Goal: Task Accomplishment & Management: Use online tool/utility

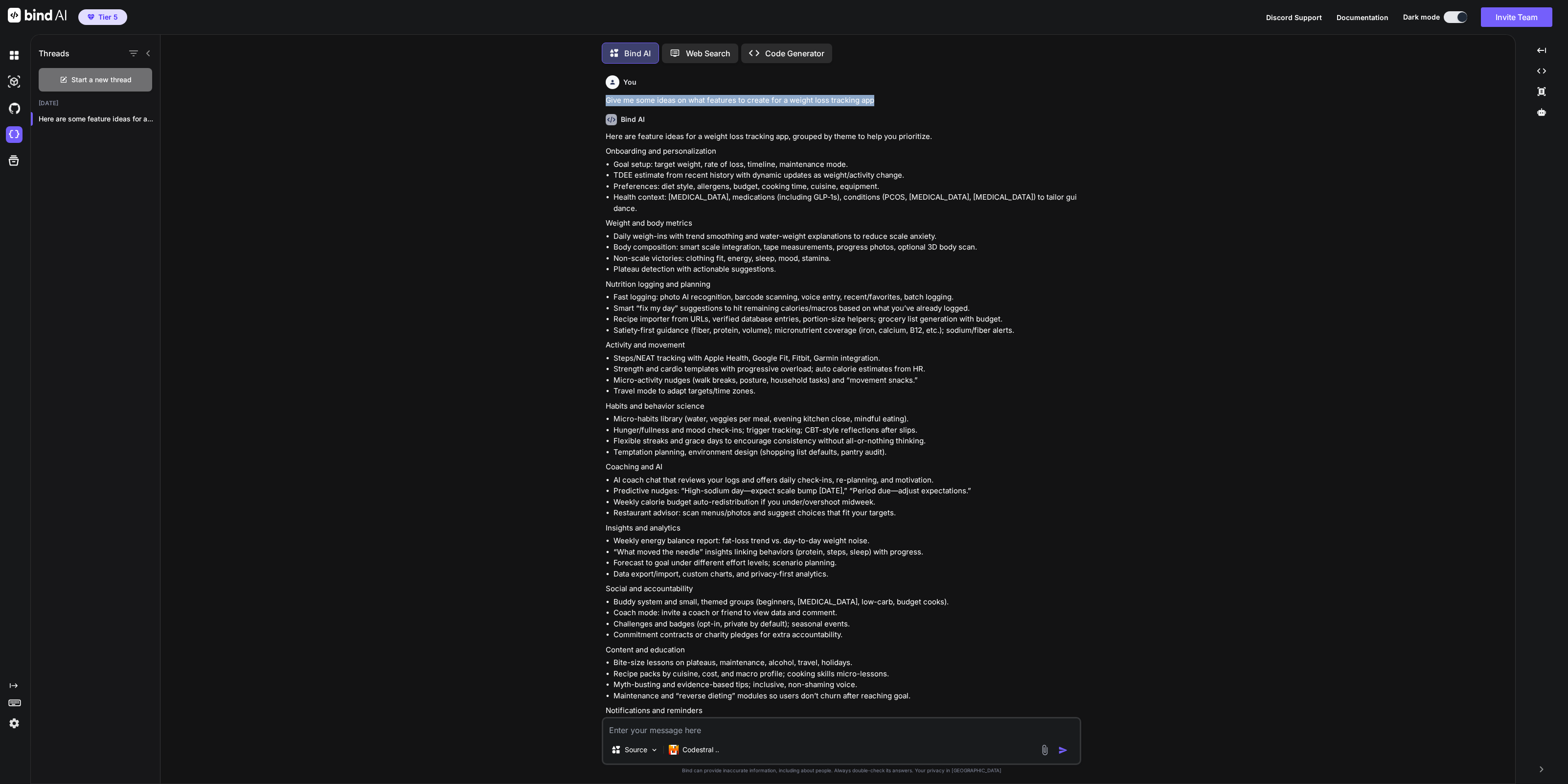
scroll to position [5, 0]
click at [790, 48] on p "Code Generator" at bounding box center [794, 51] width 59 height 12
type textarea "x"
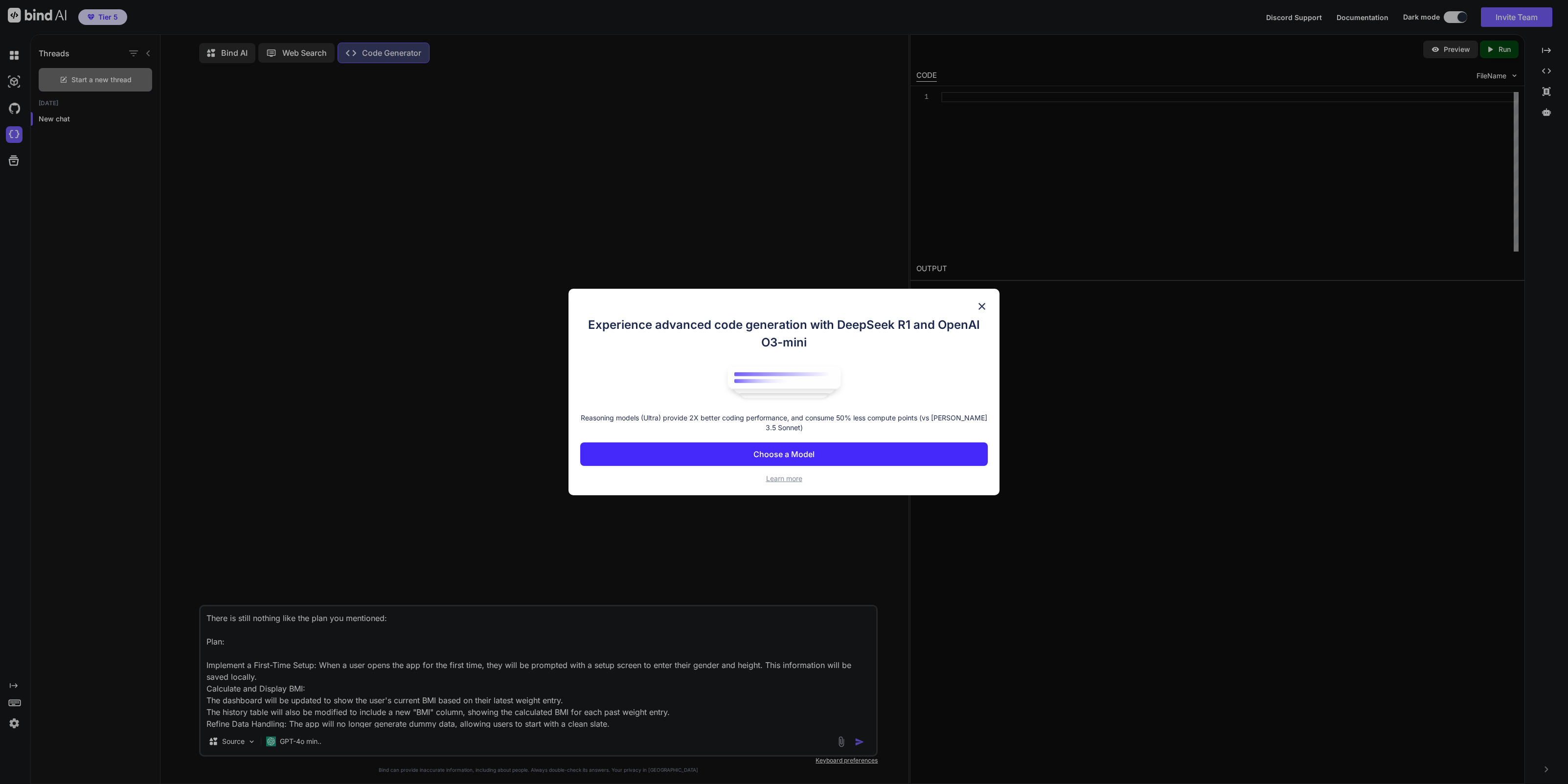
click at [982, 306] on img at bounding box center [981, 306] width 12 height 12
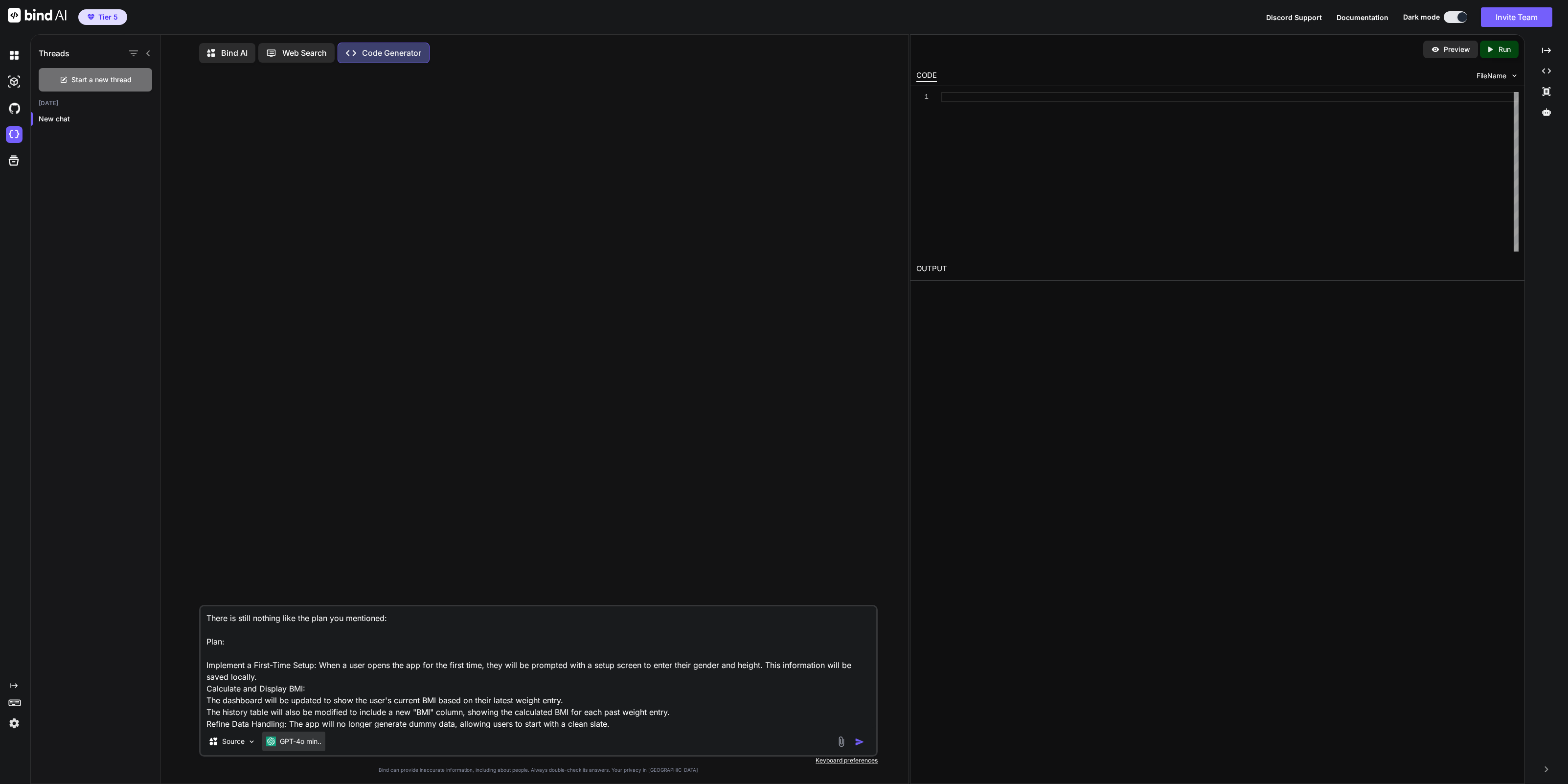
click at [290, 742] on p "GPT-4o min.." at bounding box center [301, 741] width 41 height 10
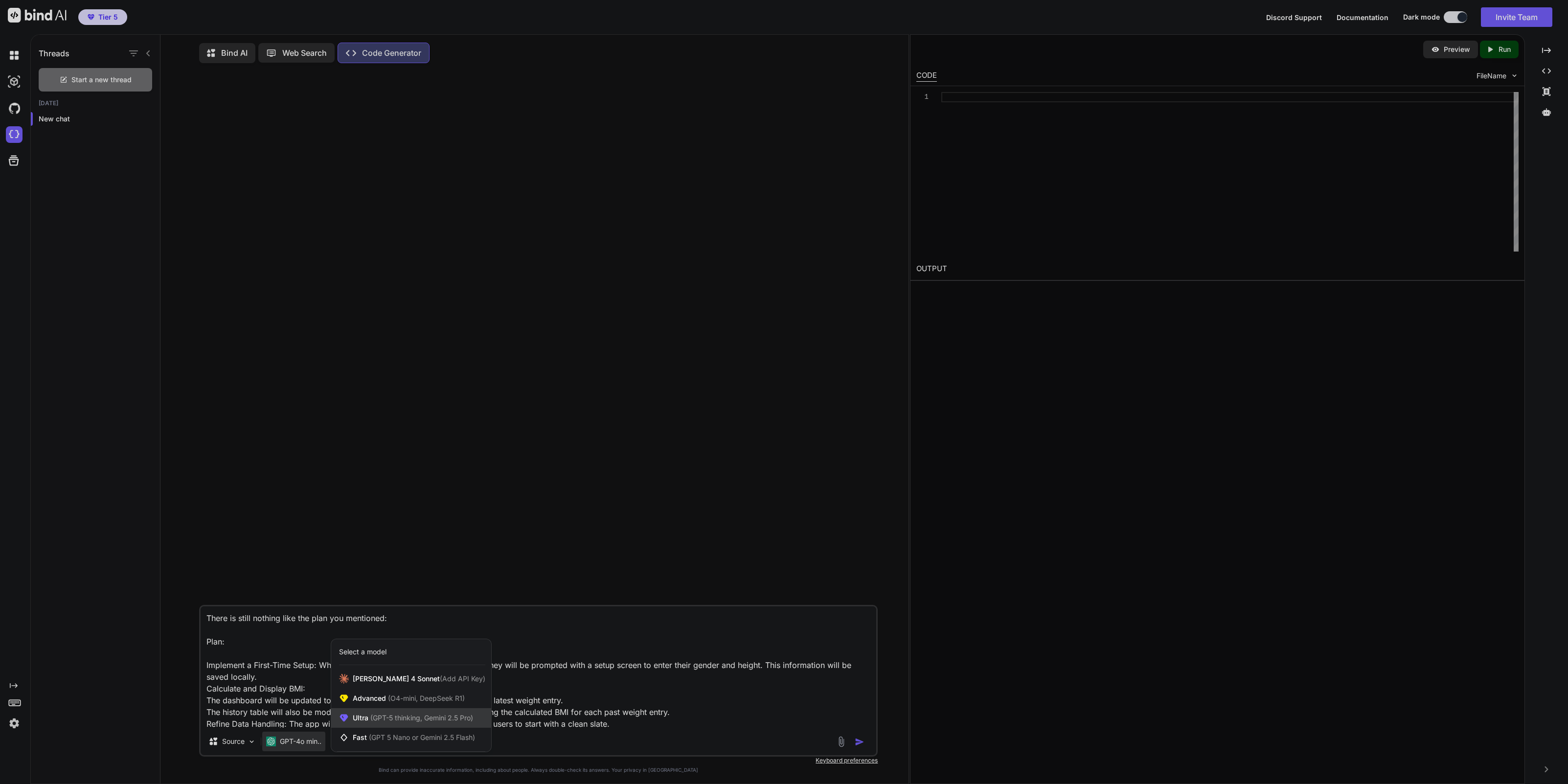
click at [381, 718] on span "(GPT-5 thinking, Gemini 2.5 Pro)" at bounding box center [421, 718] width 105 height 9
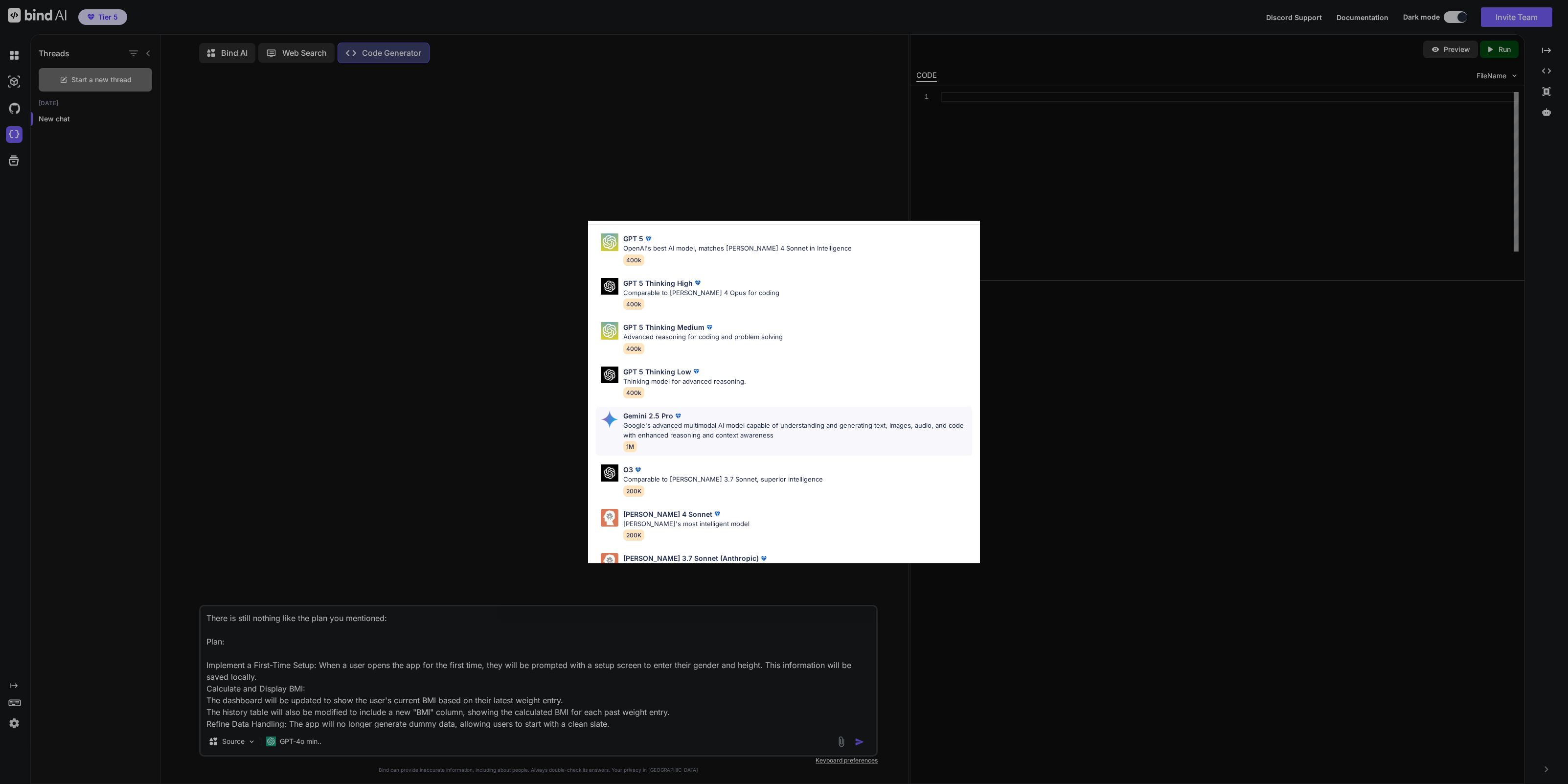
scroll to position [61, 0]
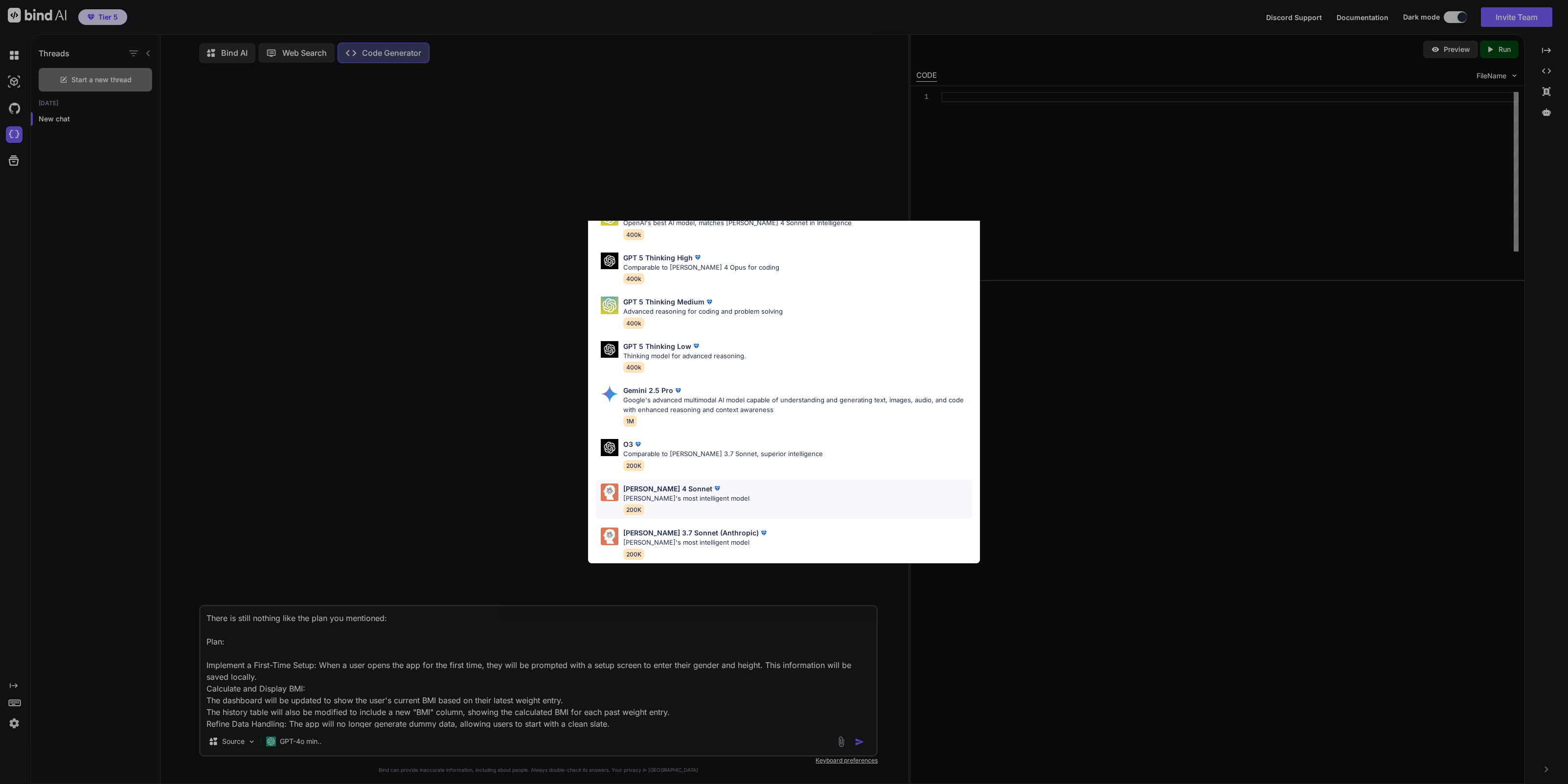
click at [666, 485] on p "[PERSON_NAME] 4 Sonnet" at bounding box center [668, 488] width 89 height 10
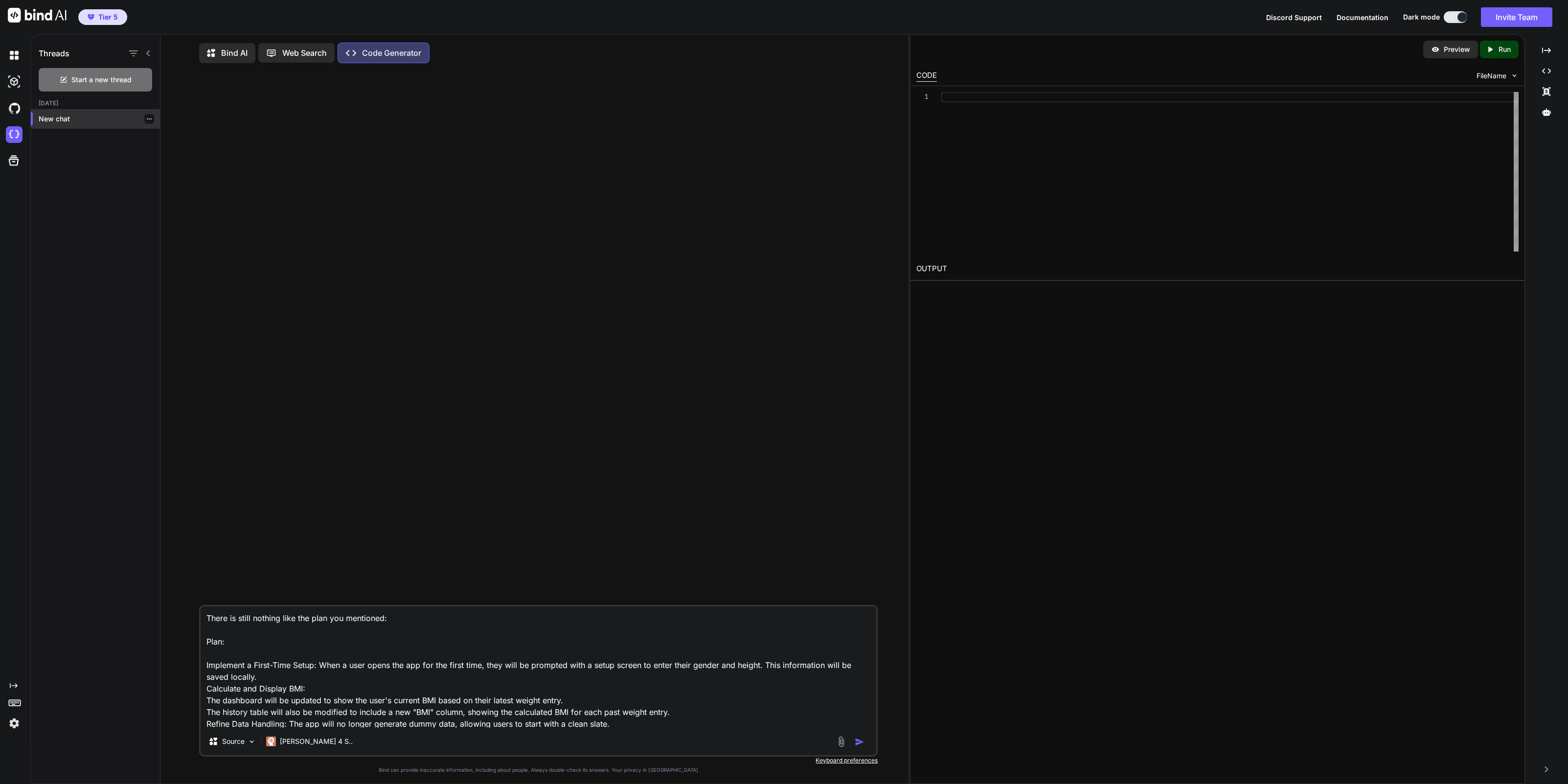
click at [54, 119] on p "New chat" at bounding box center [99, 119] width 121 height 10
click at [233, 56] on p "Bind AI" at bounding box center [234, 52] width 26 height 12
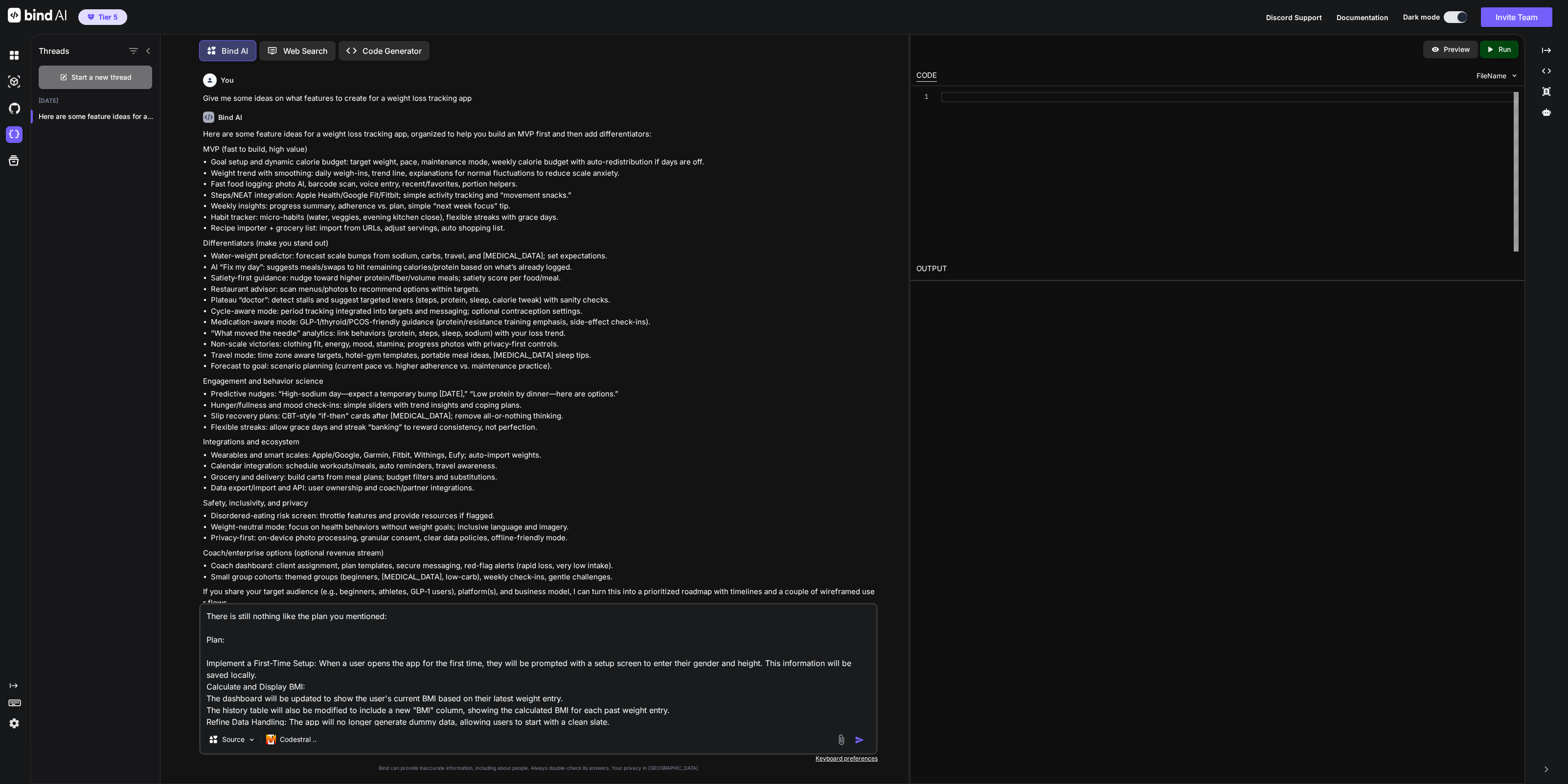
scroll to position [1507, 0]
click at [391, 45] on p "Code Generator" at bounding box center [392, 51] width 59 height 12
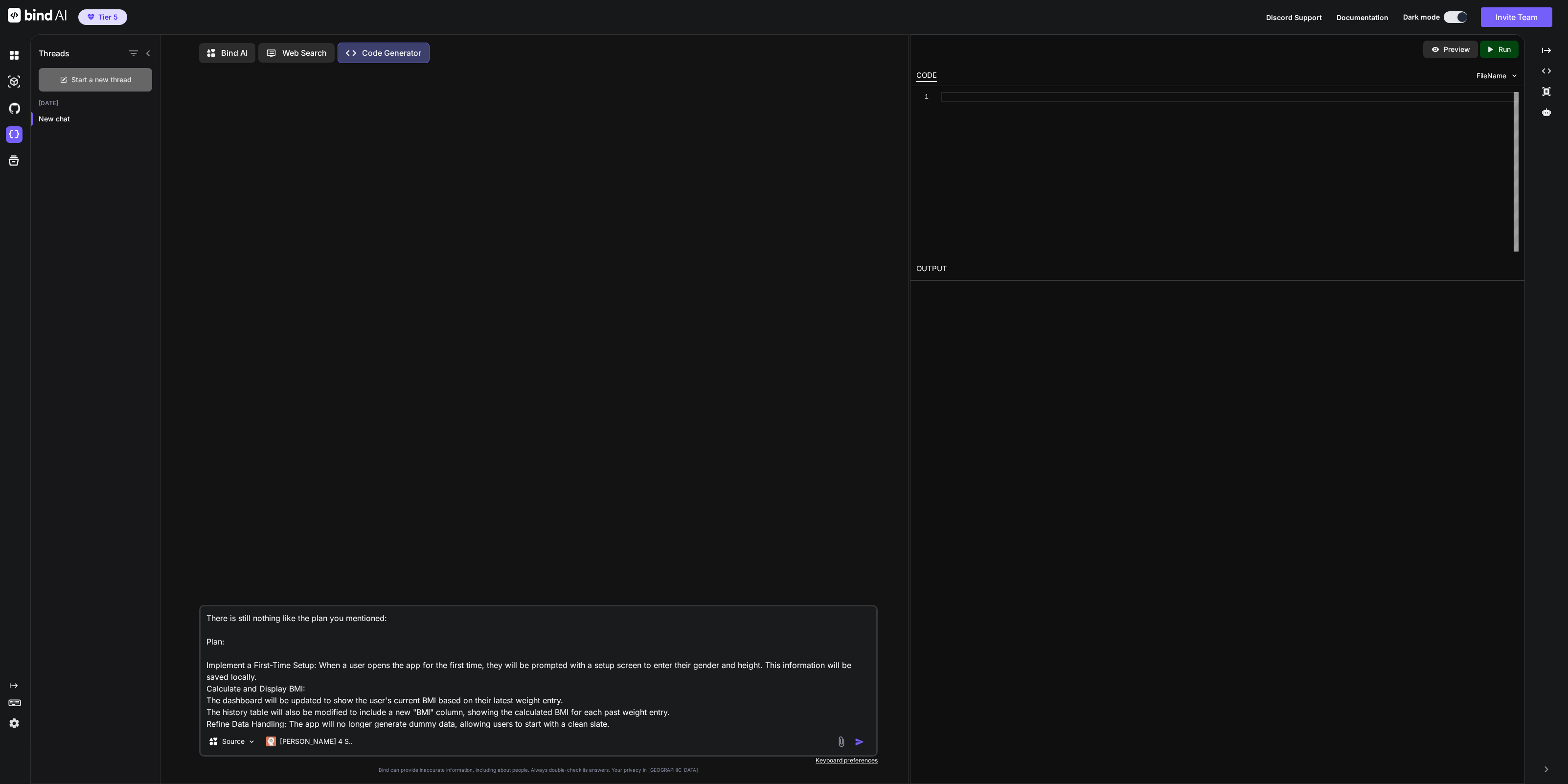
click at [110, 81] on span "Start a new thread" at bounding box center [101, 80] width 60 height 10
drag, startPoint x: 620, startPoint y: 712, endPoint x: 189, endPoint y: 578, distance: 451.4
click at [189, 578] on div "There is still nothing like the plan you mentioned: Plan: Implement a First-Tim…" at bounding box center [538, 428] width 740 height 714
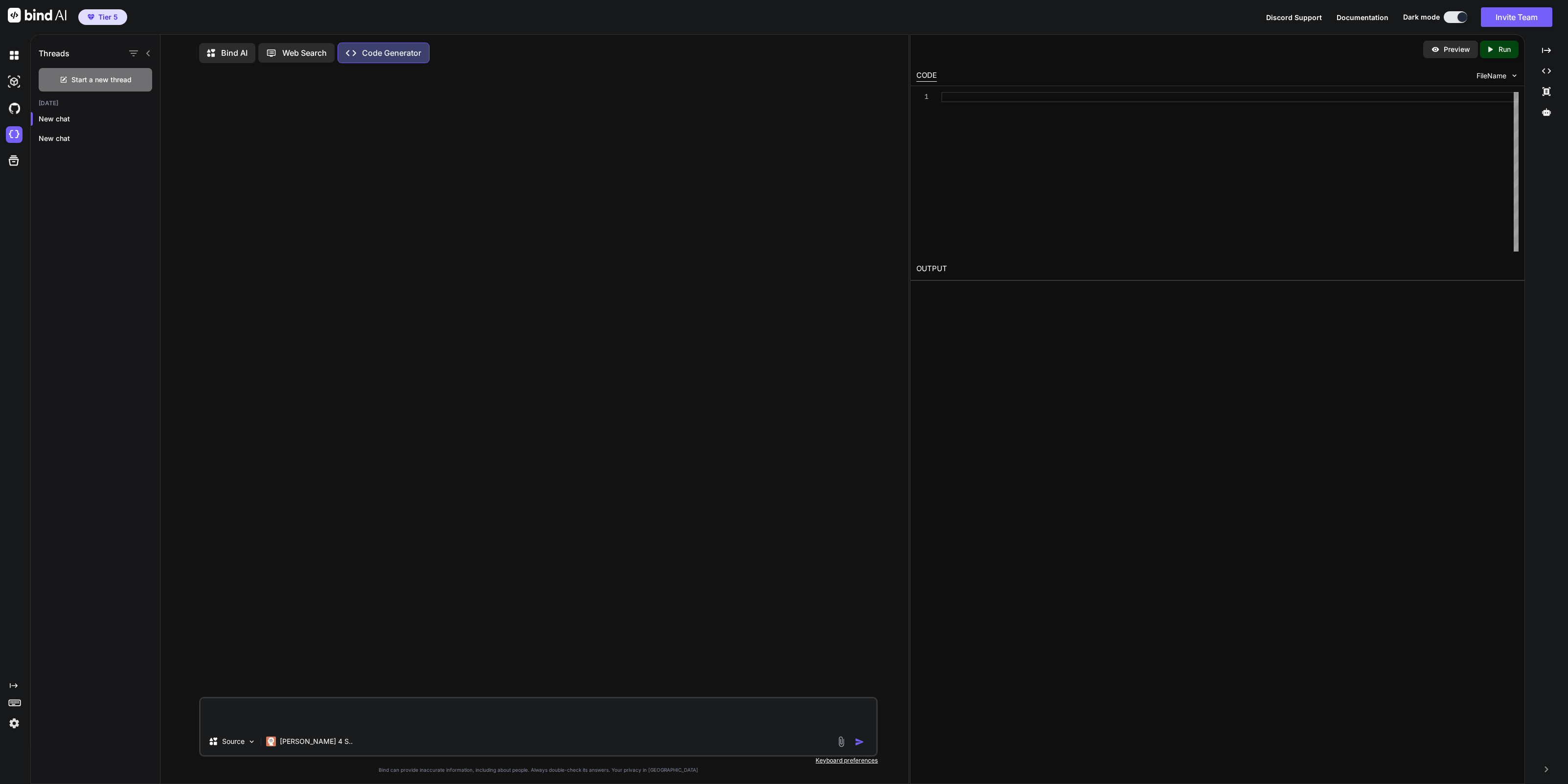
click at [239, 55] on p "Bind AI" at bounding box center [234, 52] width 26 height 12
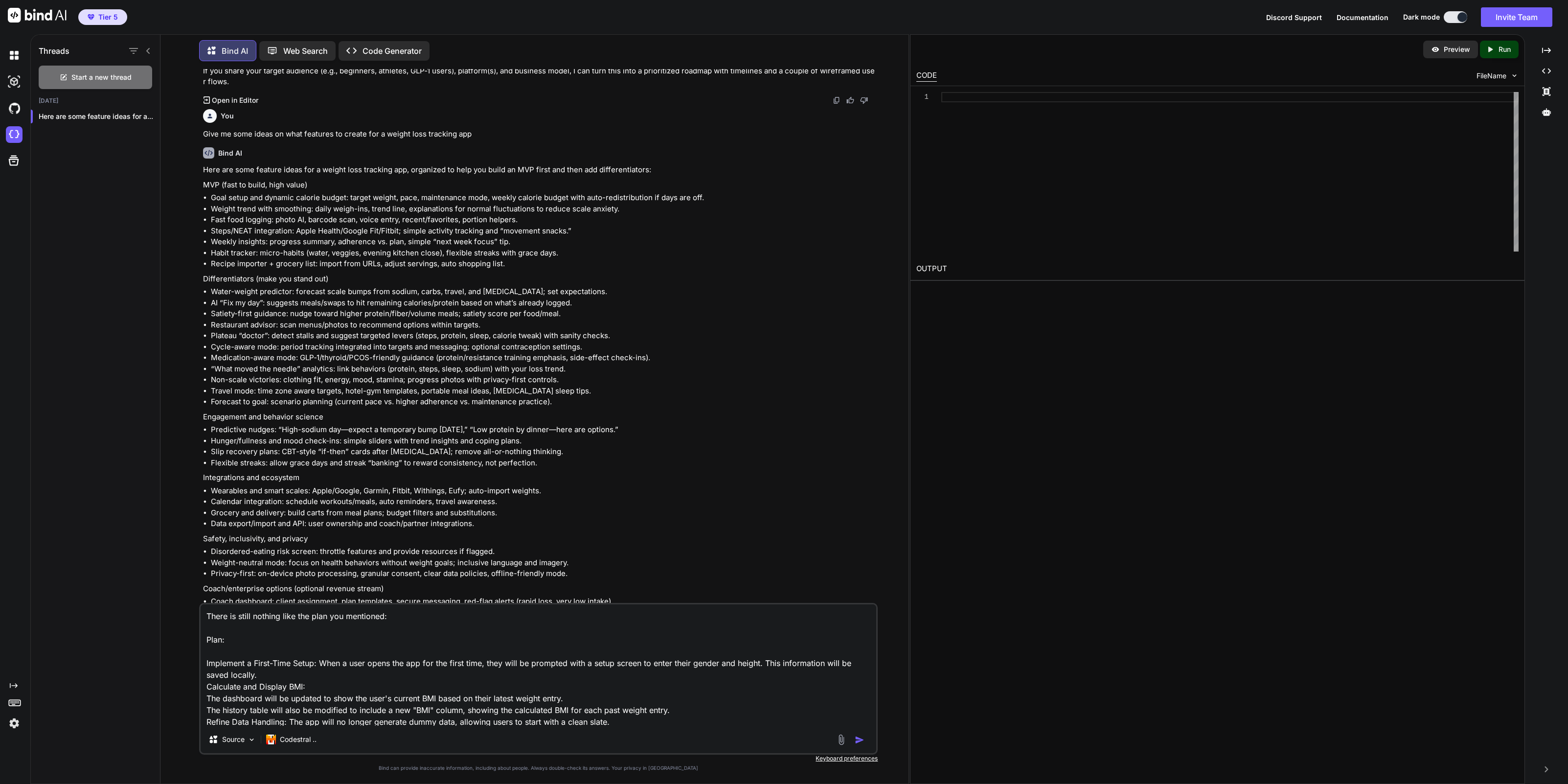
scroll to position [1507, 0]
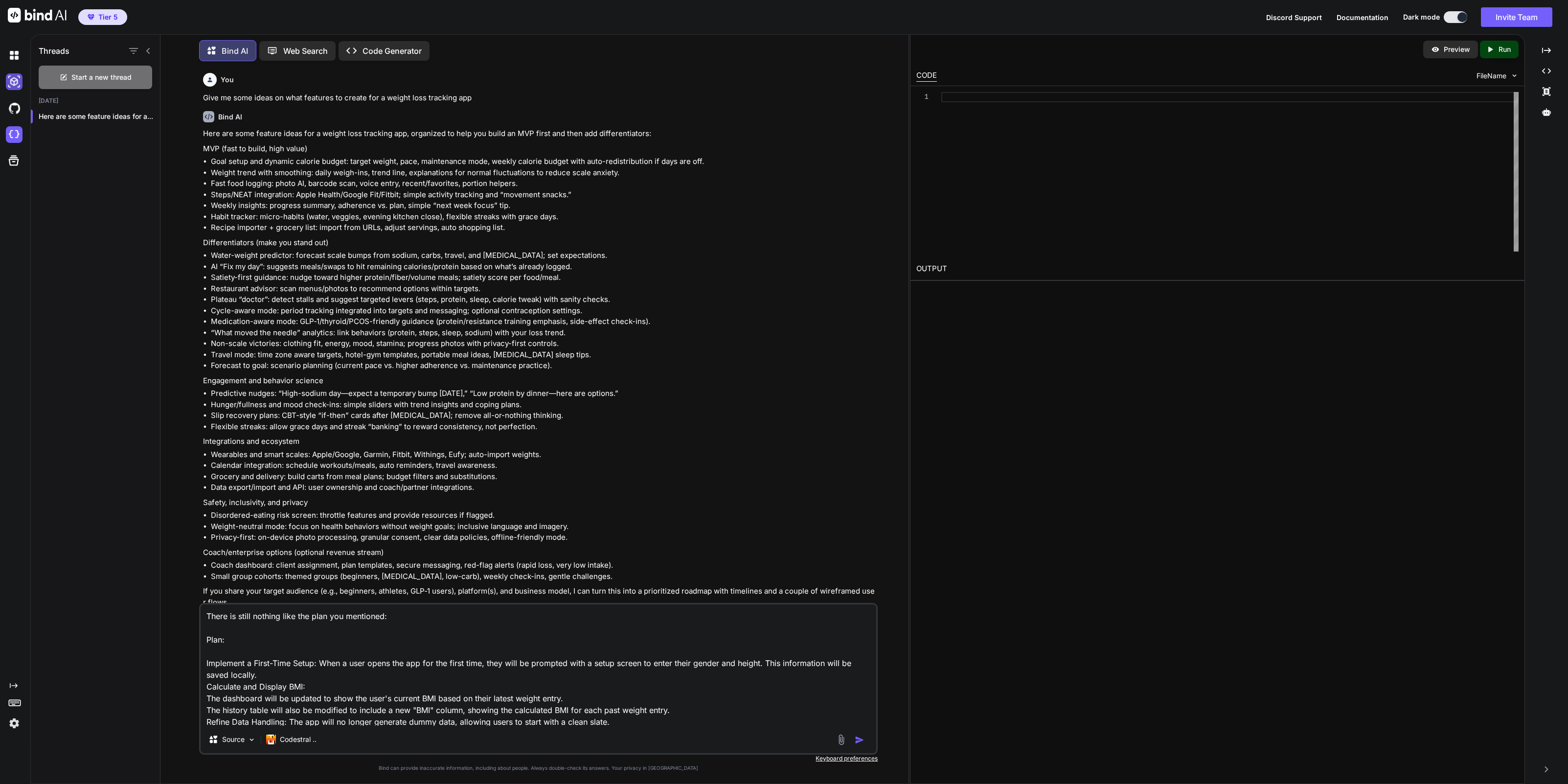
click at [14, 86] on img at bounding box center [14, 82] width 16 height 16
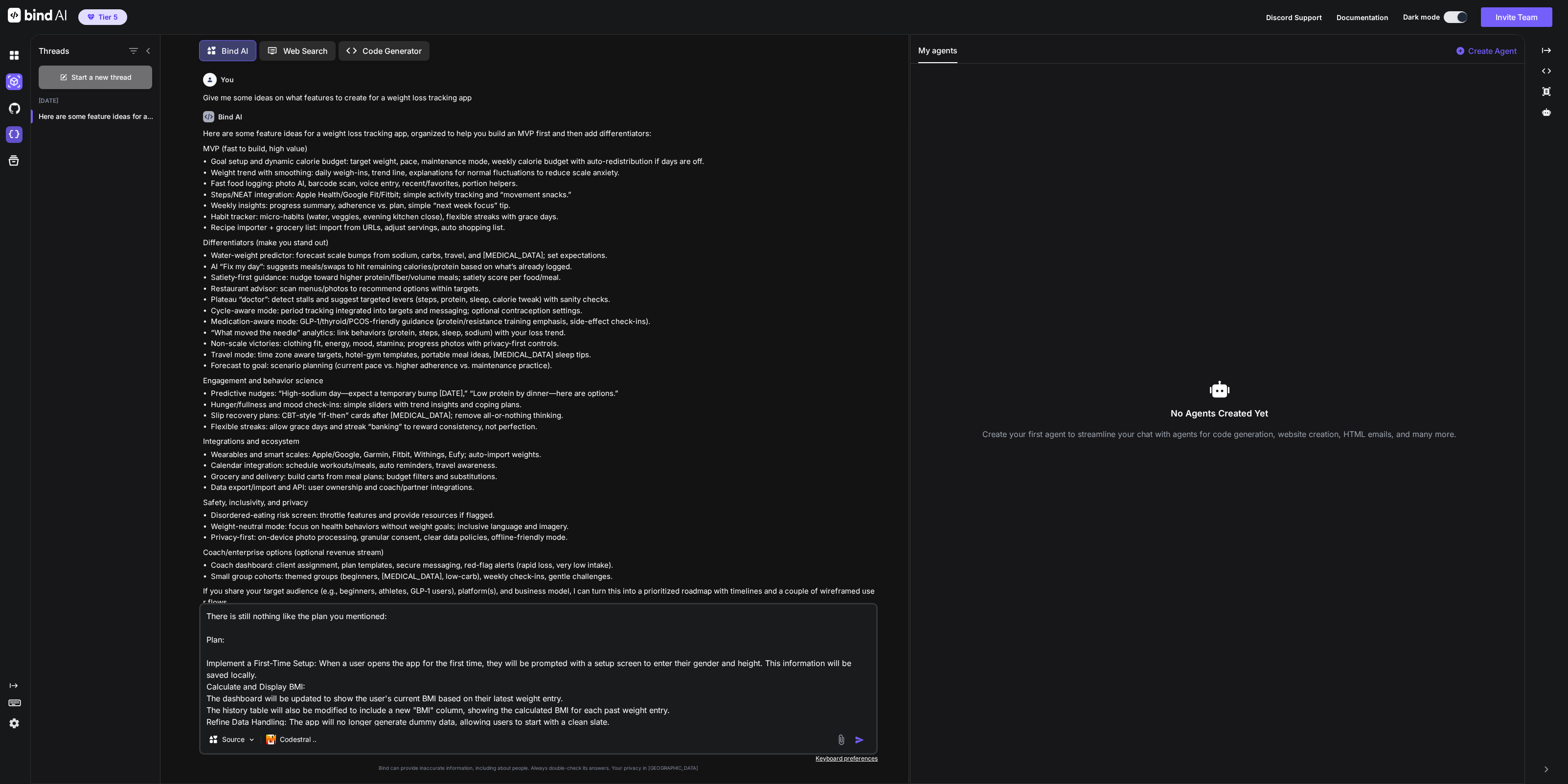
click at [15, 129] on img at bounding box center [14, 134] width 16 height 16
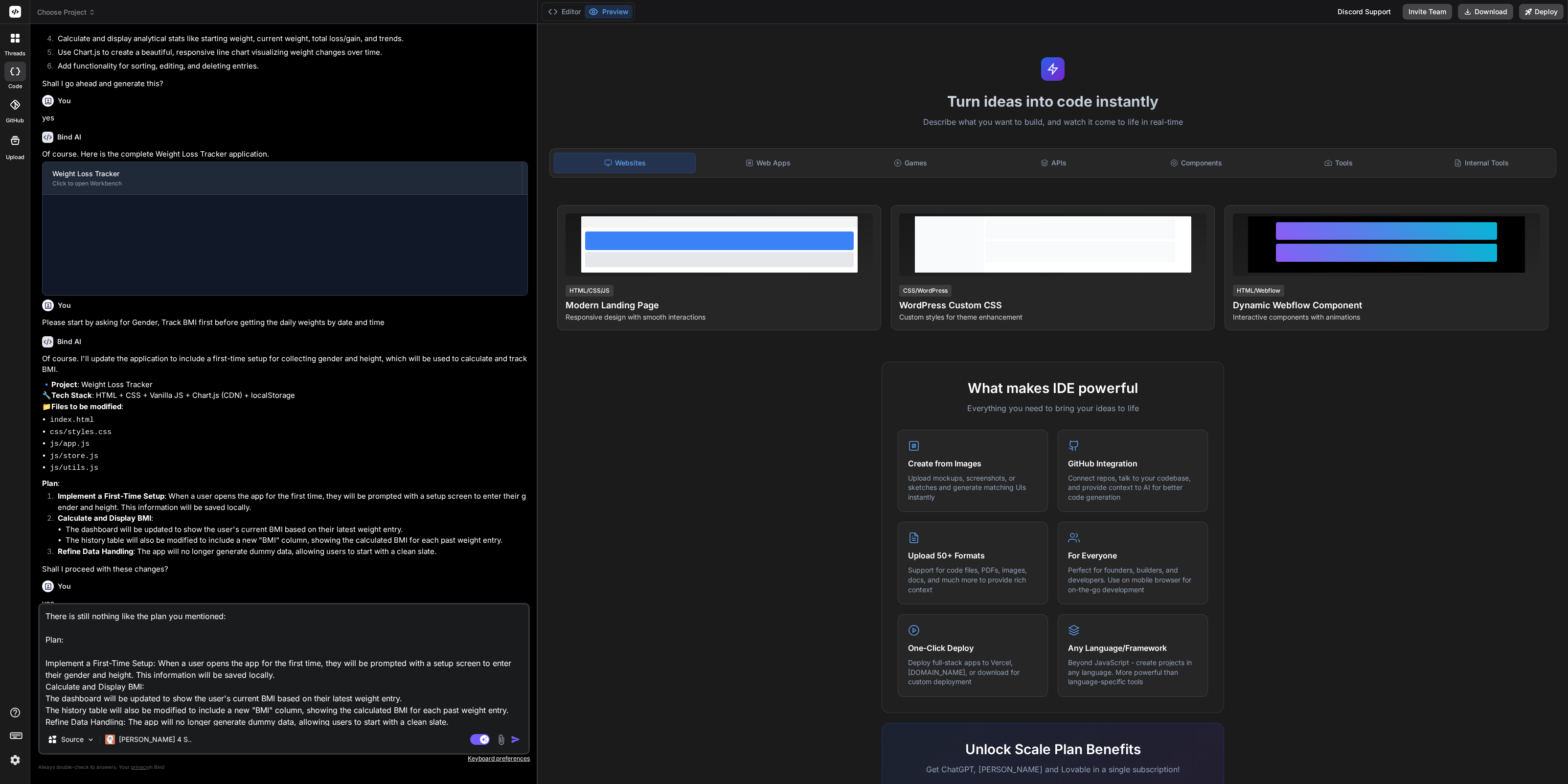
scroll to position [523, 0]
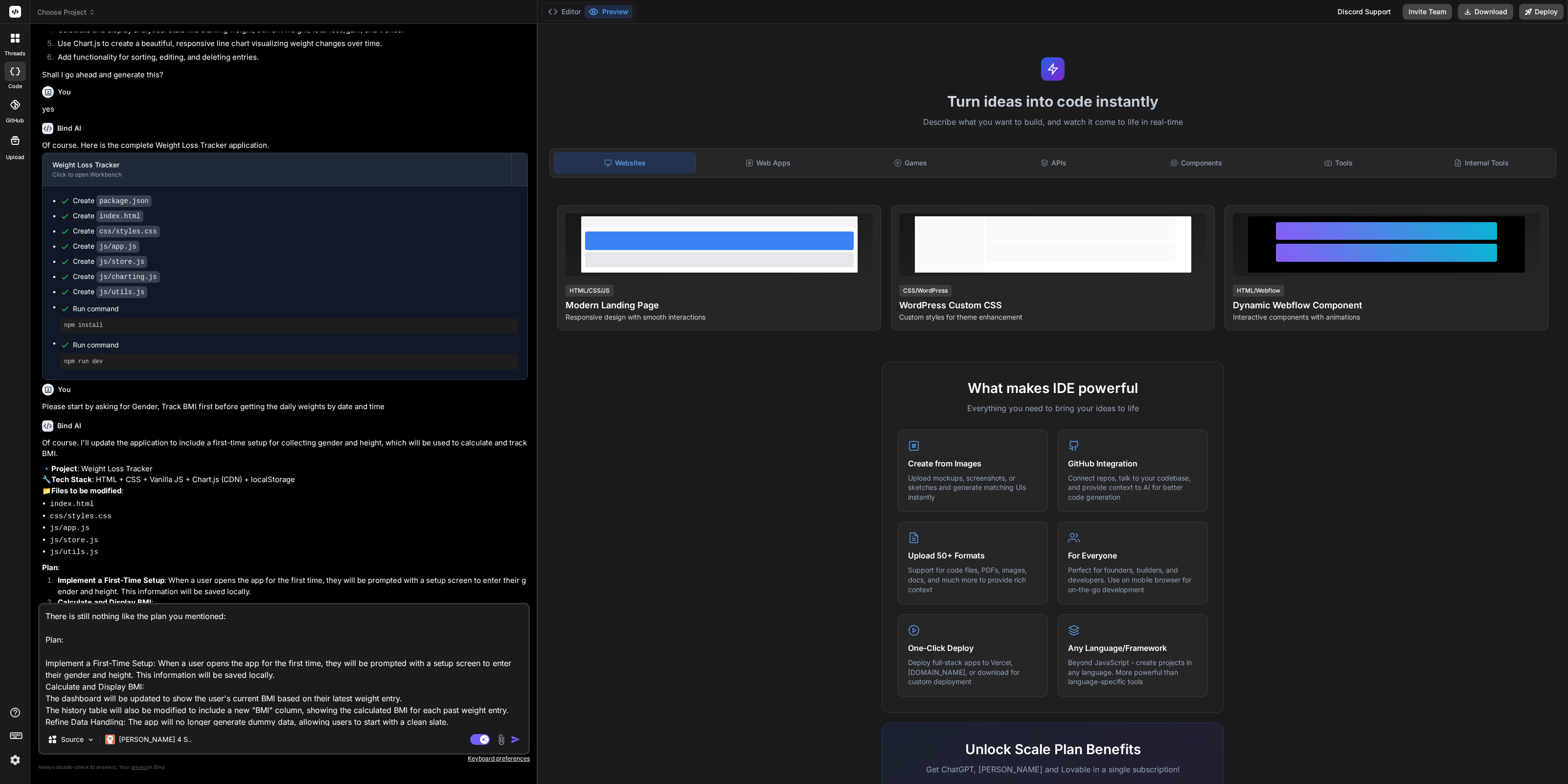
click at [77, 12] on span "Choose Project" at bounding box center [66, 12] width 58 height 10
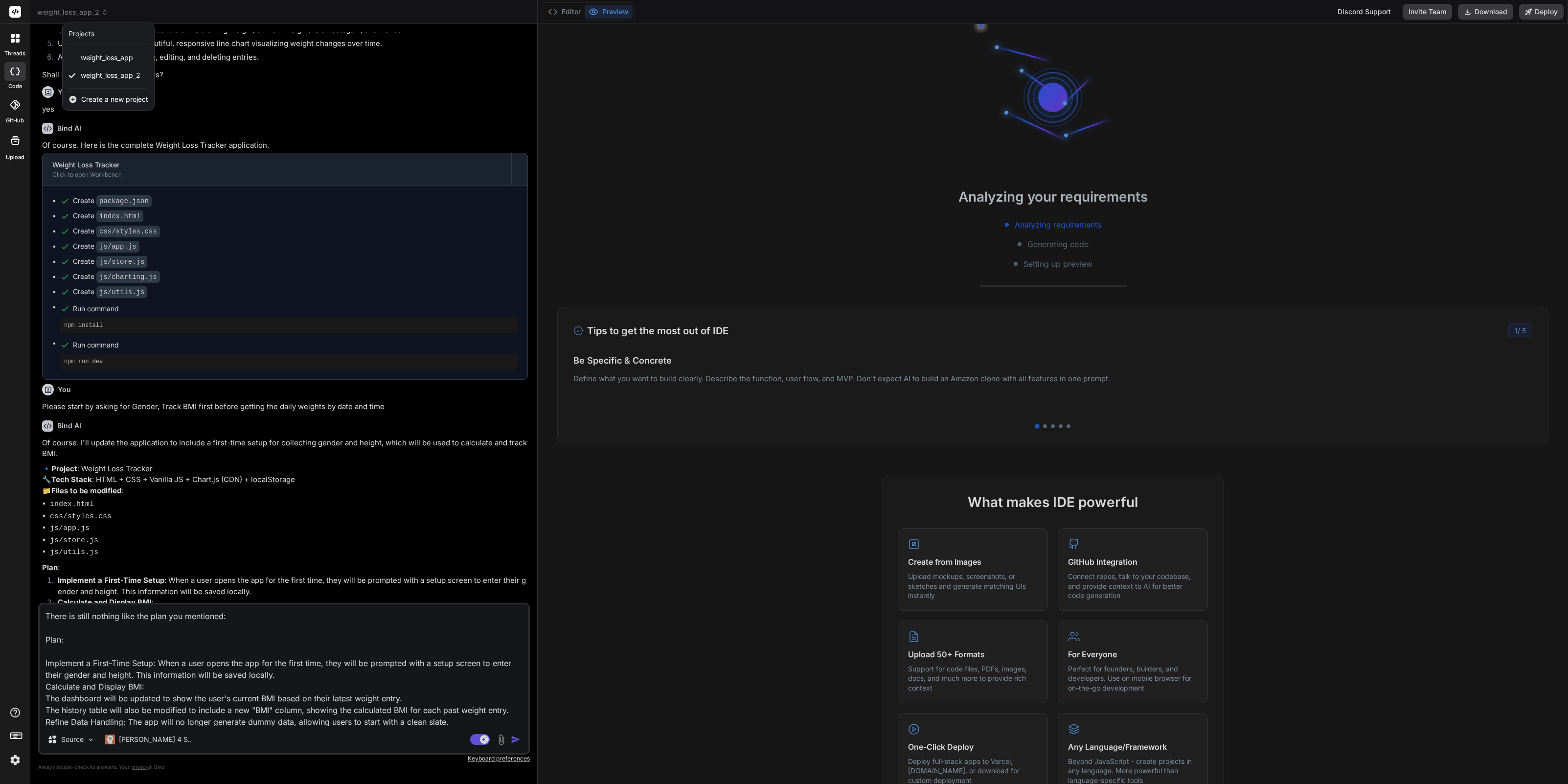
click at [248, 534] on div at bounding box center [784, 392] width 1568 height 784
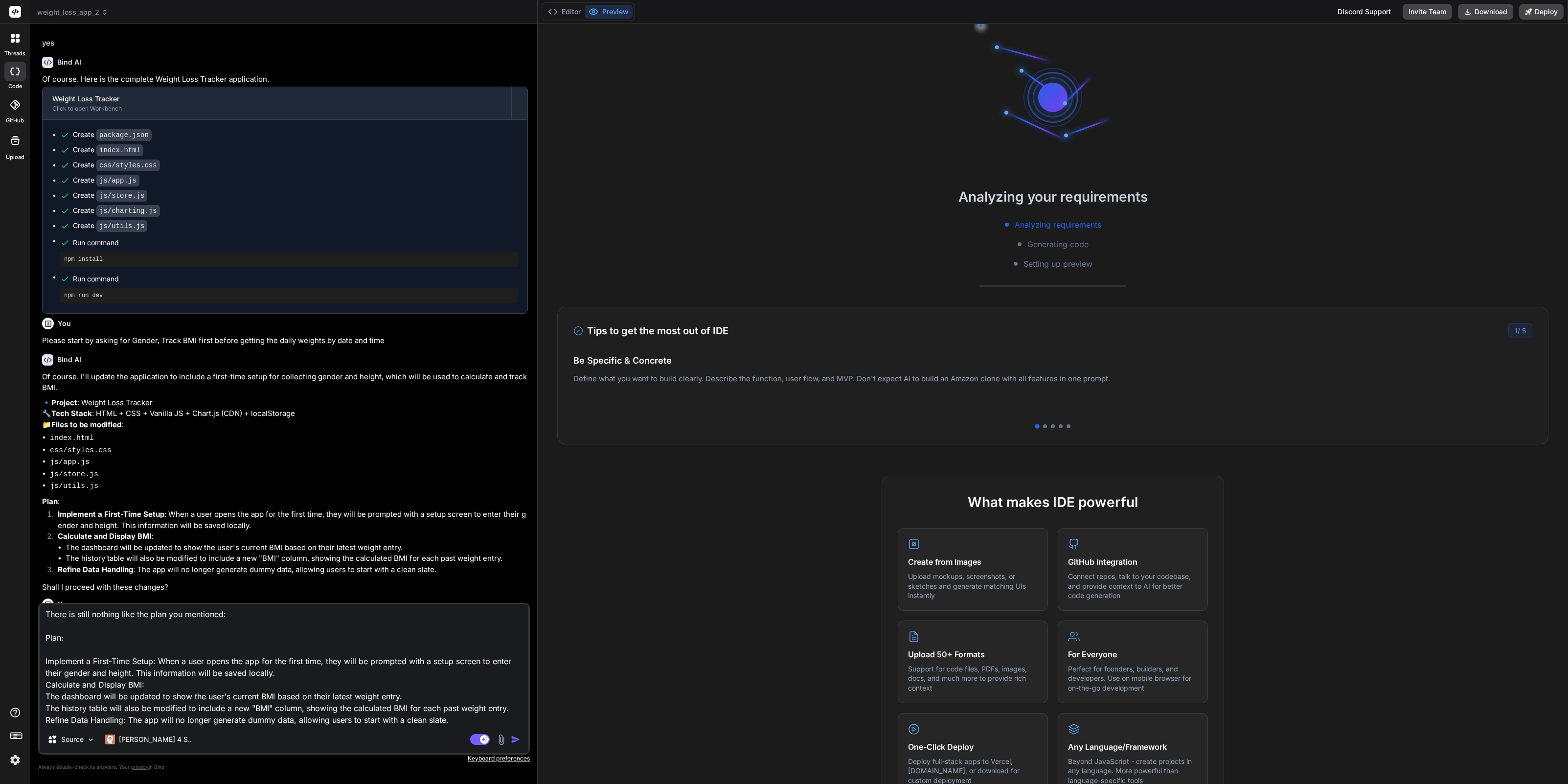
scroll to position [0, 0]
drag, startPoint x: 457, startPoint y: 709, endPoint x: -32, endPoint y: 556, distance: 512.4
click at [0, 556] on html "threads code GitHub Upload weight_loss_app_2 Created with Pixso. Bind AI Web Se…" at bounding box center [784, 392] width 1568 height 784
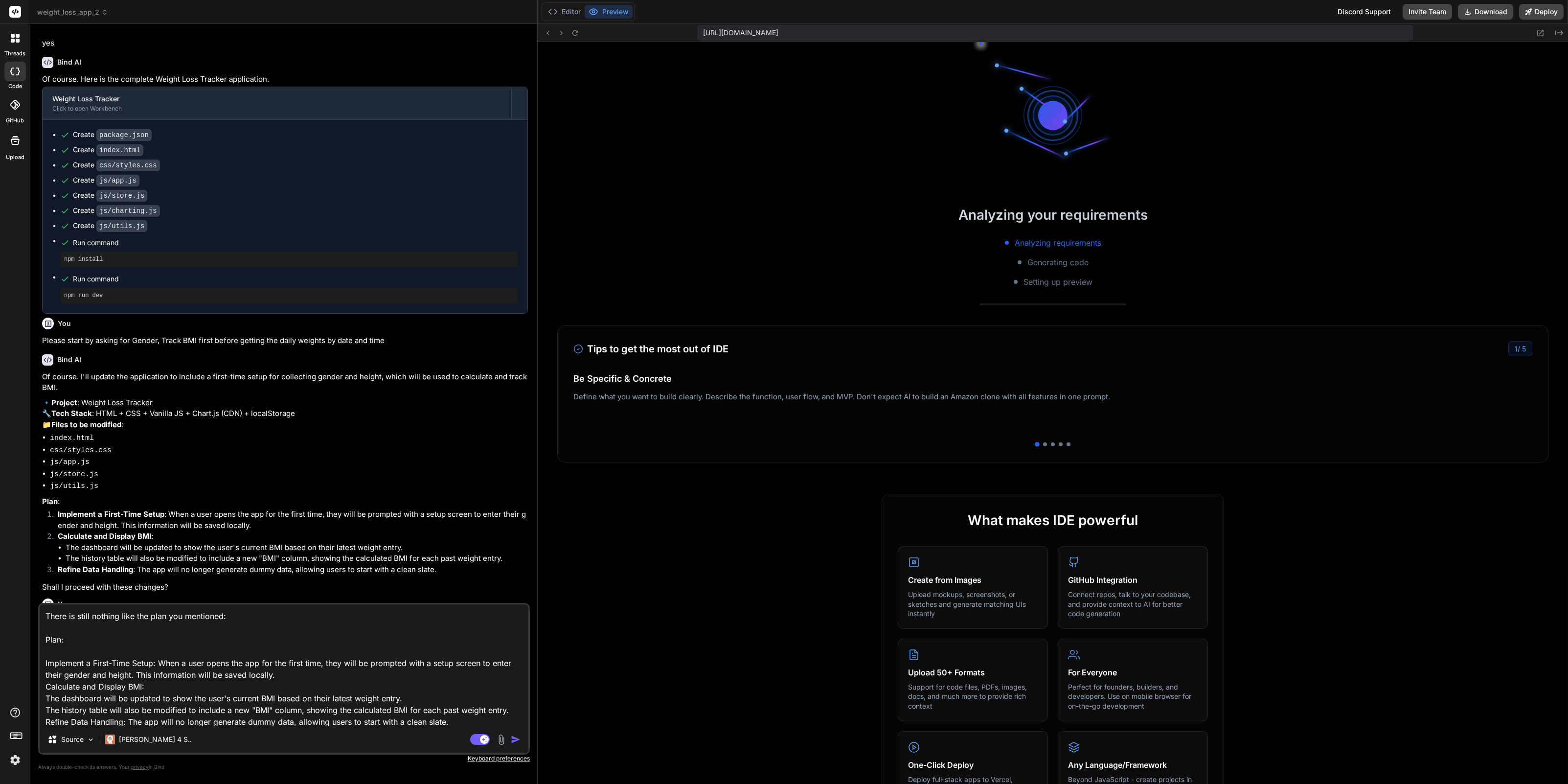
scroll to position [167, 0]
type textarea "x"
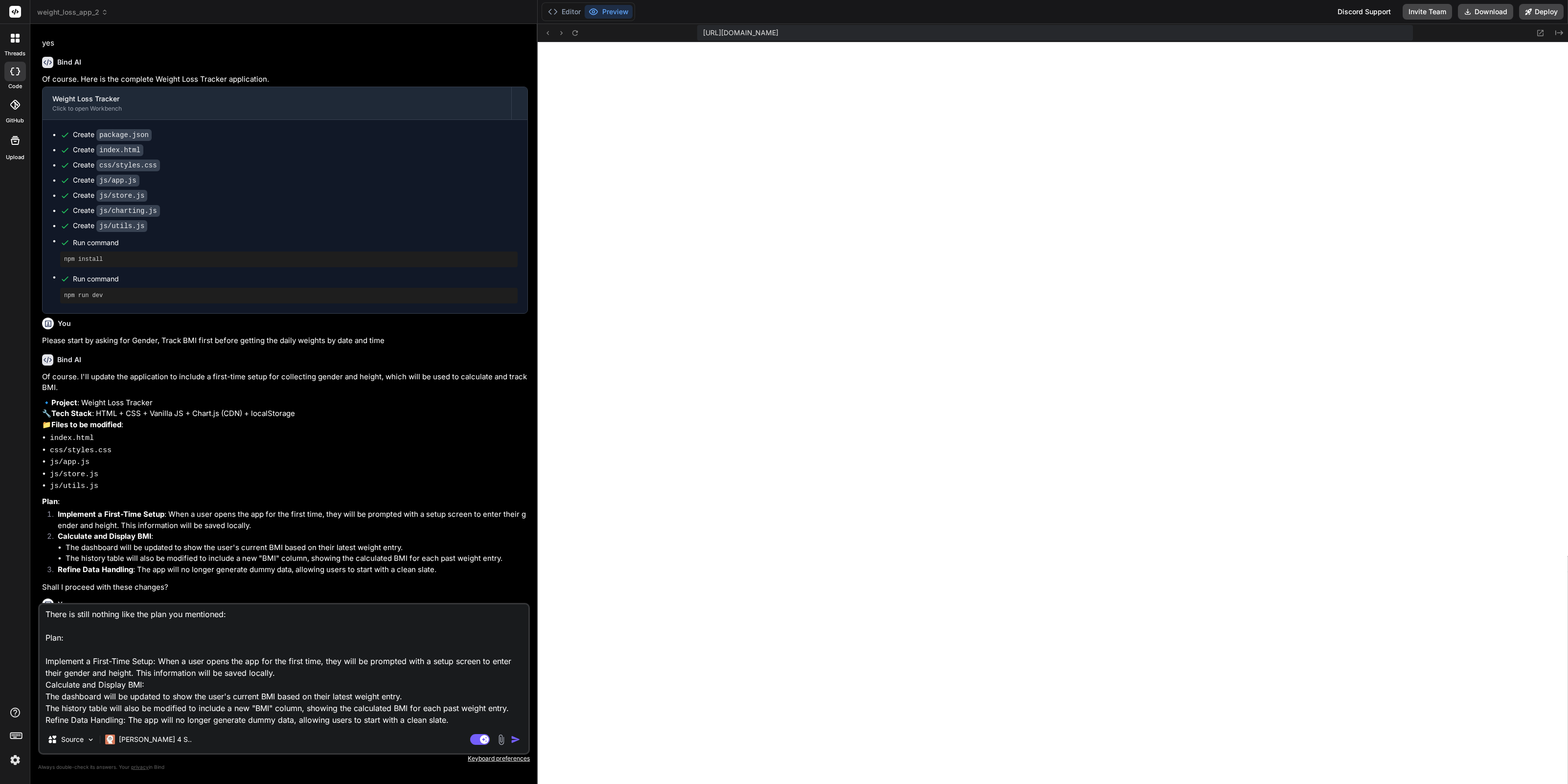
scroll to position [0, 0]
drag, startPoint x: 470, startPoint y: 711, endPoint x: -46, endPoint y: 559, distance: 537.9
click at [0, 559] on html "threads code GitHub Upload weight_loss_app_2 Created with Pixso. Bind AI Web Se…" at bounding box center [784, 392] width 1568 height 784
type textarea "E"
type textarea "x"
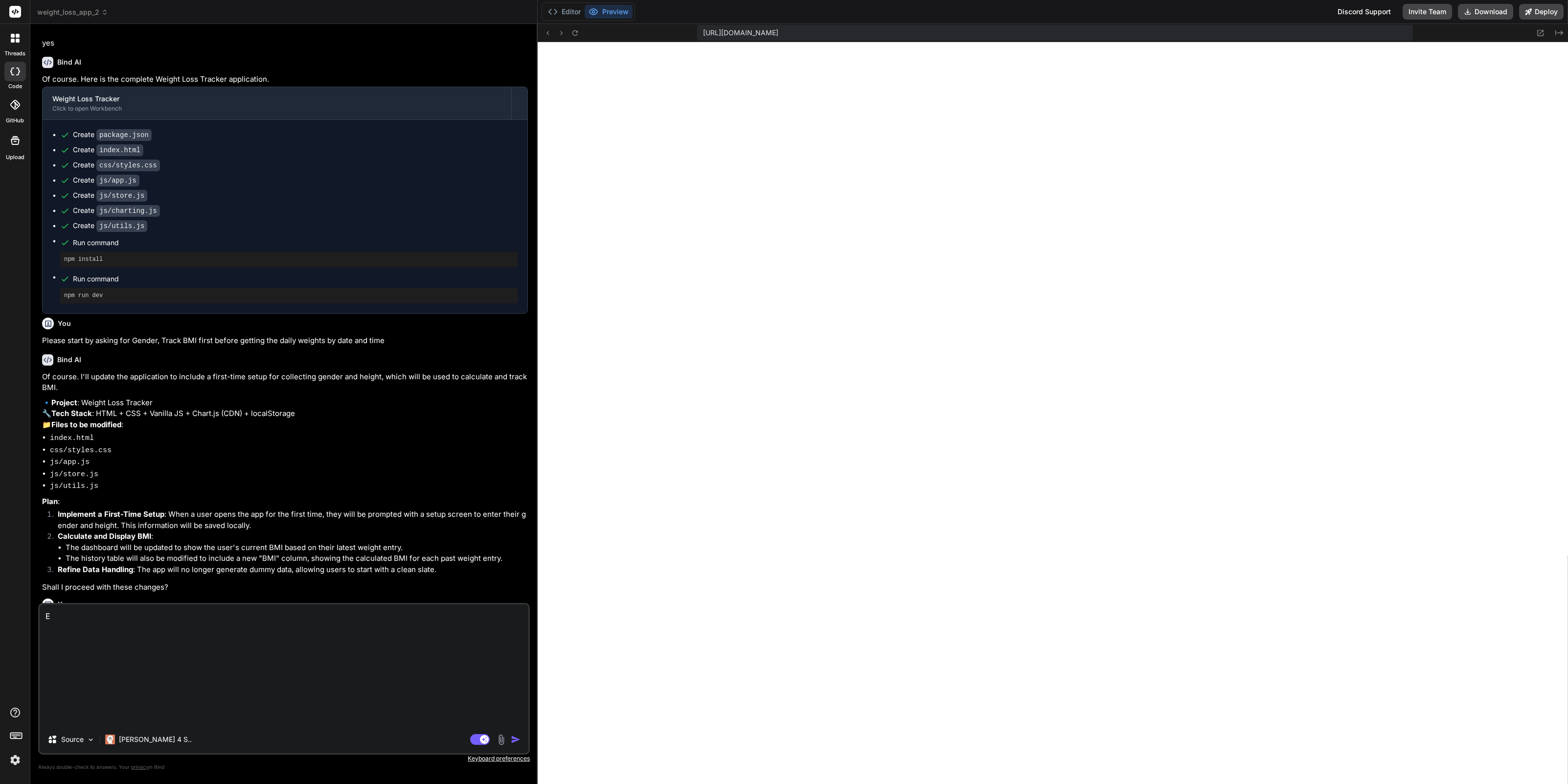
type textarea "En"
type textarea "x"
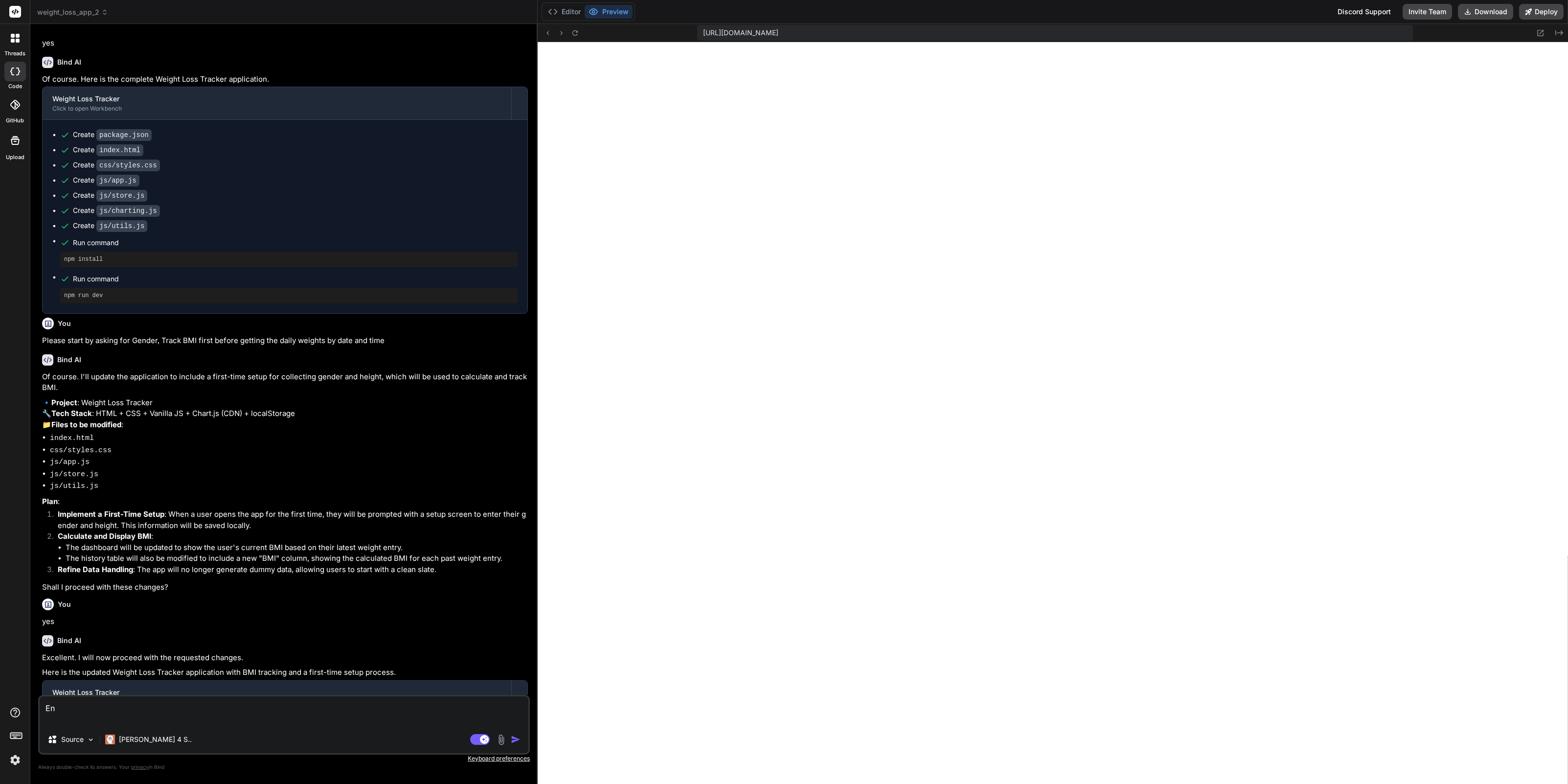
type textarea "Ent"
type textarea "x"
type textarea "Entr"
type textarea "x"
type textarea "Entri"
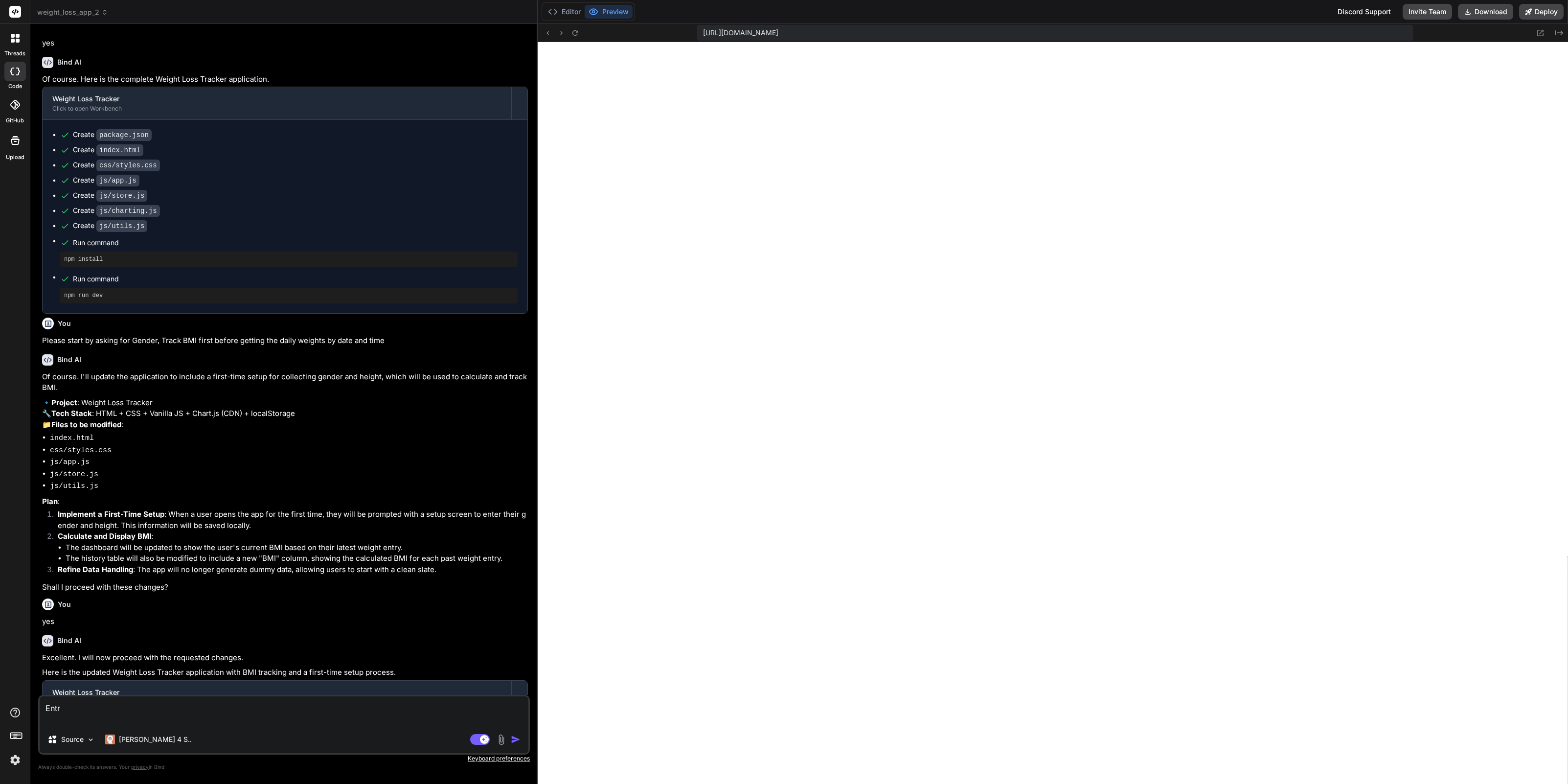
type textarea "x"
type textarea "Entrie"
type textarea "x"
type textarea "Entries"
type textarea "x"
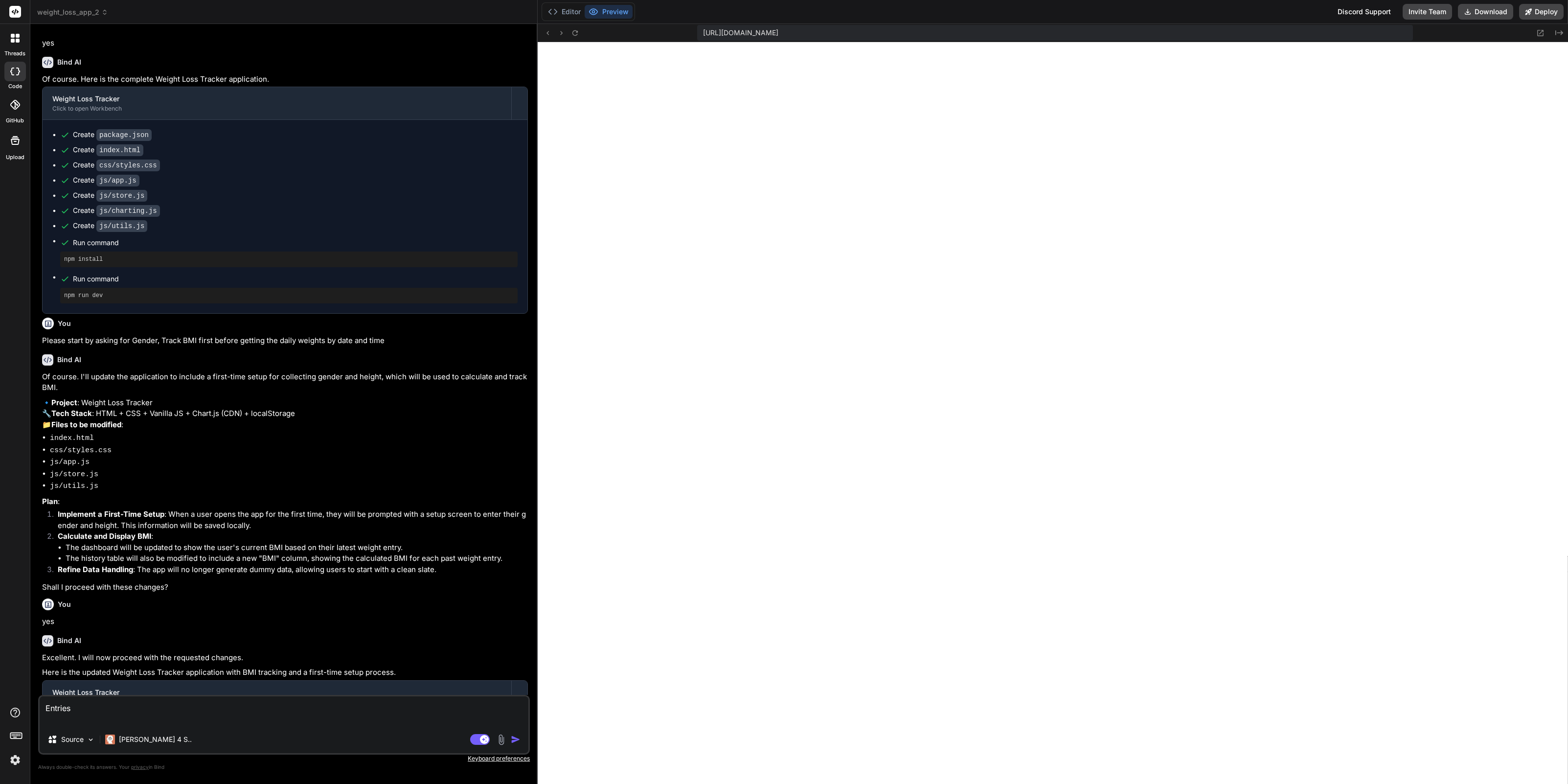
type textarea "Entries"
type textarea "x"
type textarea "Entries d"
type textarea "x"
type textarea "Entries do"
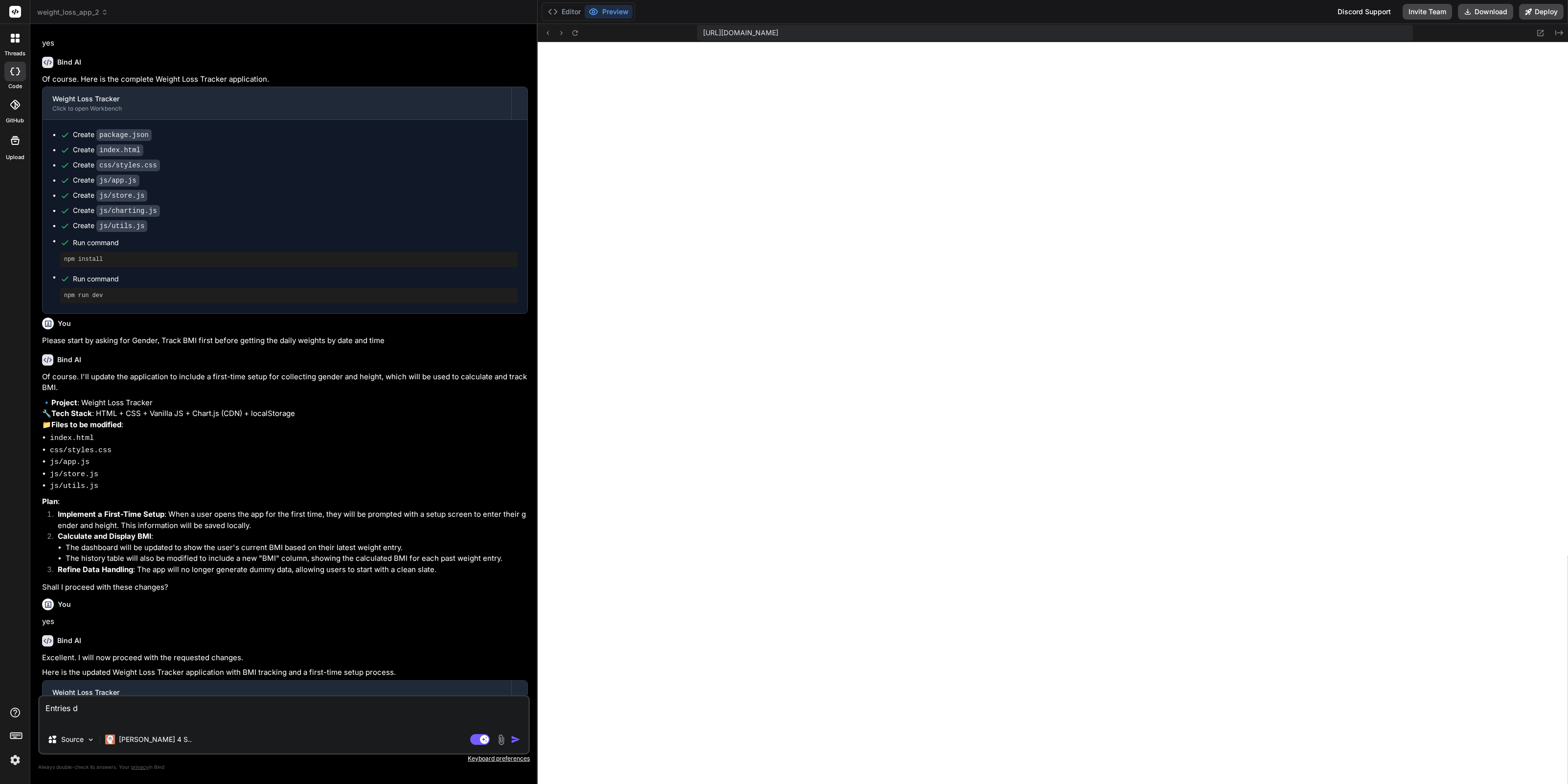
type textarea "x"
type textarea "Entries doe"
type textarea "x"
type textarea "Entries do"
type textarea "x"
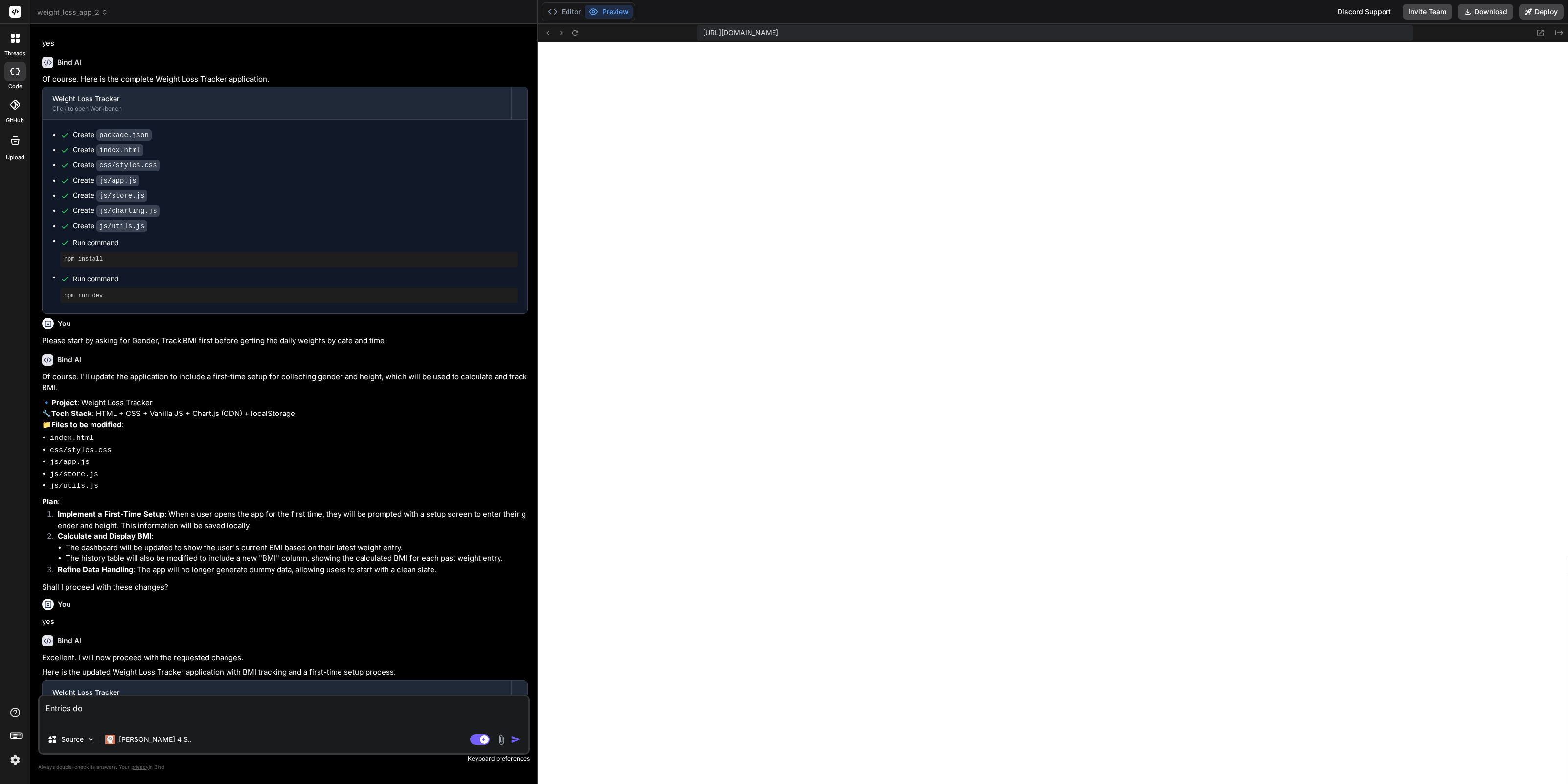
type textarea "Entries d"
type textarea "x"
type textarea "Entries do"
type textarea "x"
type textarea "Entries do"
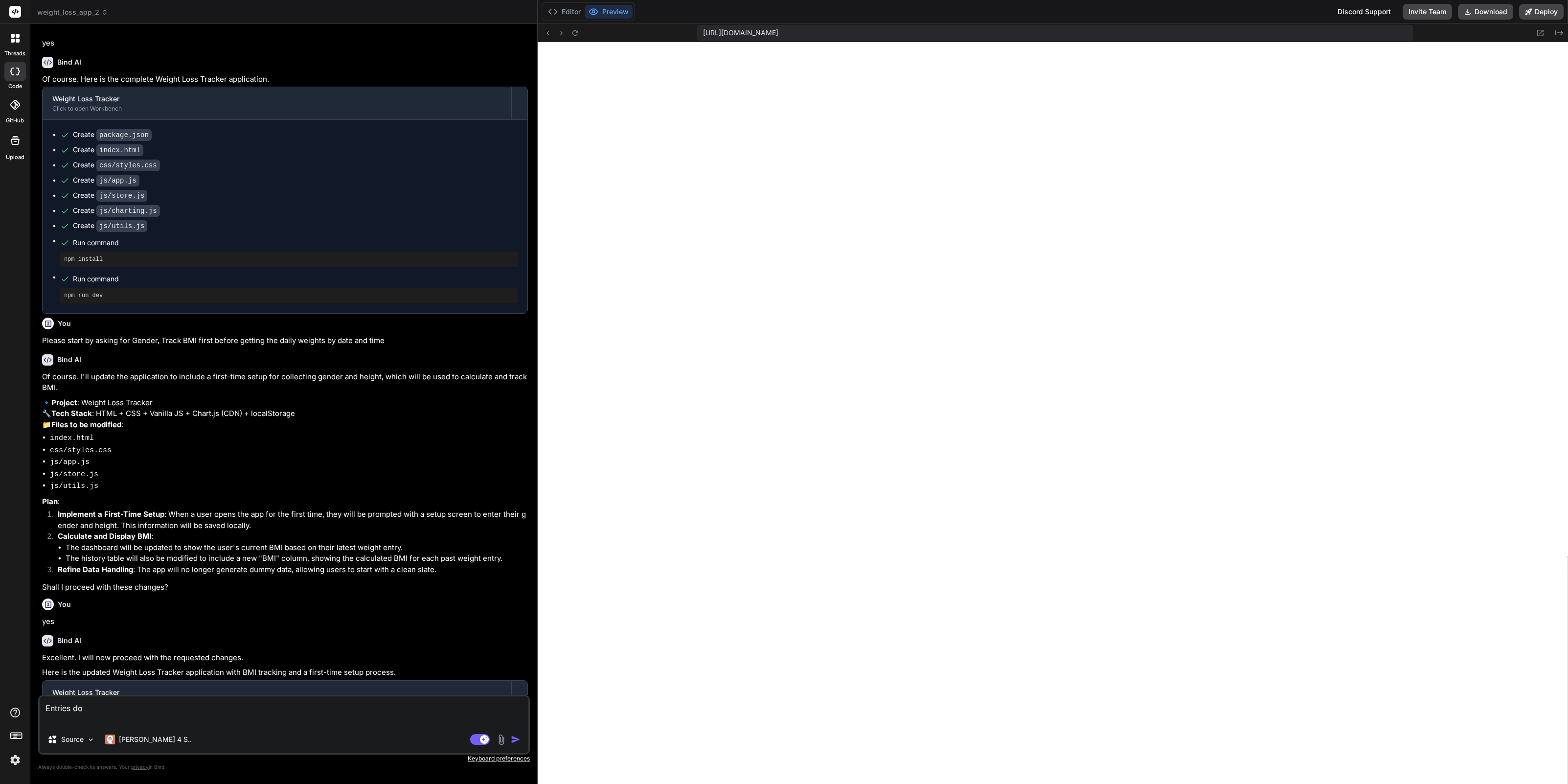
type textarea "x"
type textarea "Entries do n"
type textarea "x"
type textarea "Entries do no"
type textarea "x"
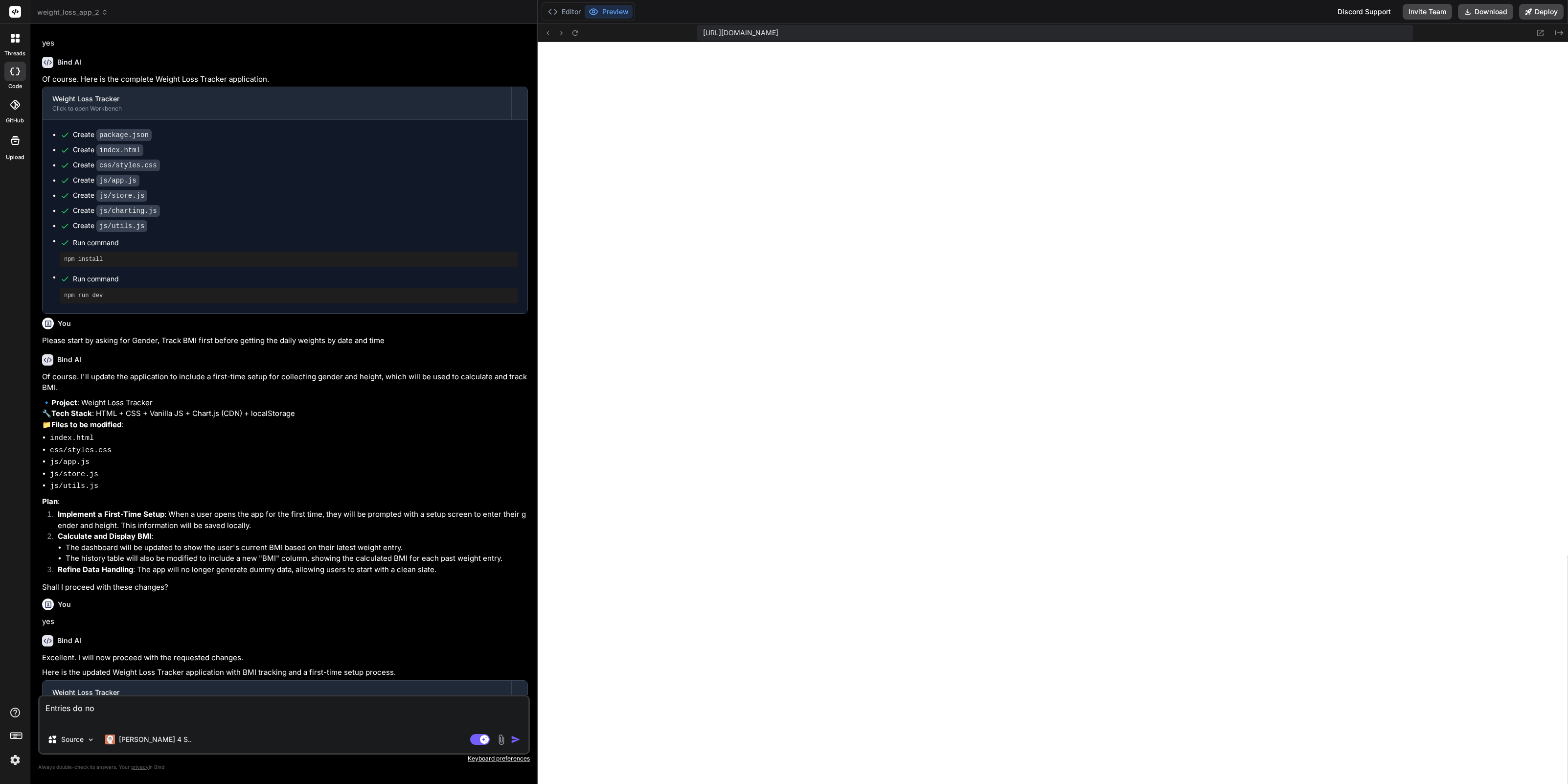
type textarea "Entries do not"
type textarea "x"
type textarea "Entries do not"
type textarea "x"
type textarea "Entries do not g"
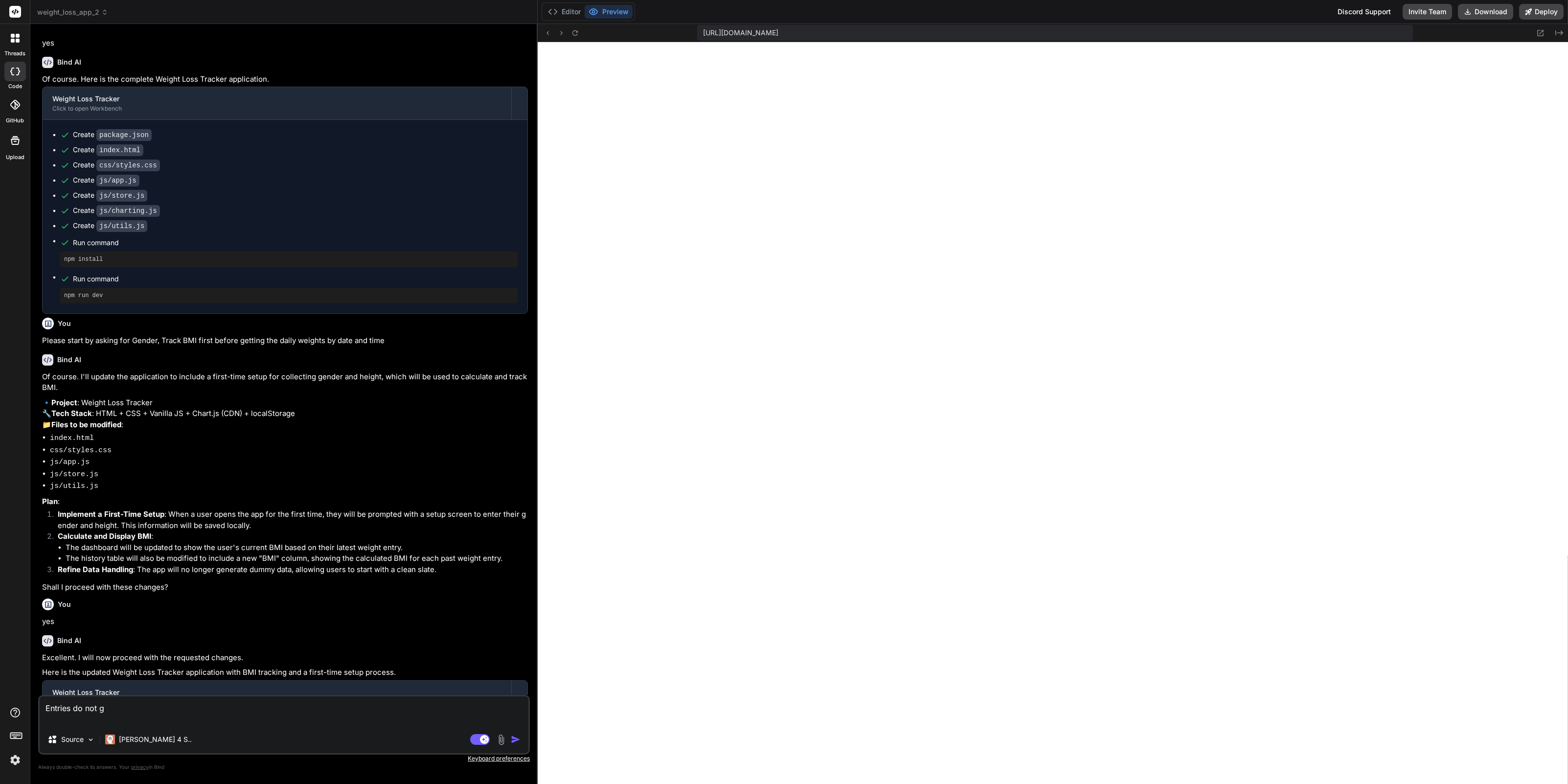
type textarea "x"
type textarea "Entries do not ge"
type textarea "x"
type textarea "Entries do not get"
type textarea "x"
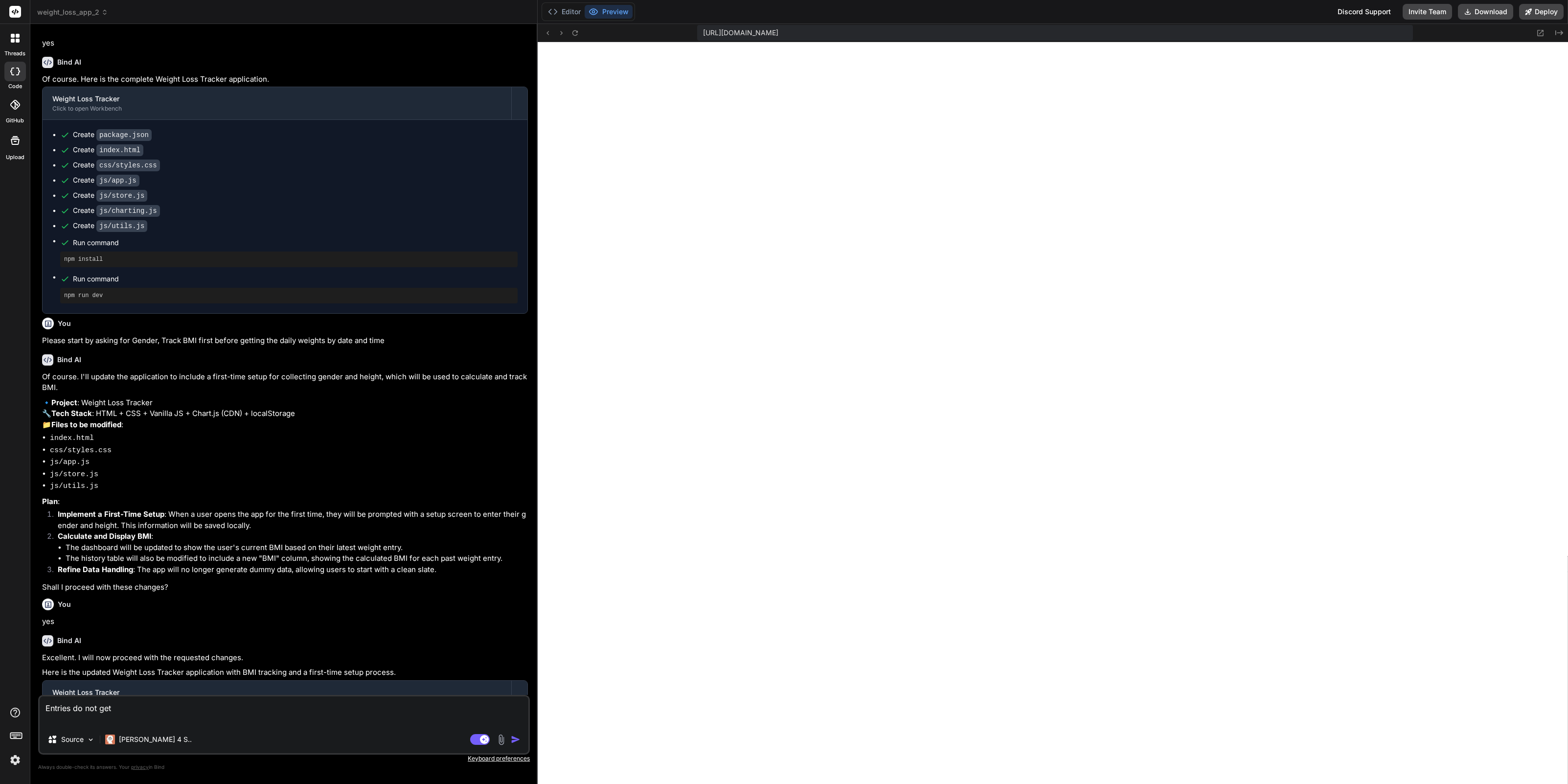
type textarea "Entries do not get"
type textarea "x"
type textarea "Entries do not get s"
type textarea "x"
type textarea "Entries do not get sa"
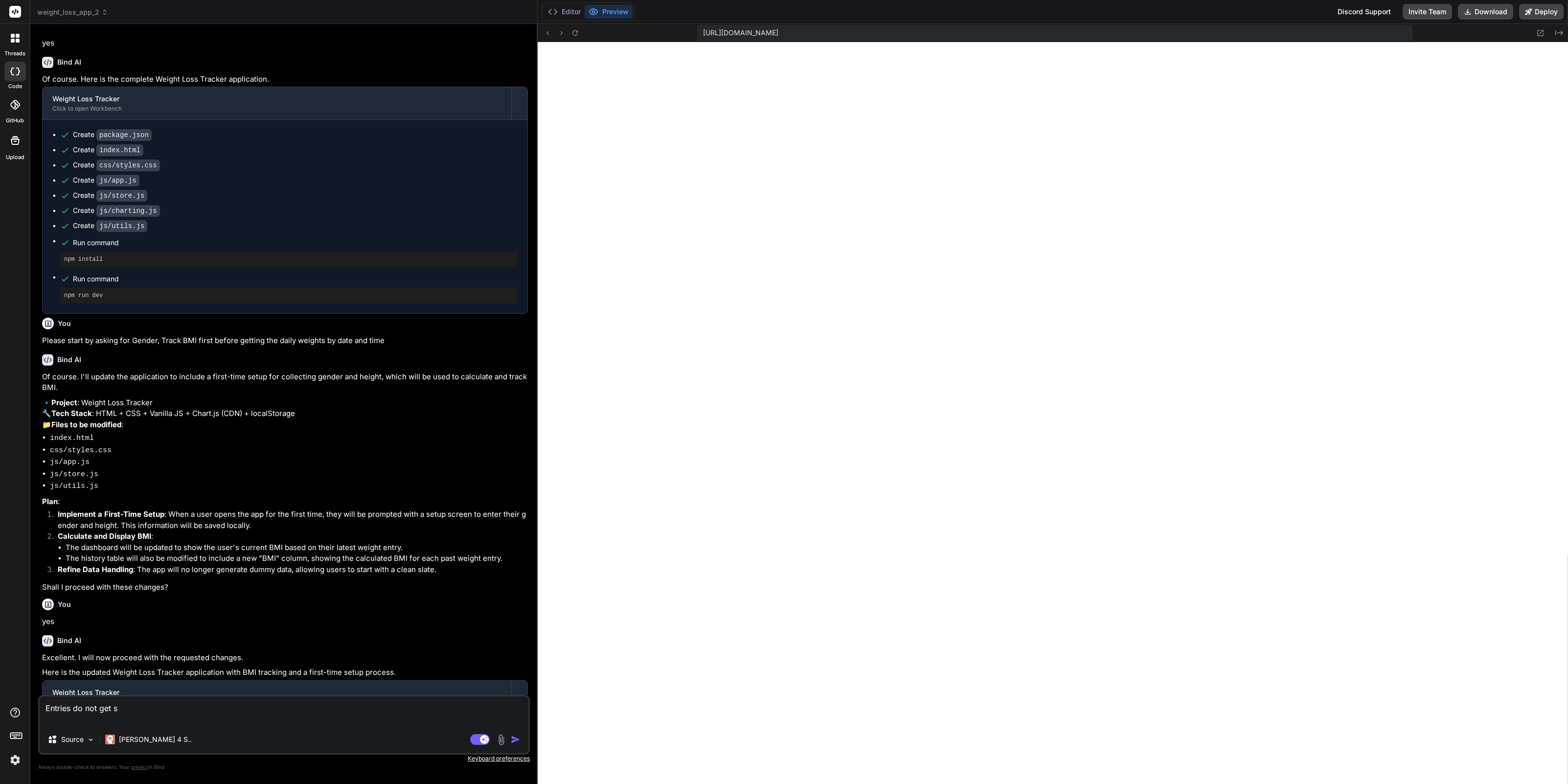
type textarea "x"
type textarea "Entries do not get sav"
type textarea "x"
type textarea "Entries do not get save"
type textarea "x"
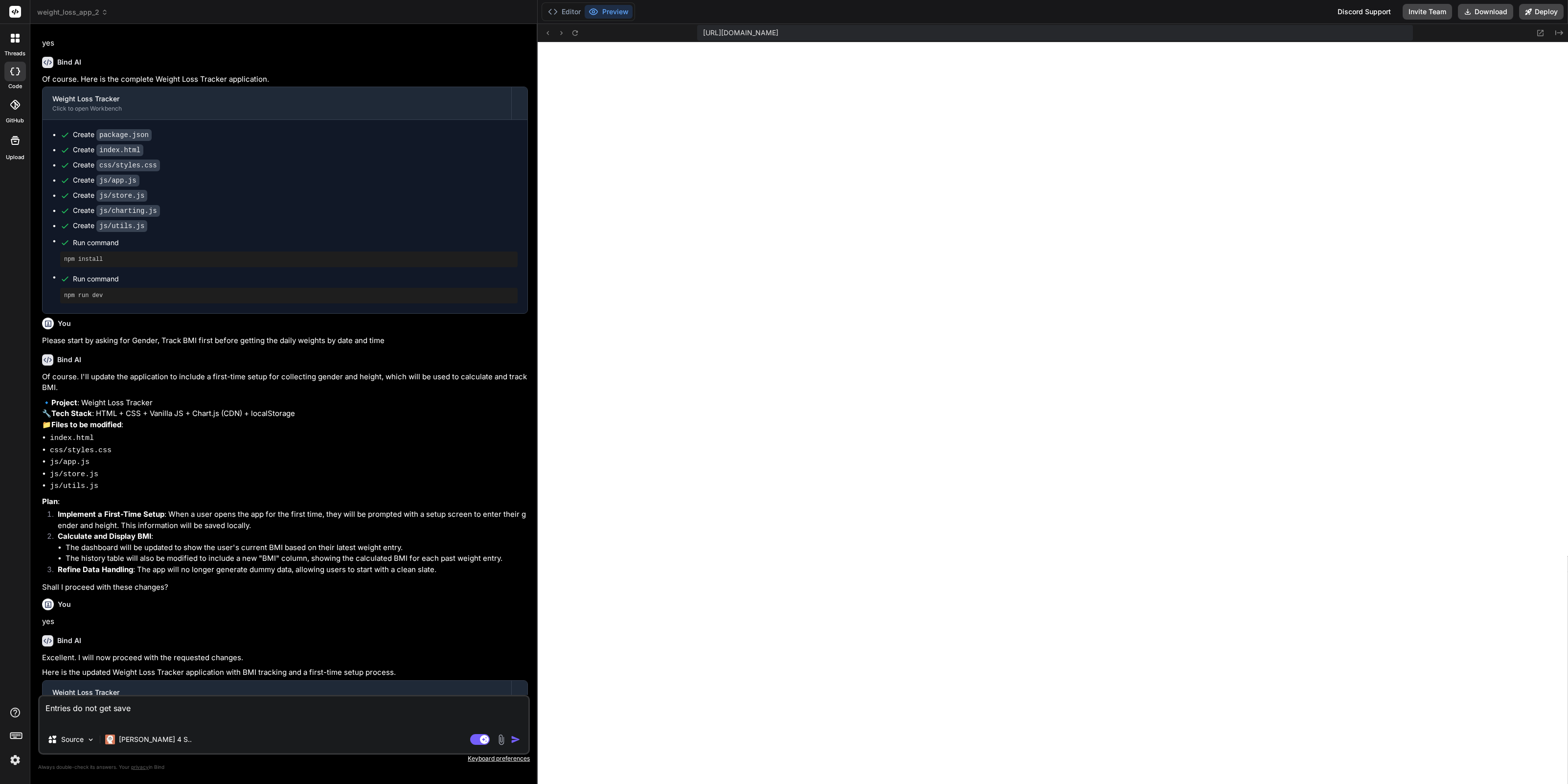
type textarea "Entries do not get saved"
type textarea "x"
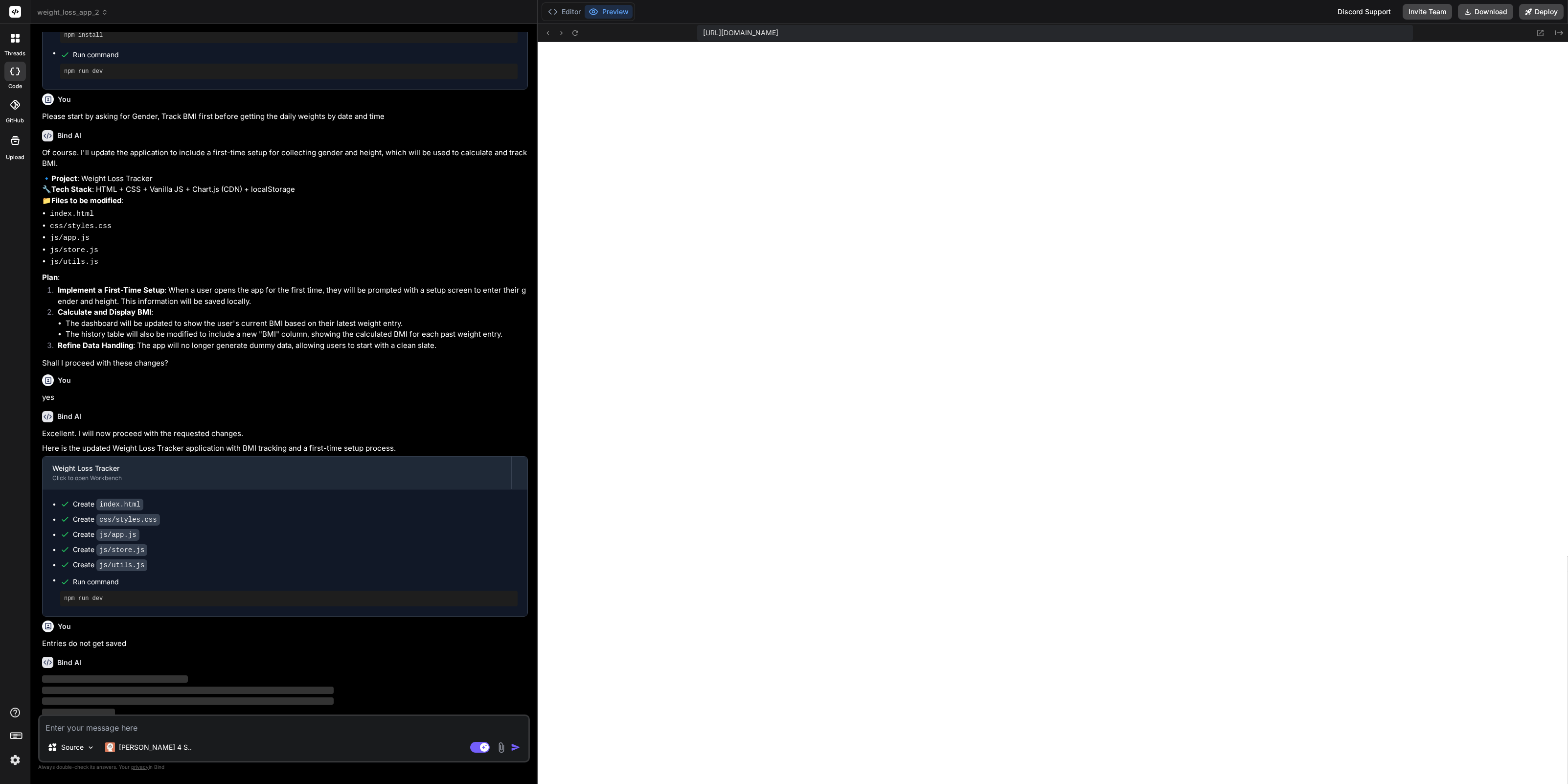
scroll to position [828, 0]
type textarea "x"
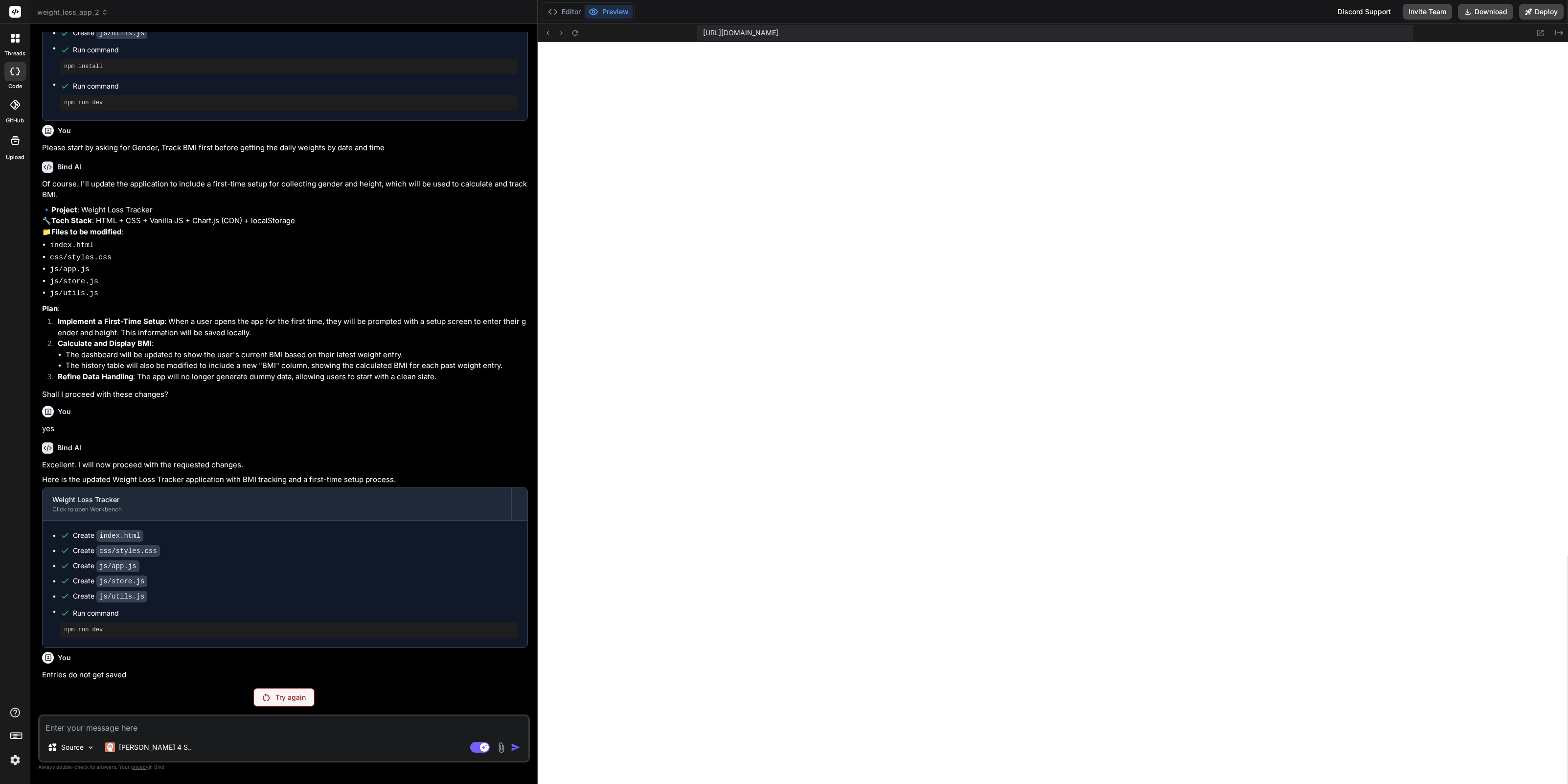
click at [304, 698] on p "Try again" at bounding box center [291, 697] width 30 height 10
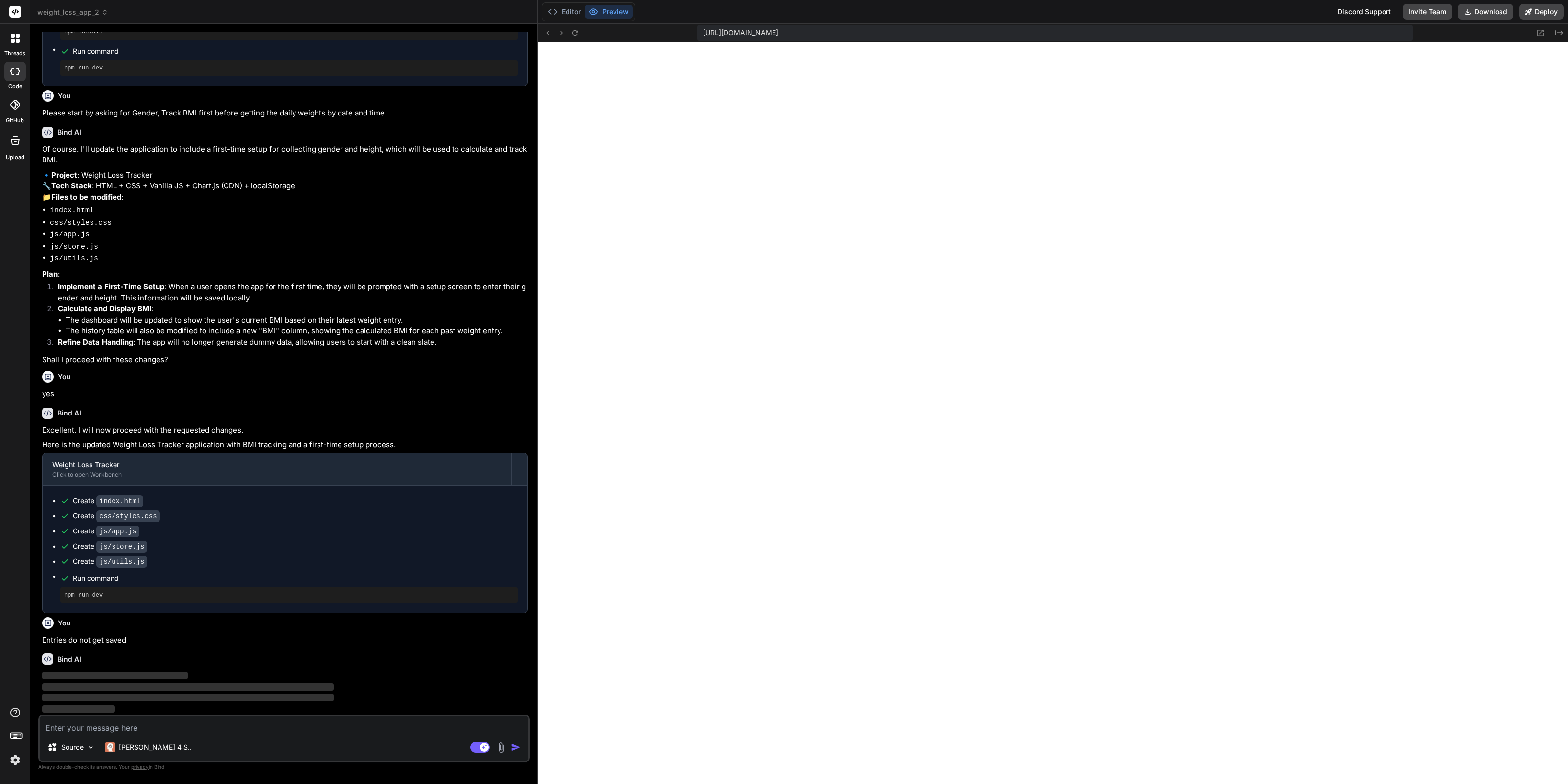
scroll to position [794, 0]
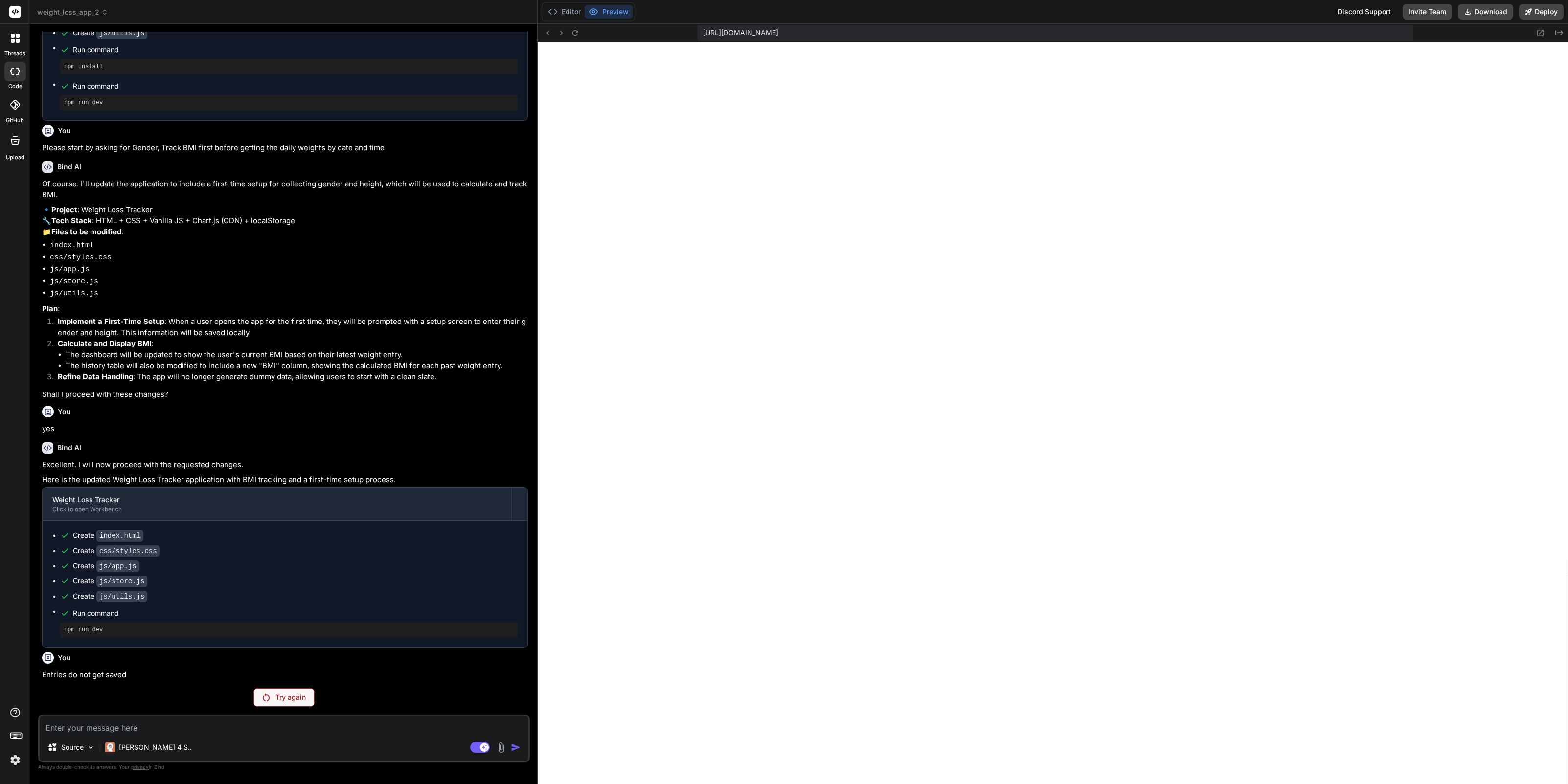
click at [304, 698] on p "Try again" at bounding box center [291, 697] width 30 height 10
click at [113, 743] on img at bounding box center [110, 747] width 10 height 10
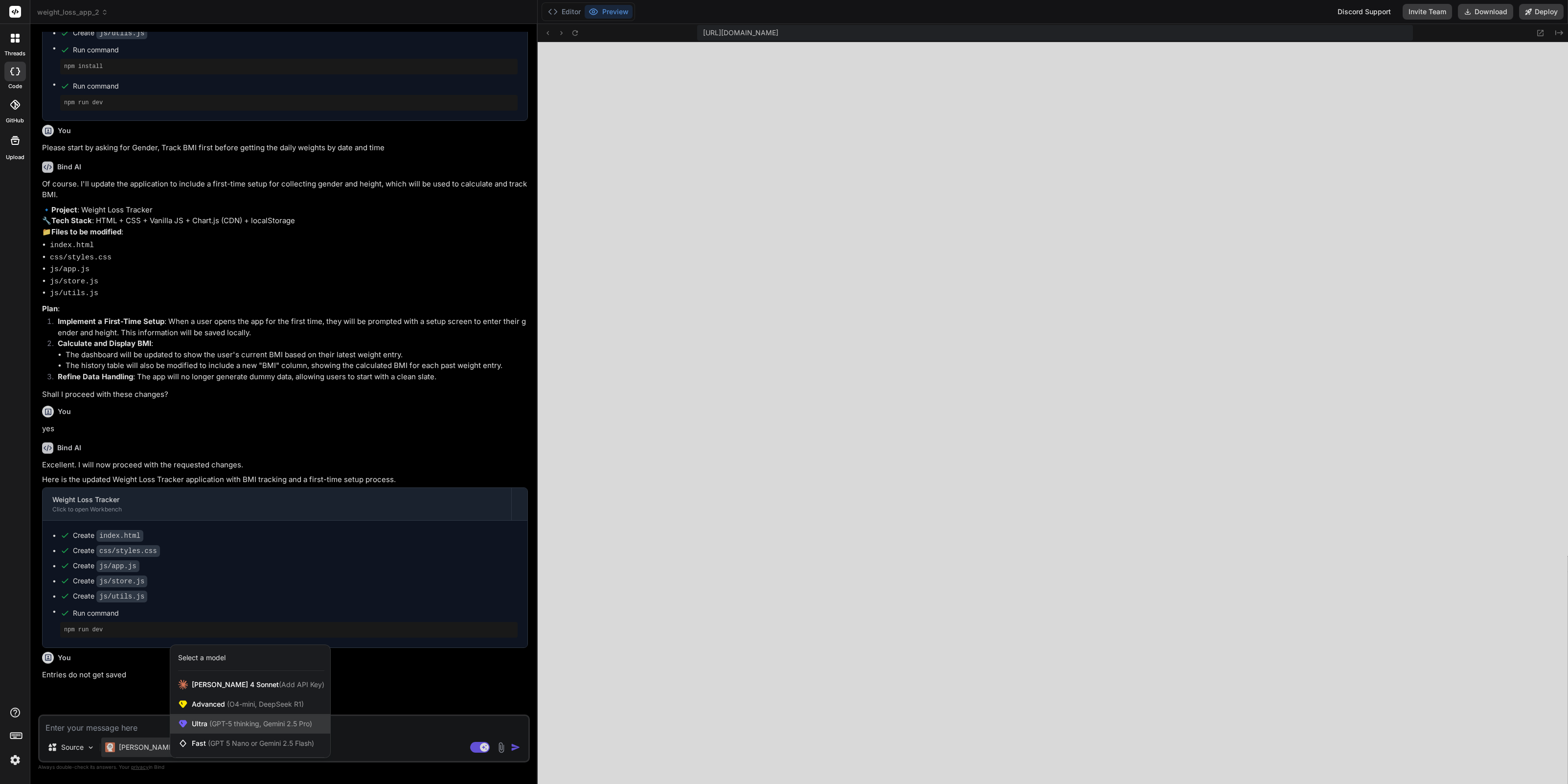
click at [245, 725] on span "(GPT-5 thinking, Gemini 2.5 Pro)" at bounding box center [260, 724] width 105 height 9
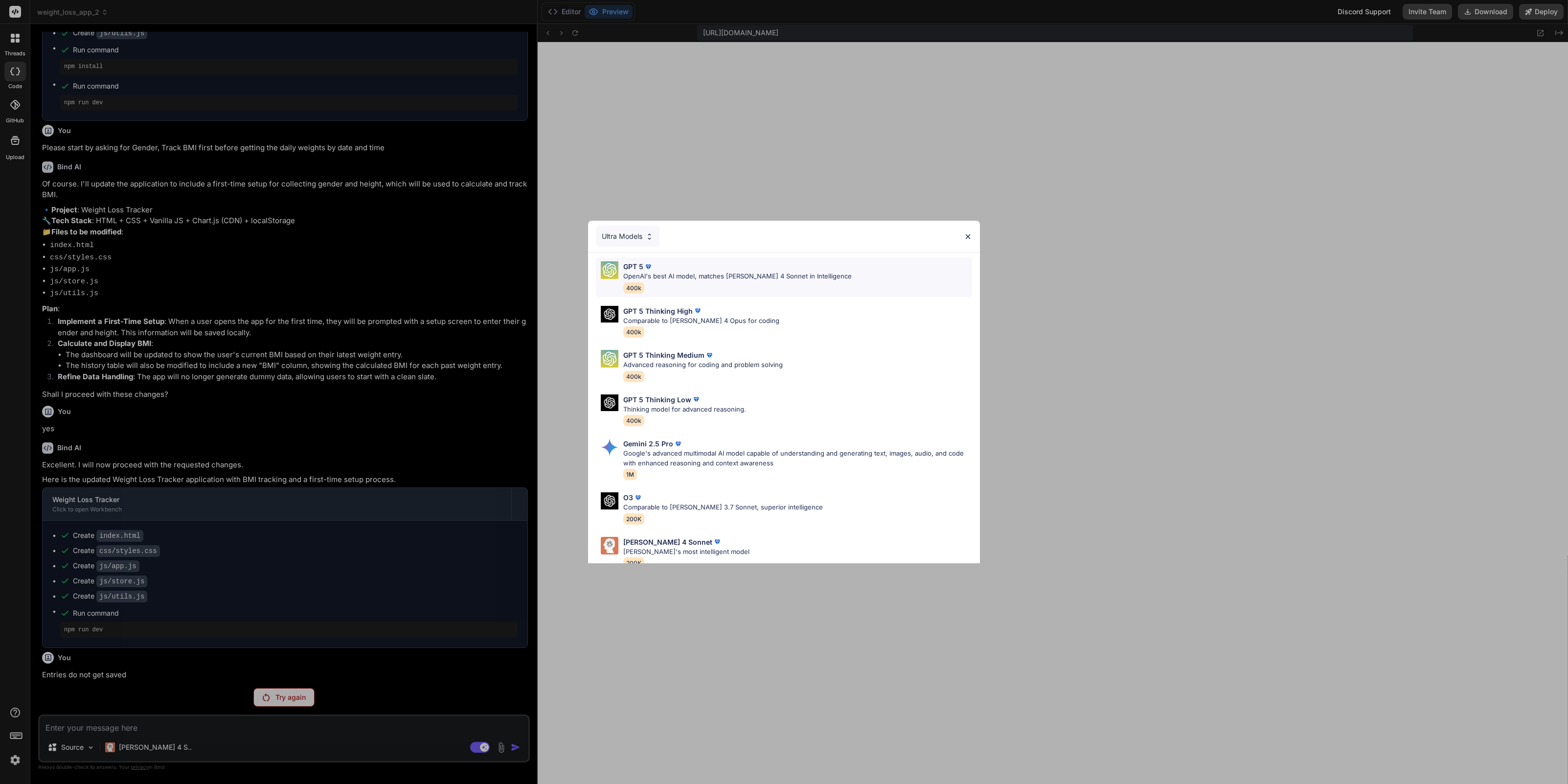
click at [723, 281] on div "GPT 5 OpenAI's best AI model, matches Claude 4 Sonnet in Intelligence 400k" at bounding box center [737, 277] width 228 height 32
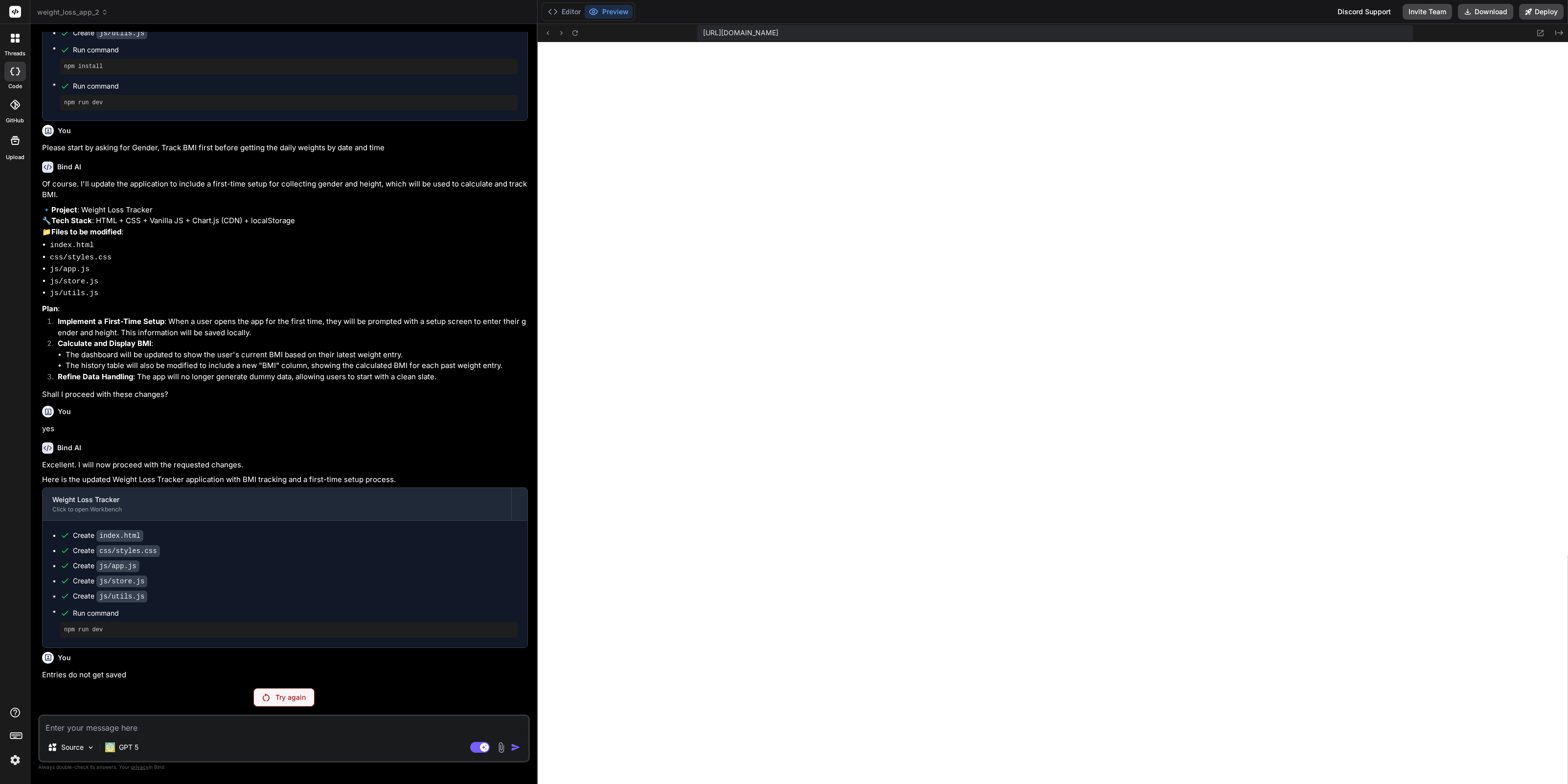
click at [273, 697] on div "Try again" at bounding box center [284, 697] width 61 height 19
click at [116, 747] on div "GPT 5" at bounding box center [122, 747] width 33 height 10
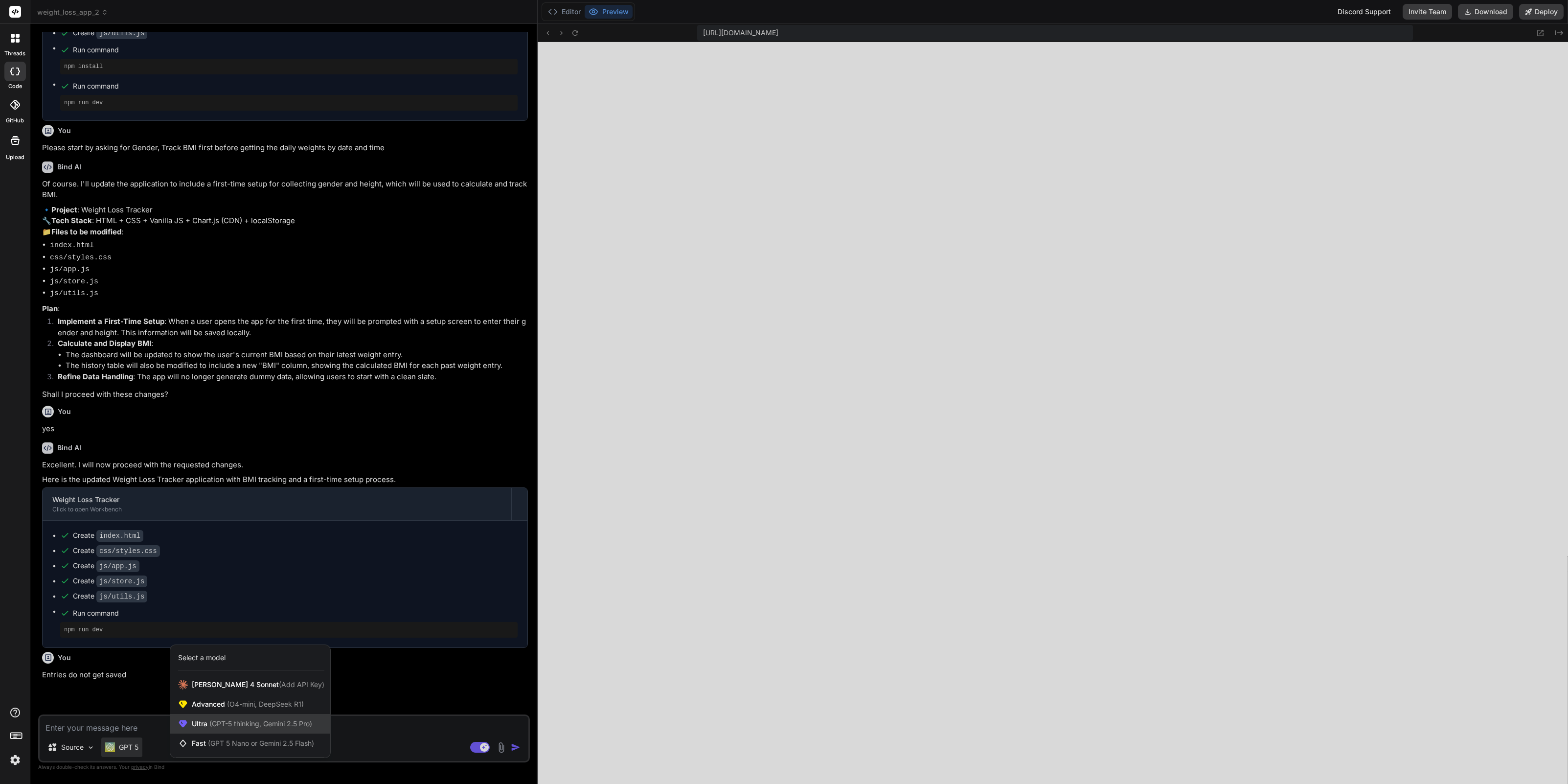
click at [234, 727] on span "Ultra (GPT-5 thinking, Gemini 2.5 Pro)" at bounding box center [252, 724] width 121 height 10
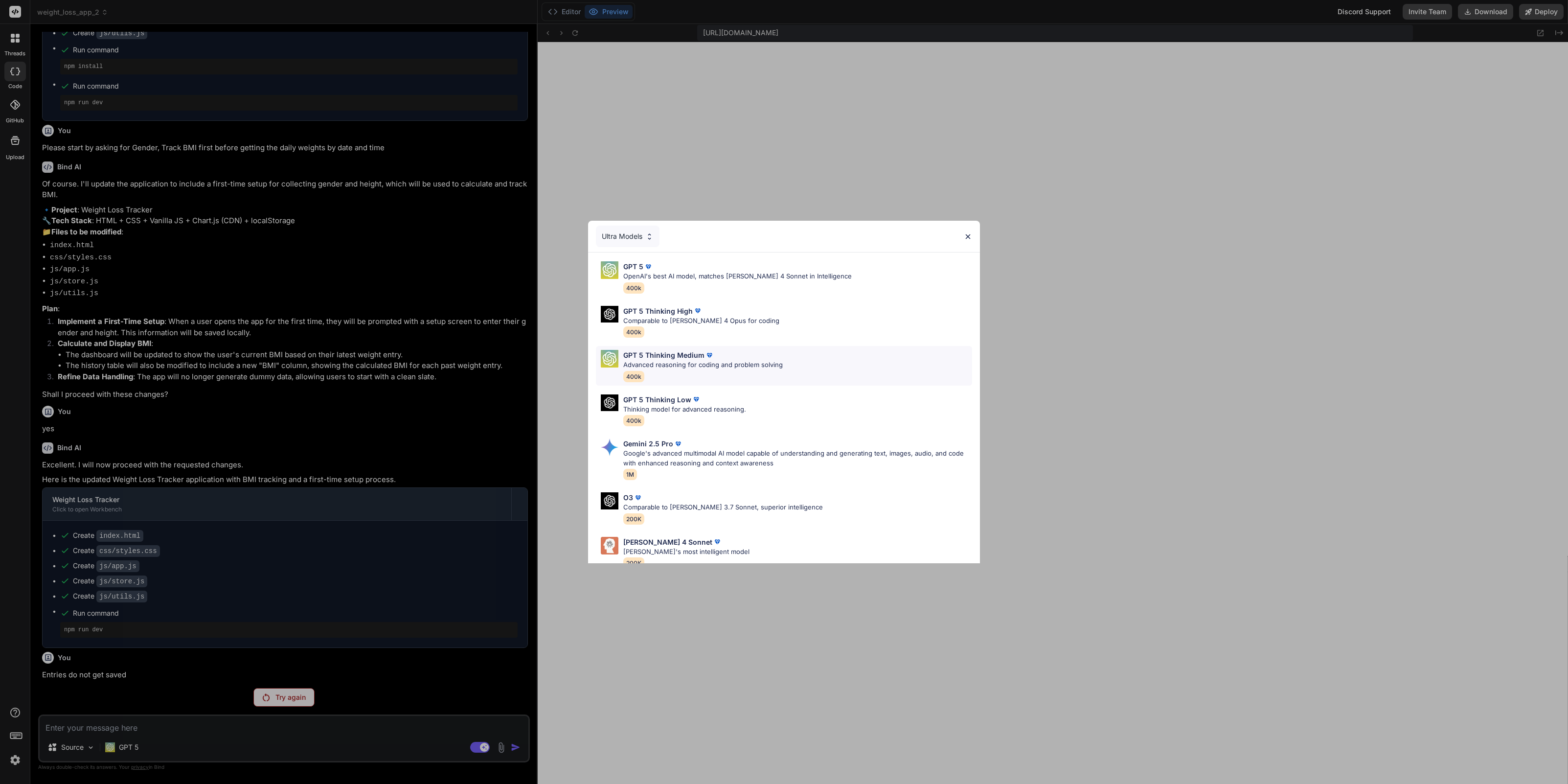
click at [715, 373] on div "GPT 5 Thinking Medium Advanced reasoning for coding and problem solving 400k" at bounding box center [703, 366] width 159 height 32
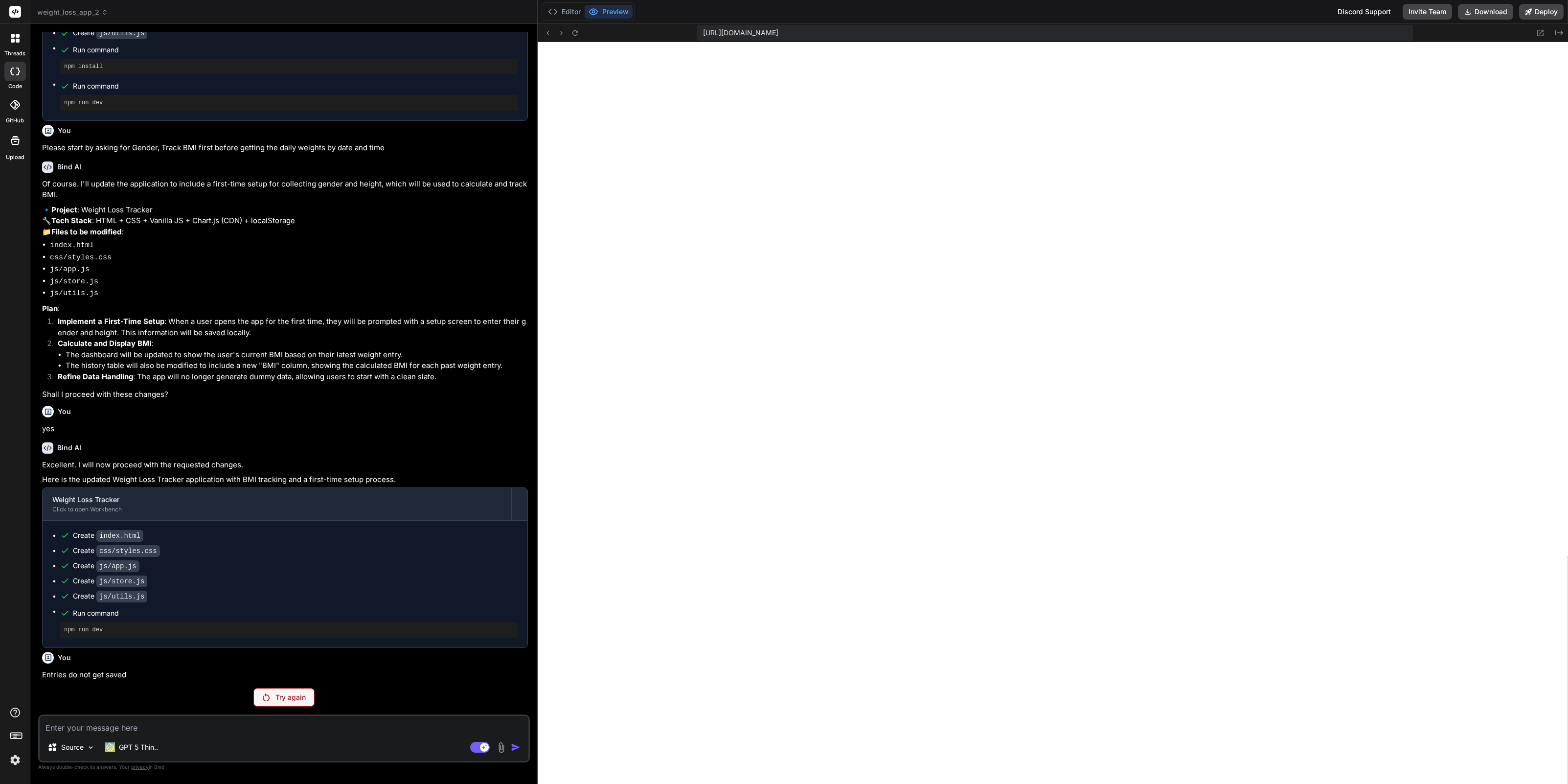
click at [276, 696] on p "Try again" at bounding box center [291, 697] width 30 height 10
click at [15, 761] on img at bounding box center [15, 760] width 16 height 16
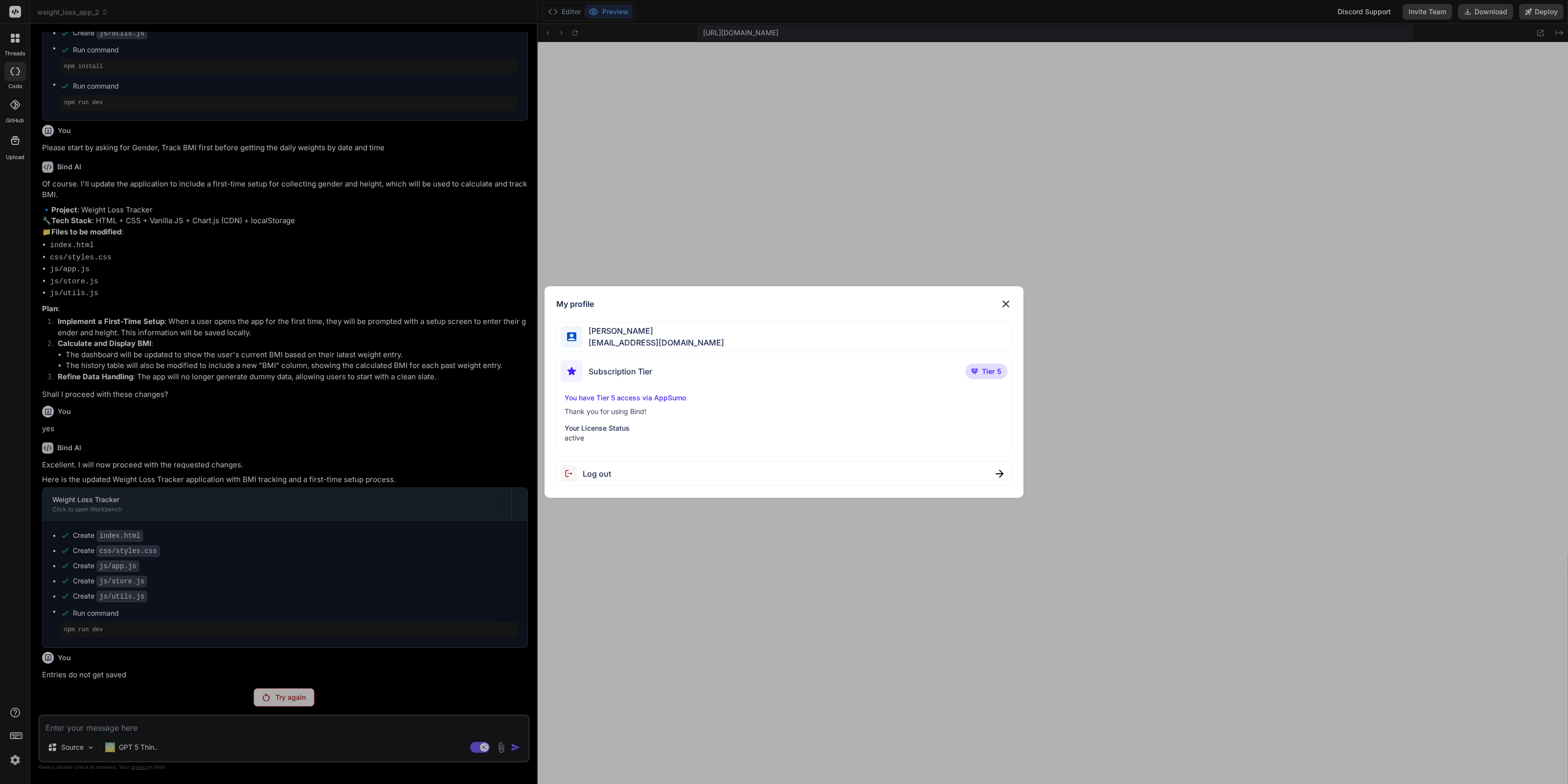
click at [1003, 304] on img at bounding box center [1006, 303] width 12 height 12
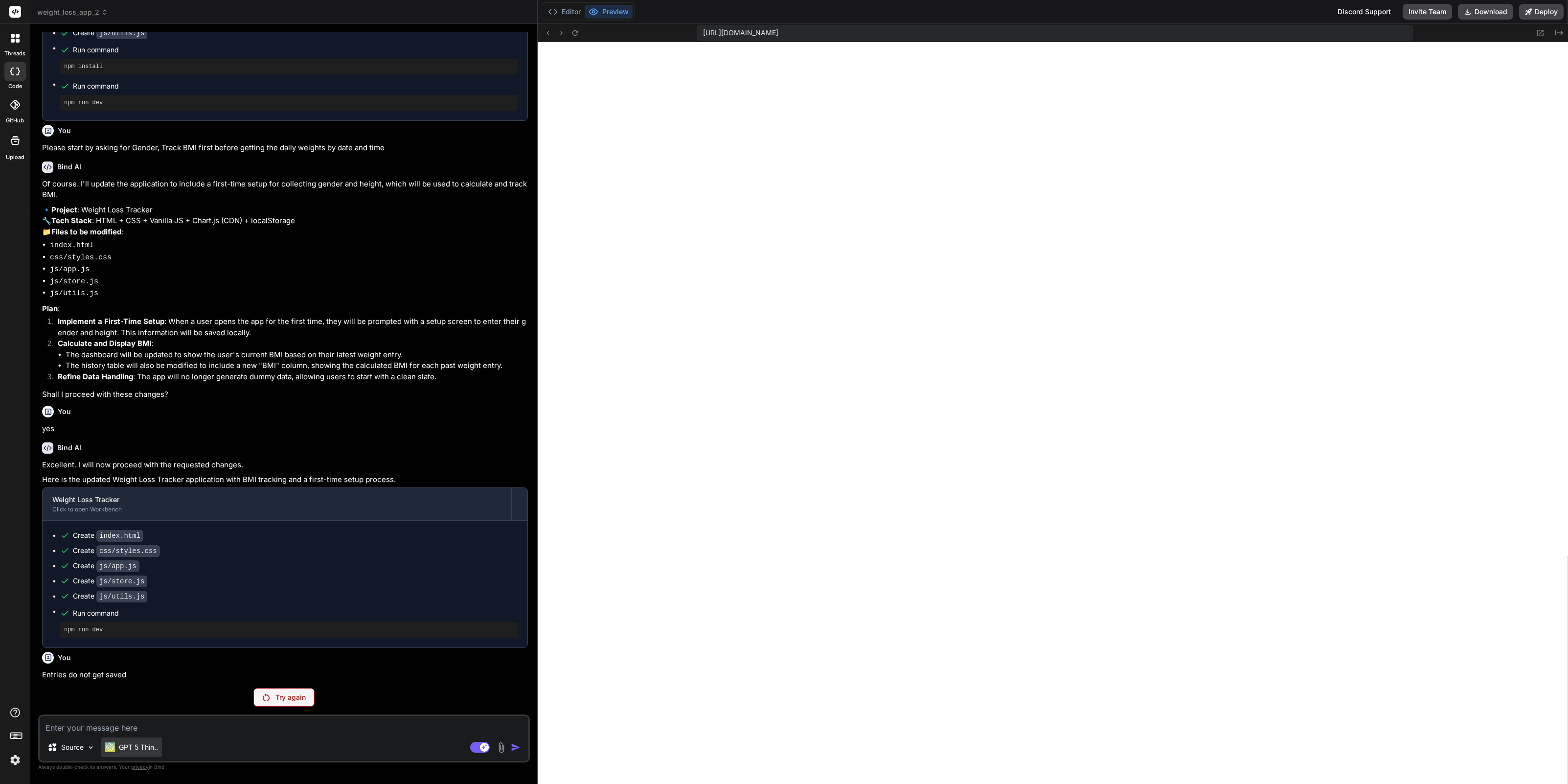
click at [125, 744] on p "GPT 5 Thin.." at bounding box center [138, 747] width 39 height 10
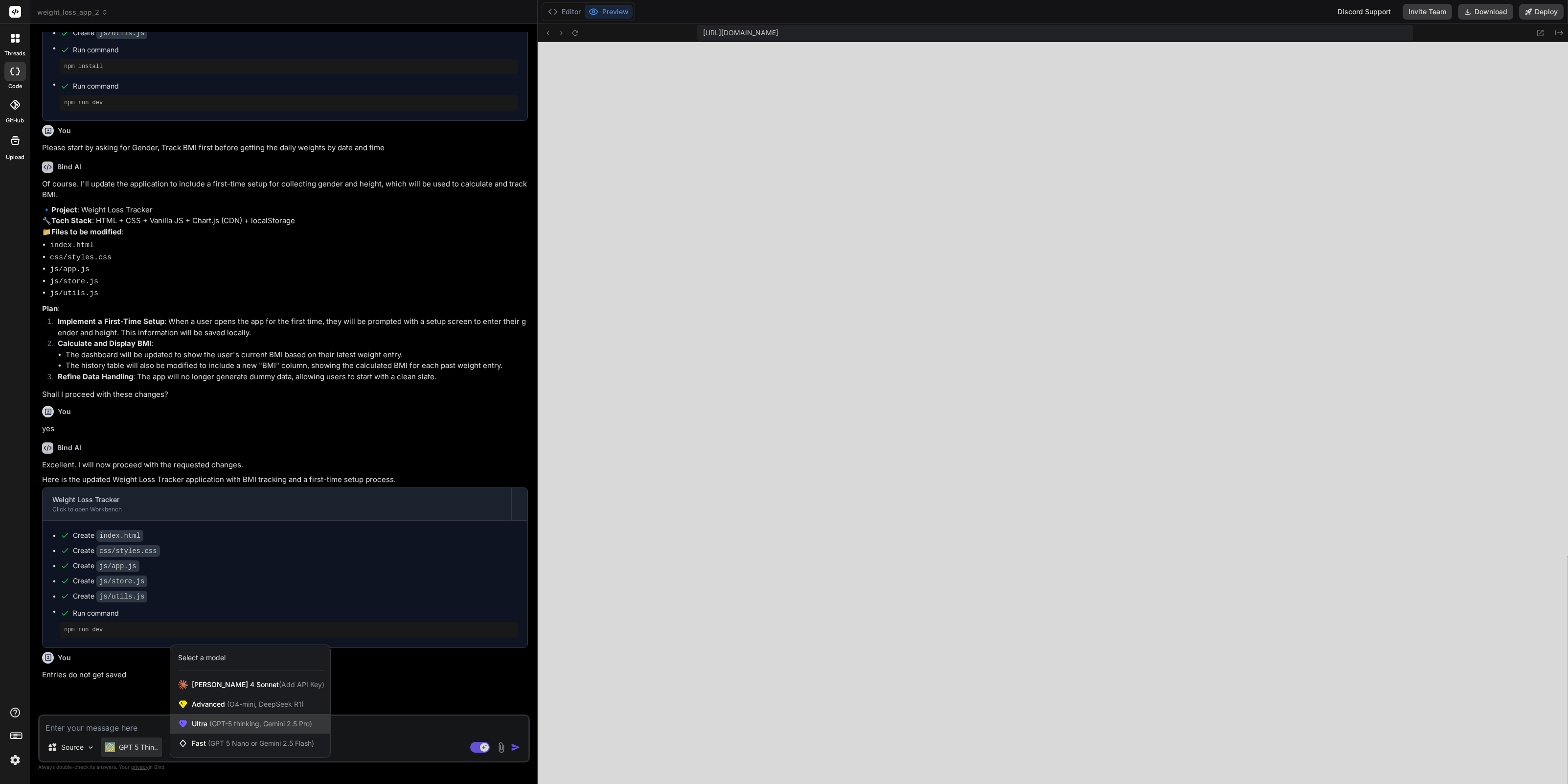
click at [228, 725] on span "(GPT-5 thinking, Gemini 2.5 Pro)" at bounding box center [260, 724] width 105 height 9
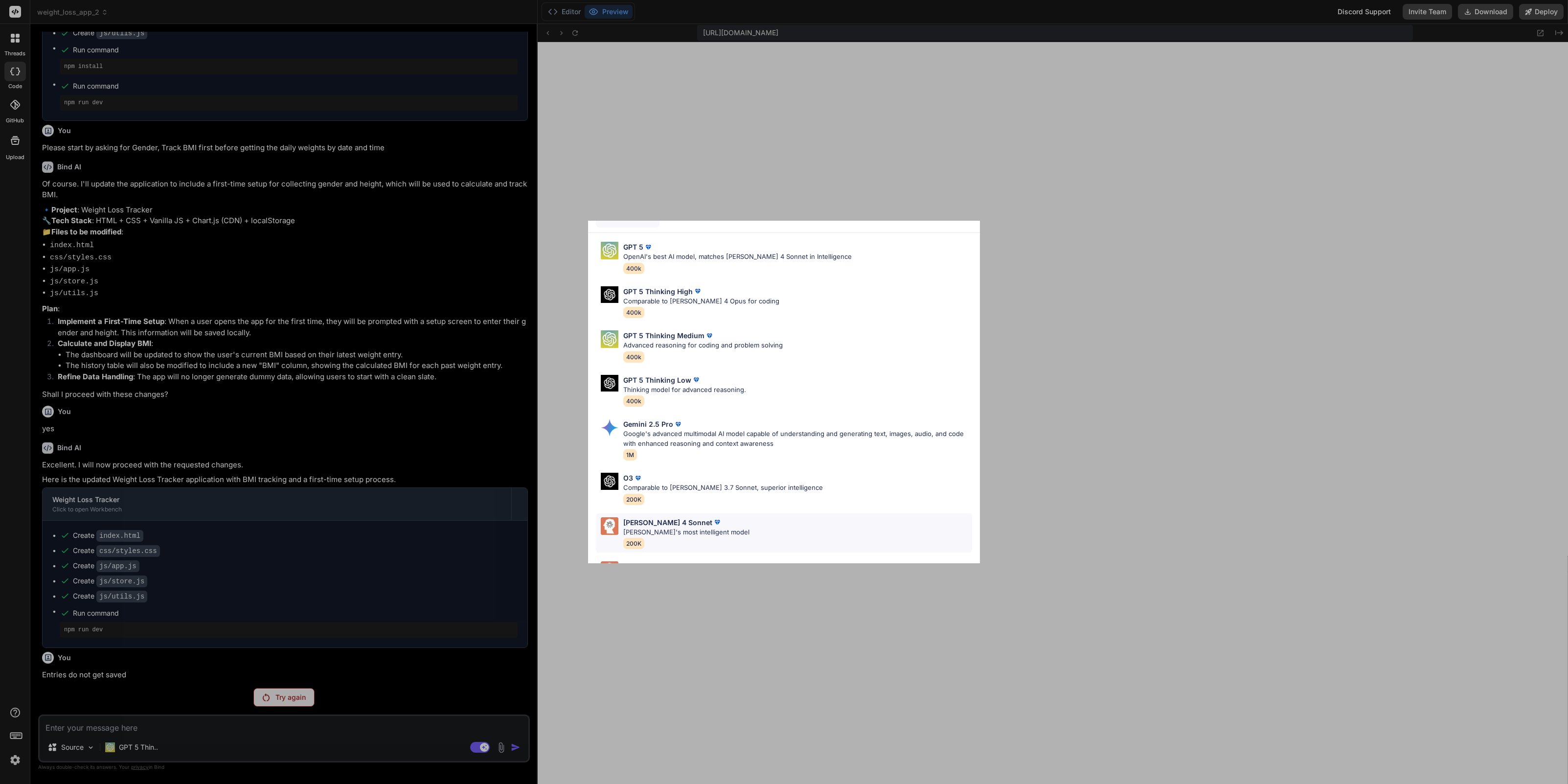
scroll to position [61, 0]
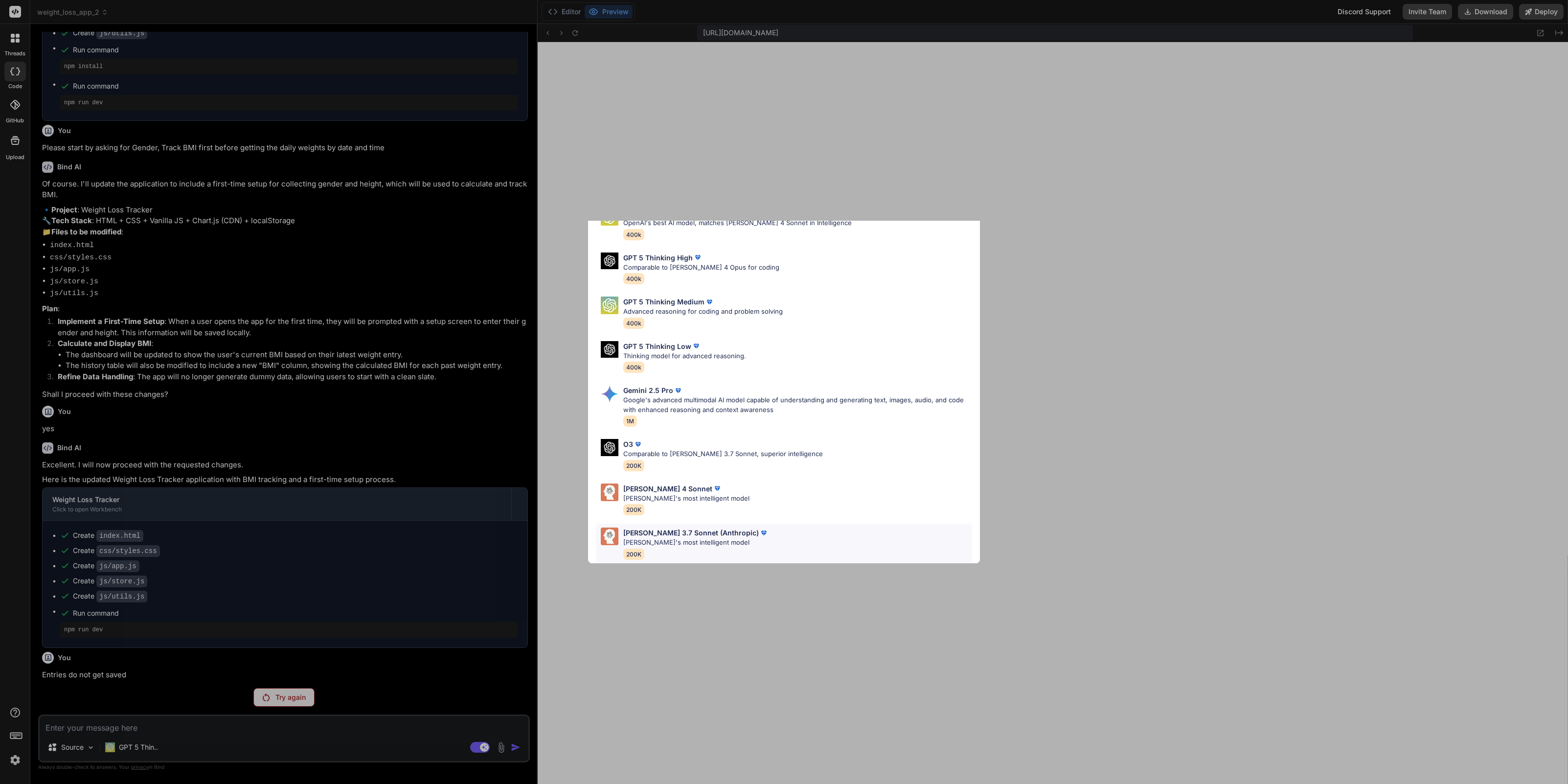
click at [677, 527] on p "[PERSON_NAME] 3.7 Sonnet (Anthropic)" at bounding box center [691, 532] width 136 height 10
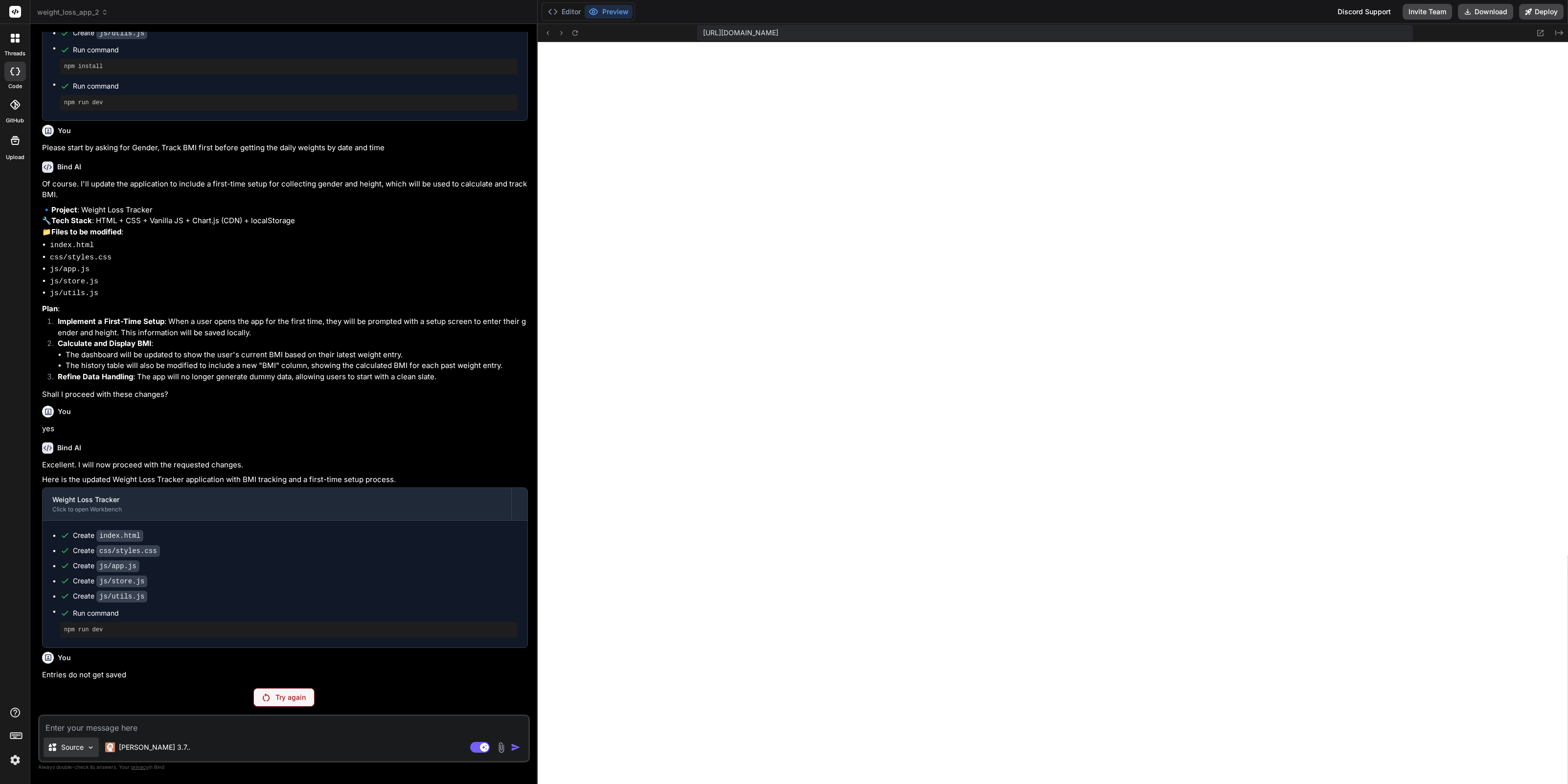
click at [82, 747] on p "Source" at bounding box center [72, 747] width 23 height 10
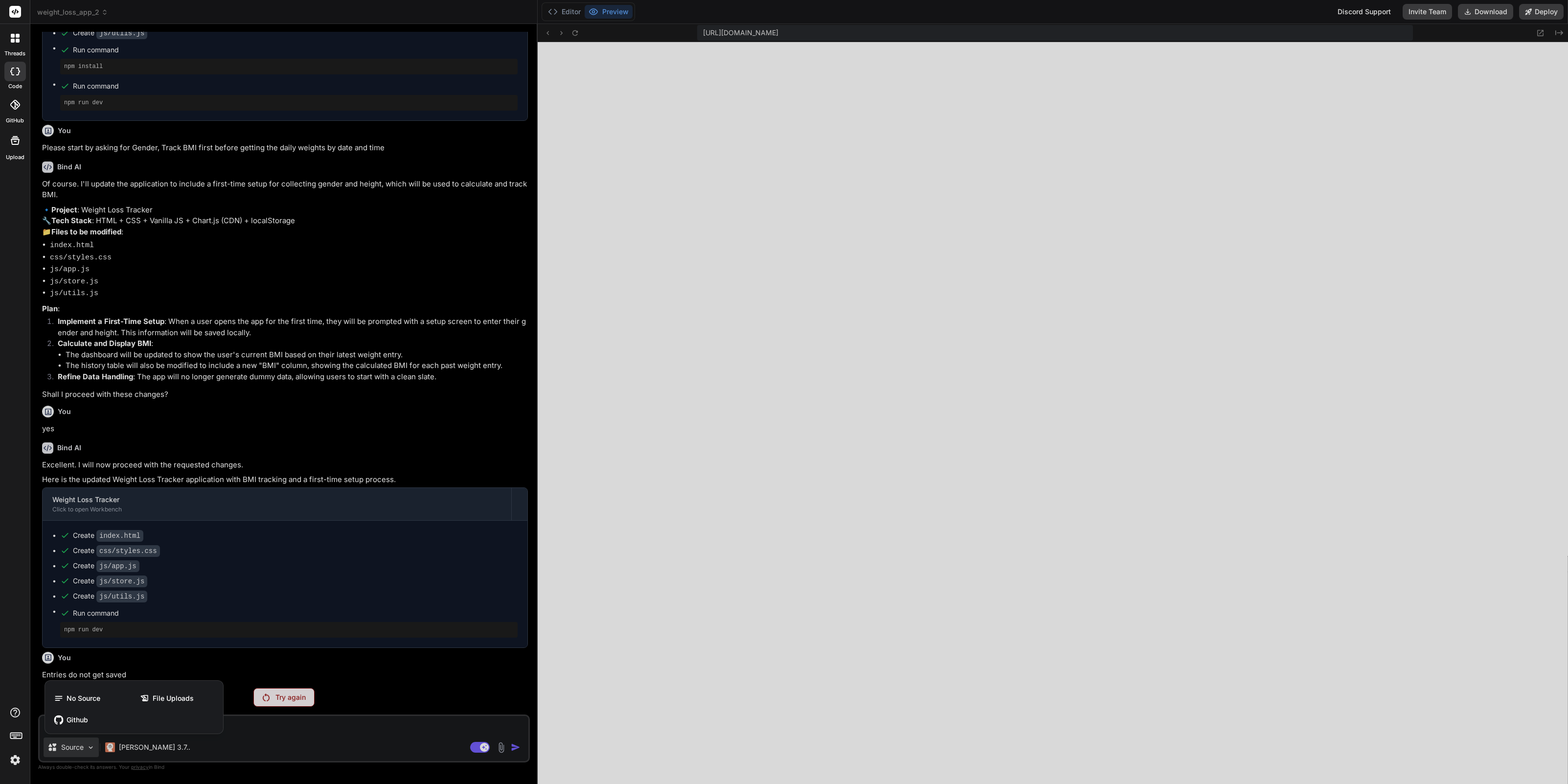
click at [397, 740] on div at bounding box center [784, 392] width 1568 height 784
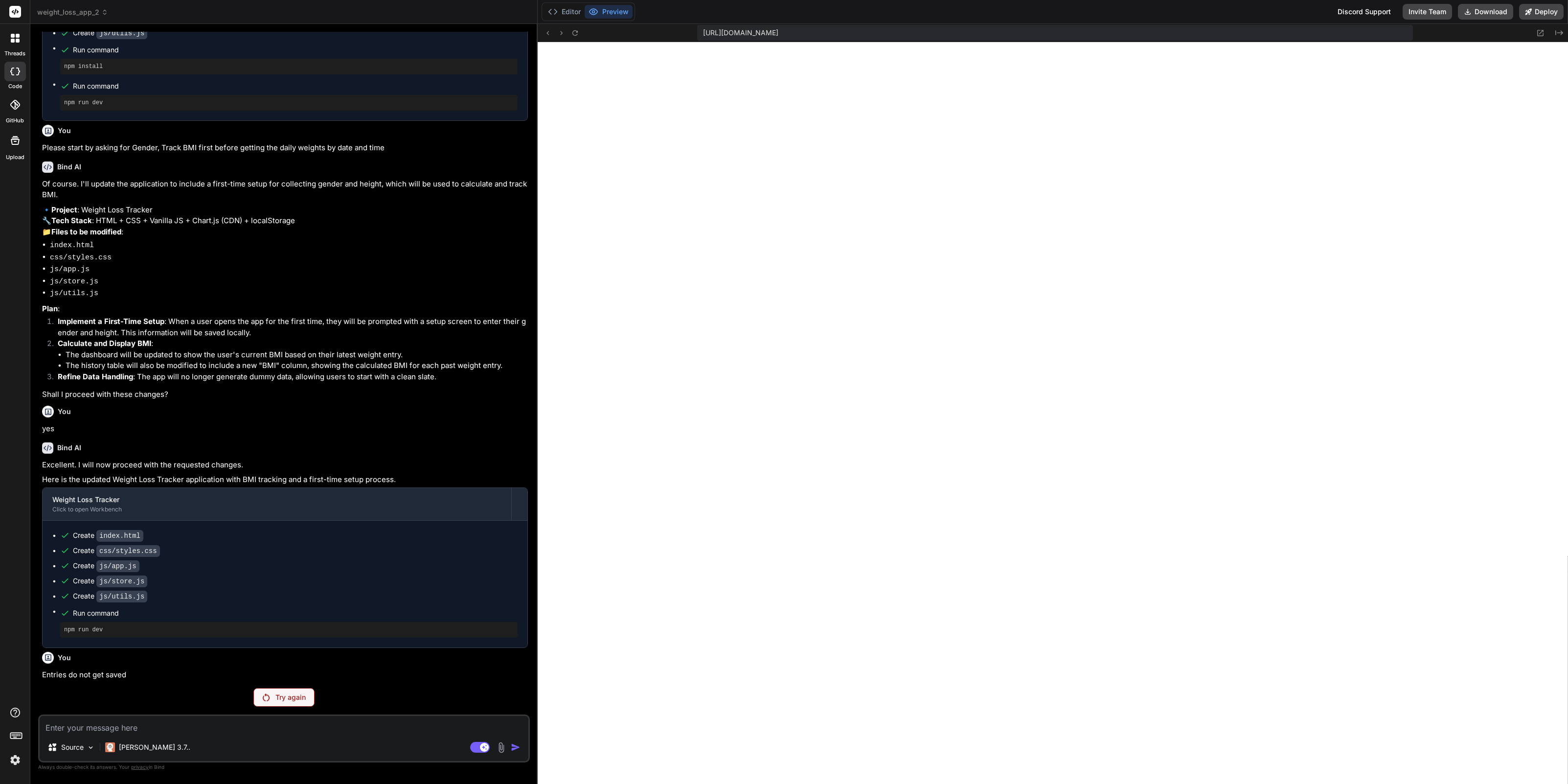
click at [298, 698] on p "Try again" at bounding box center [291, 697] width 30 height 10
click at [284, 704] on div "Try again" at bounding box center [284, 697] width 61 height 19
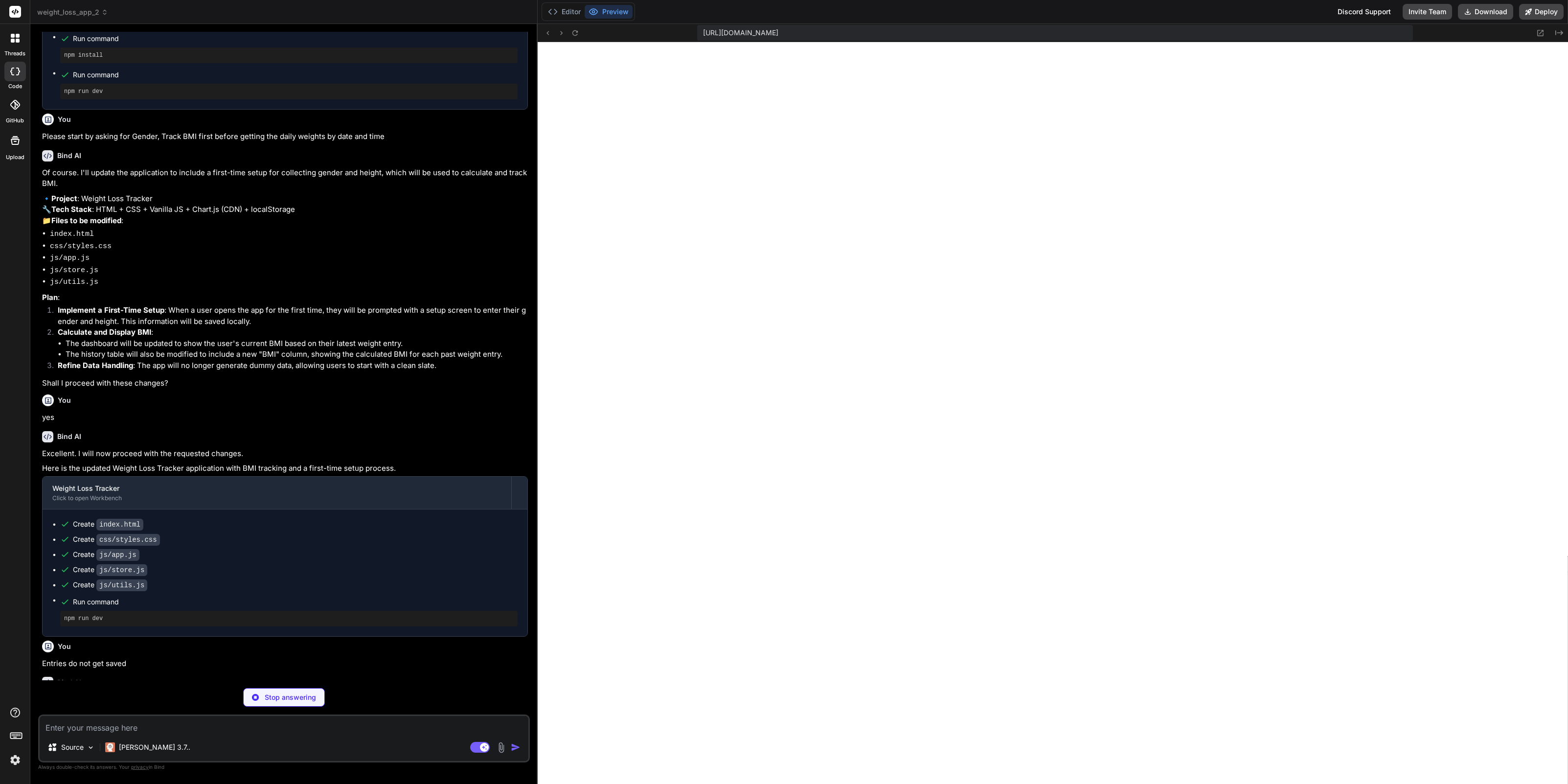
scroll to position [863, 0]
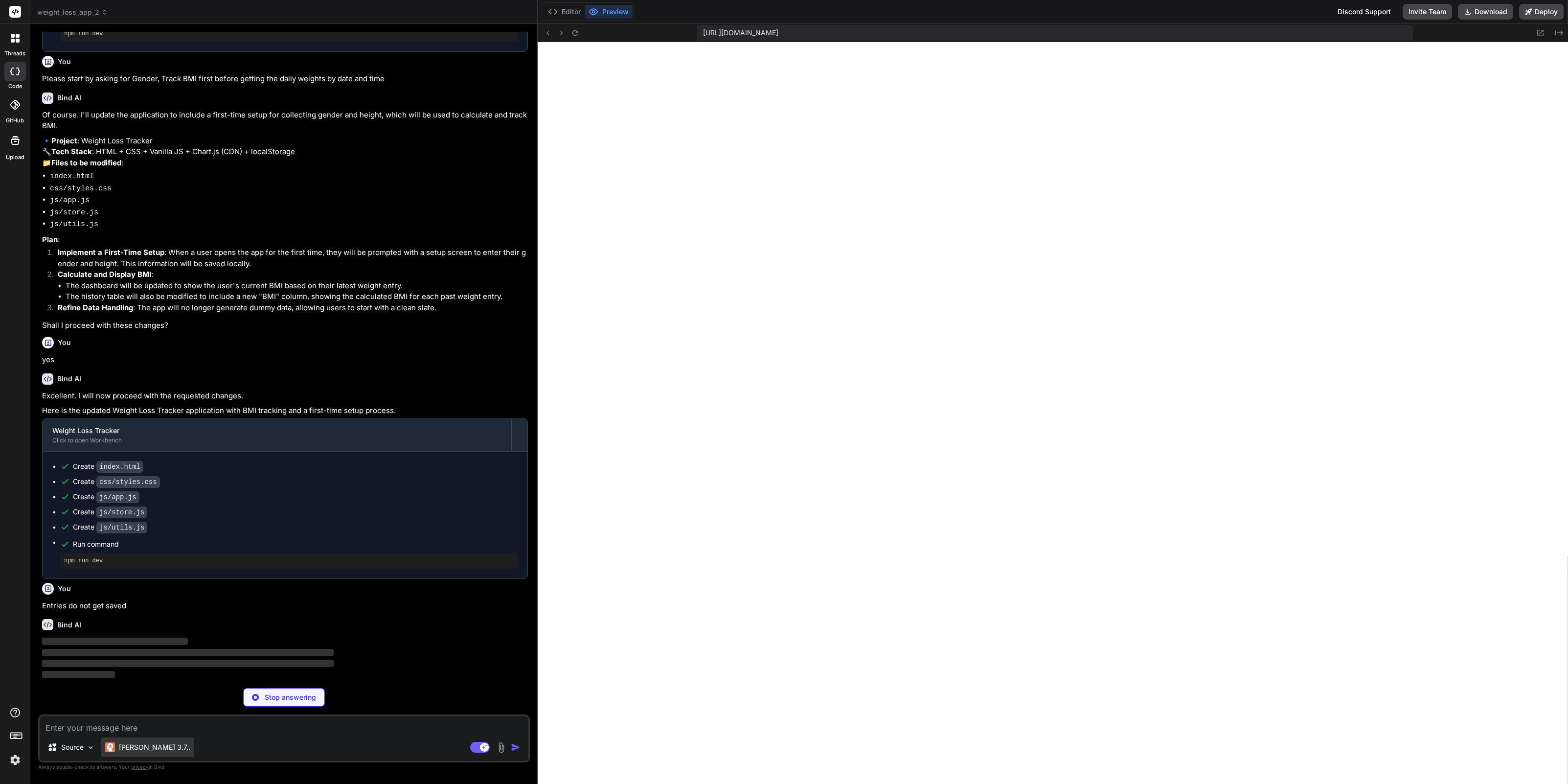
type textarea "x"
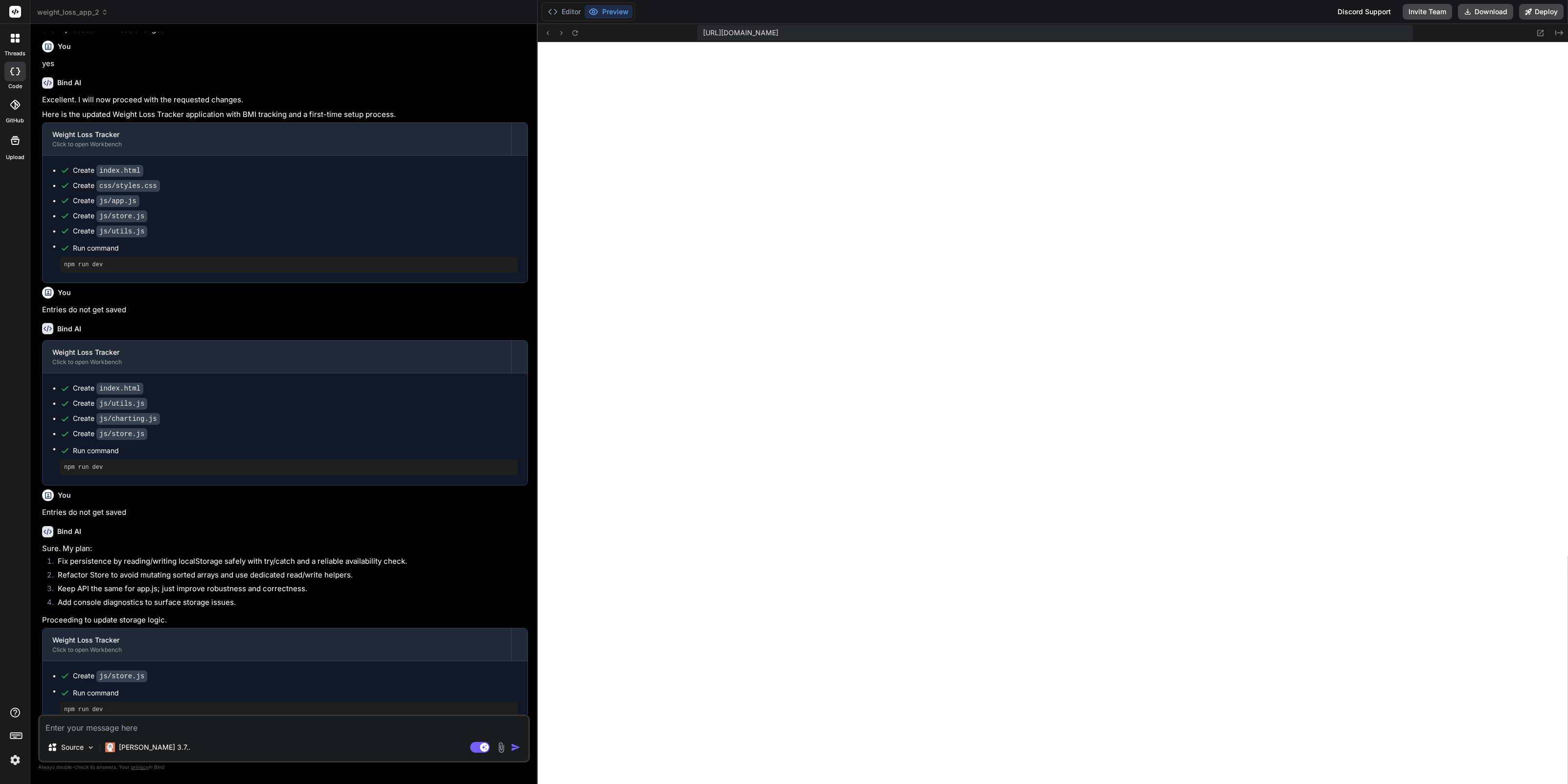
scroll to position [242, 0]
type textarea "x"
click at [577, 34] on icon at bounding box center [575, 33] width 9 height 9
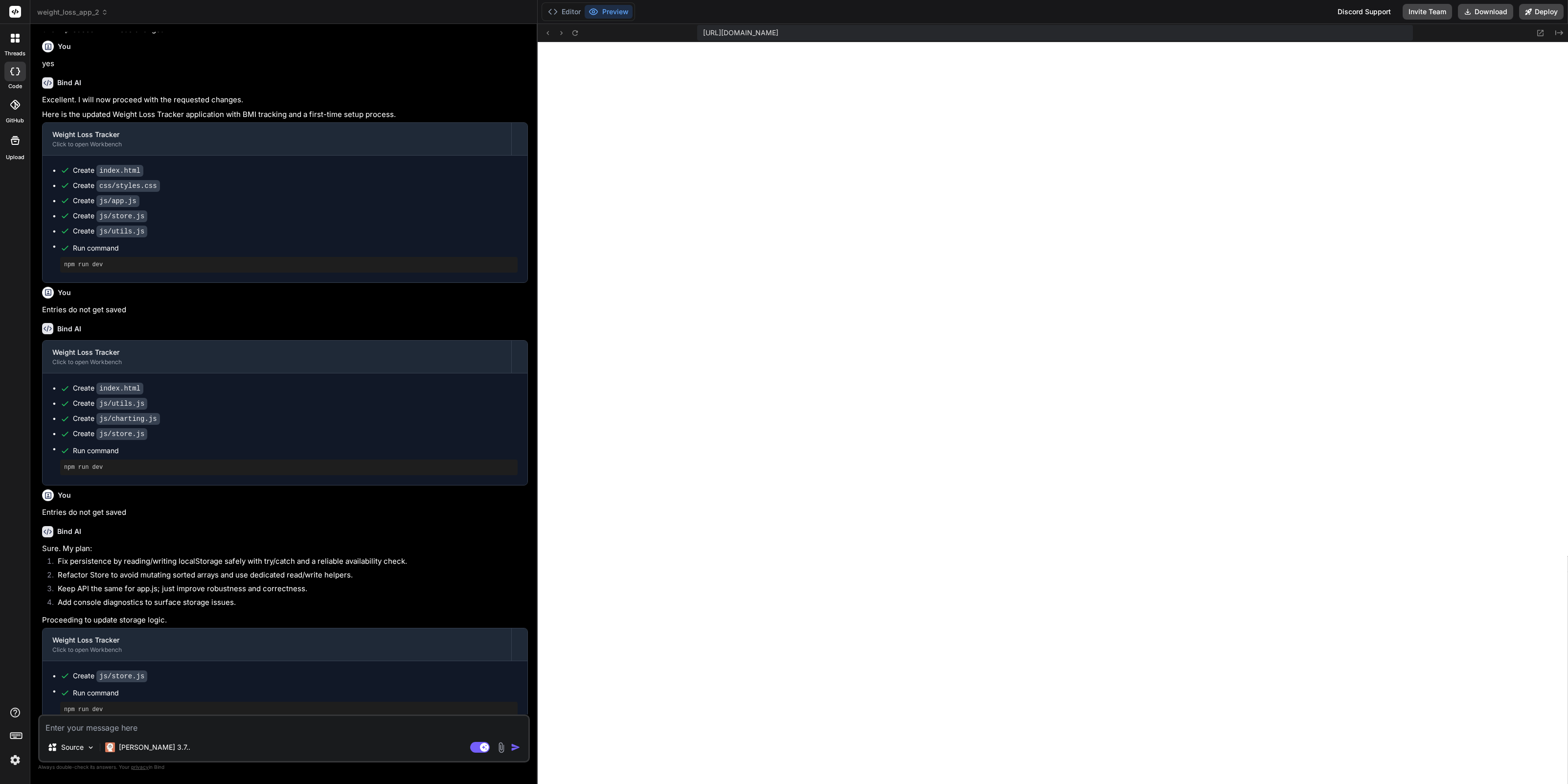
click at [136, 724] on textarea at bounding box center [284, 724] width 489 height 18
type textarea "s"
type textarea "x"
type textarea "st"
type textarea "x"
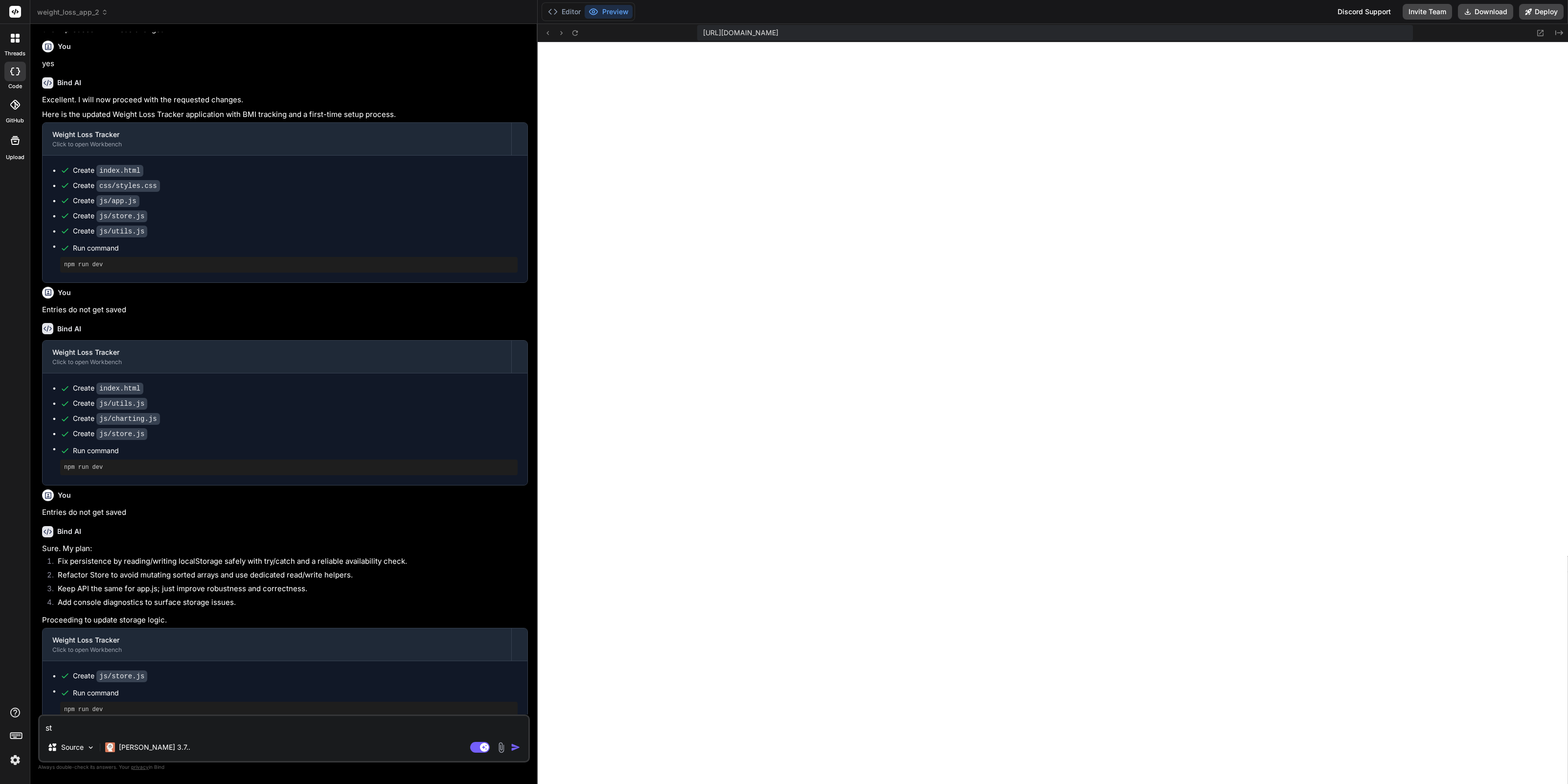
type textarea "sti"
type textarea "x"
type textarea "stil"
type textarea "x"
type textarea "still"
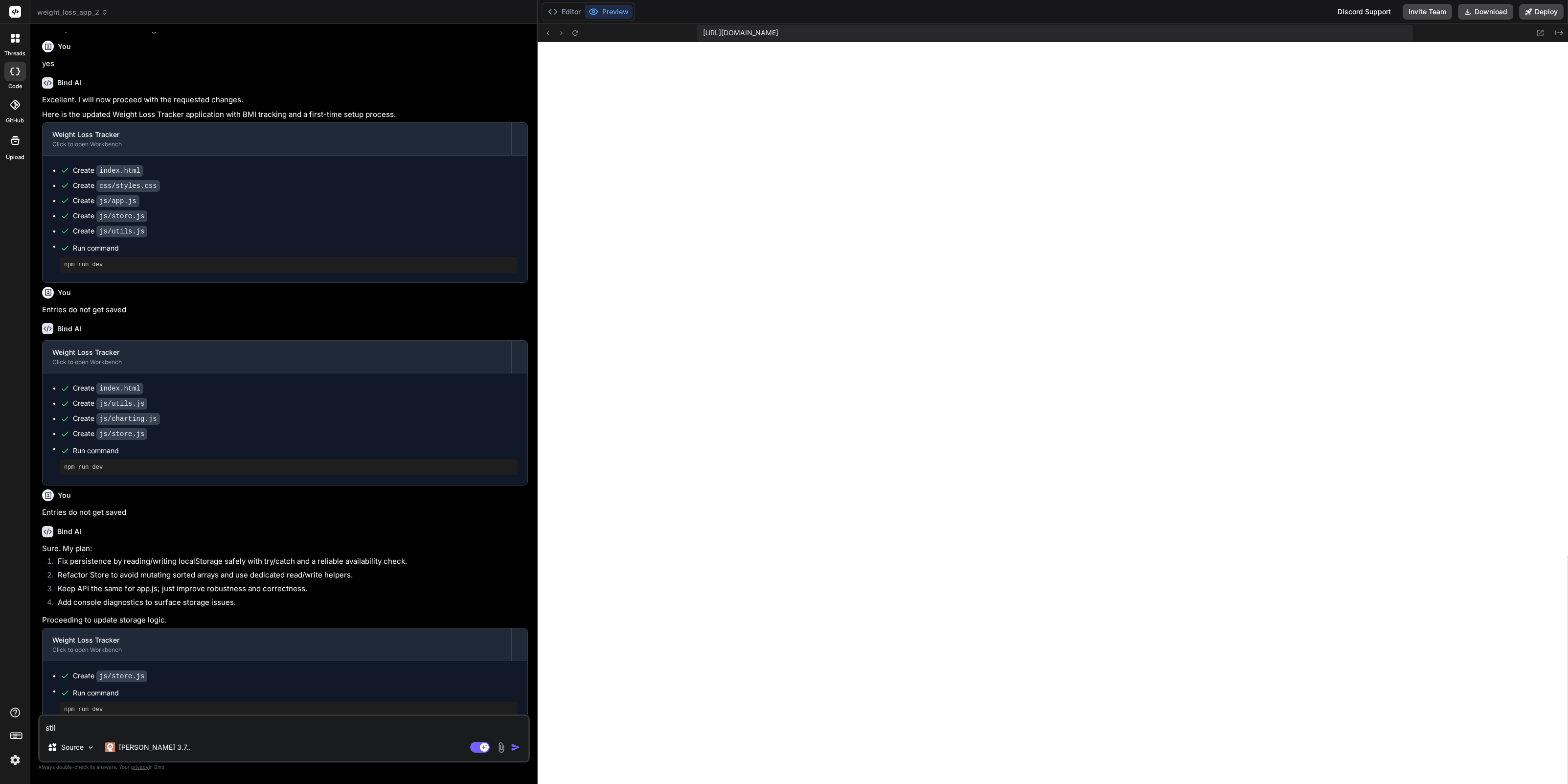
type textarea "x"
type textarea "still"
type textarea "x"
type textarea "still n"
type textarea "x"
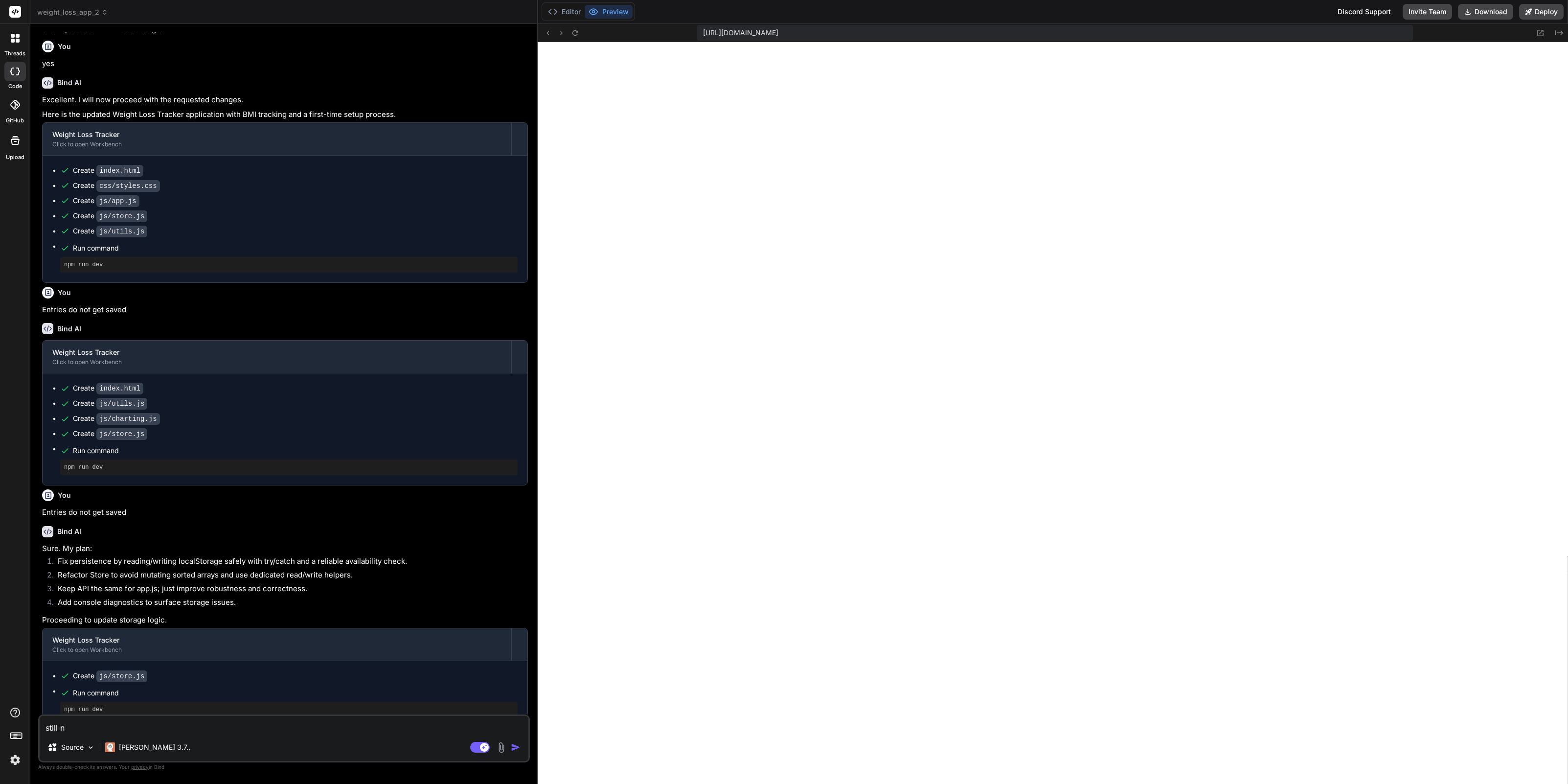
type textarea "still no"
type textarea "x"
type textarea "still not"
type textarea "x"
type textarea "still not"
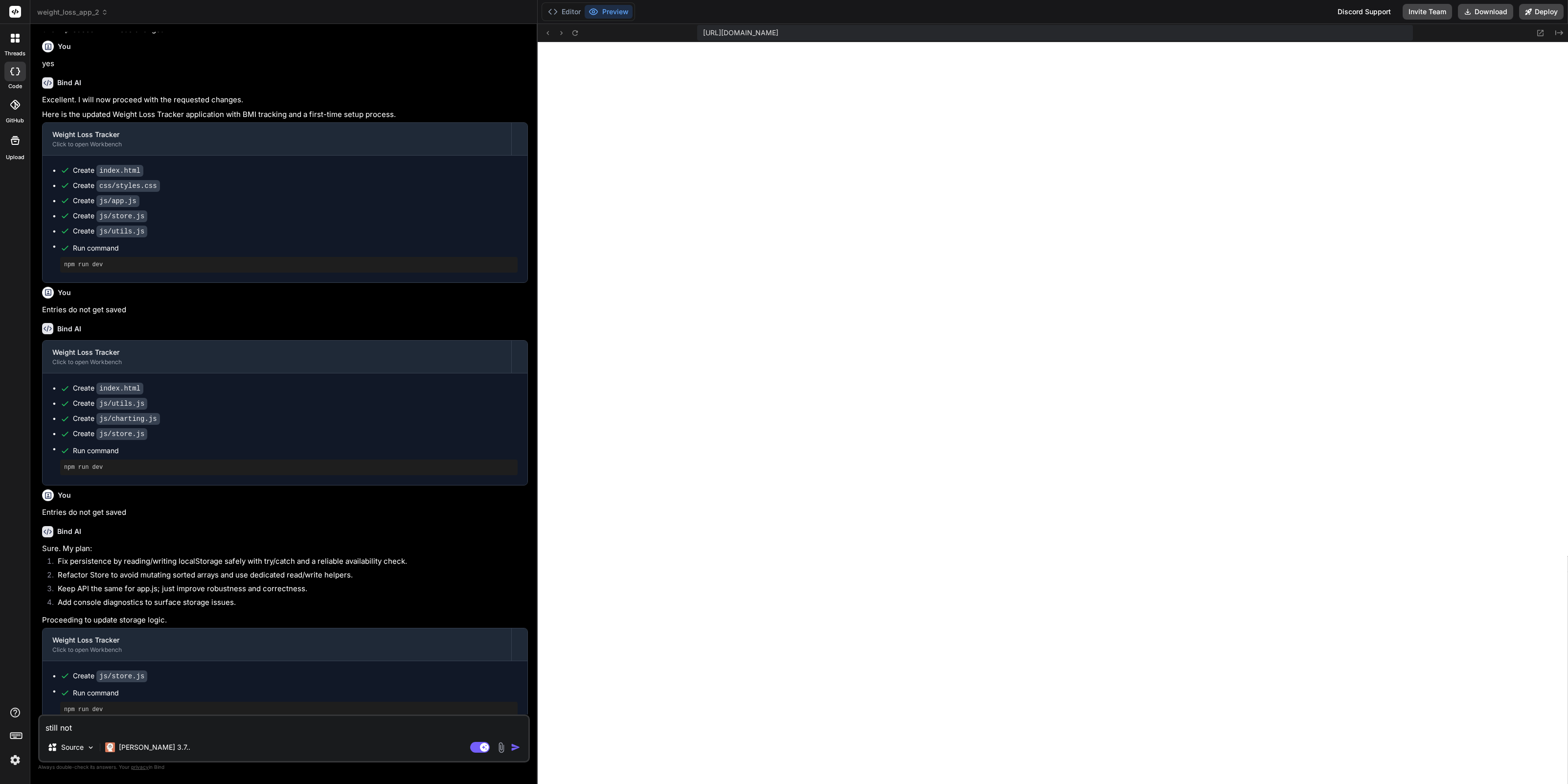
type textarea "x"
type textarea "still not s"
type textarea "x"
type textarea "still not sa"
type textarea "x"
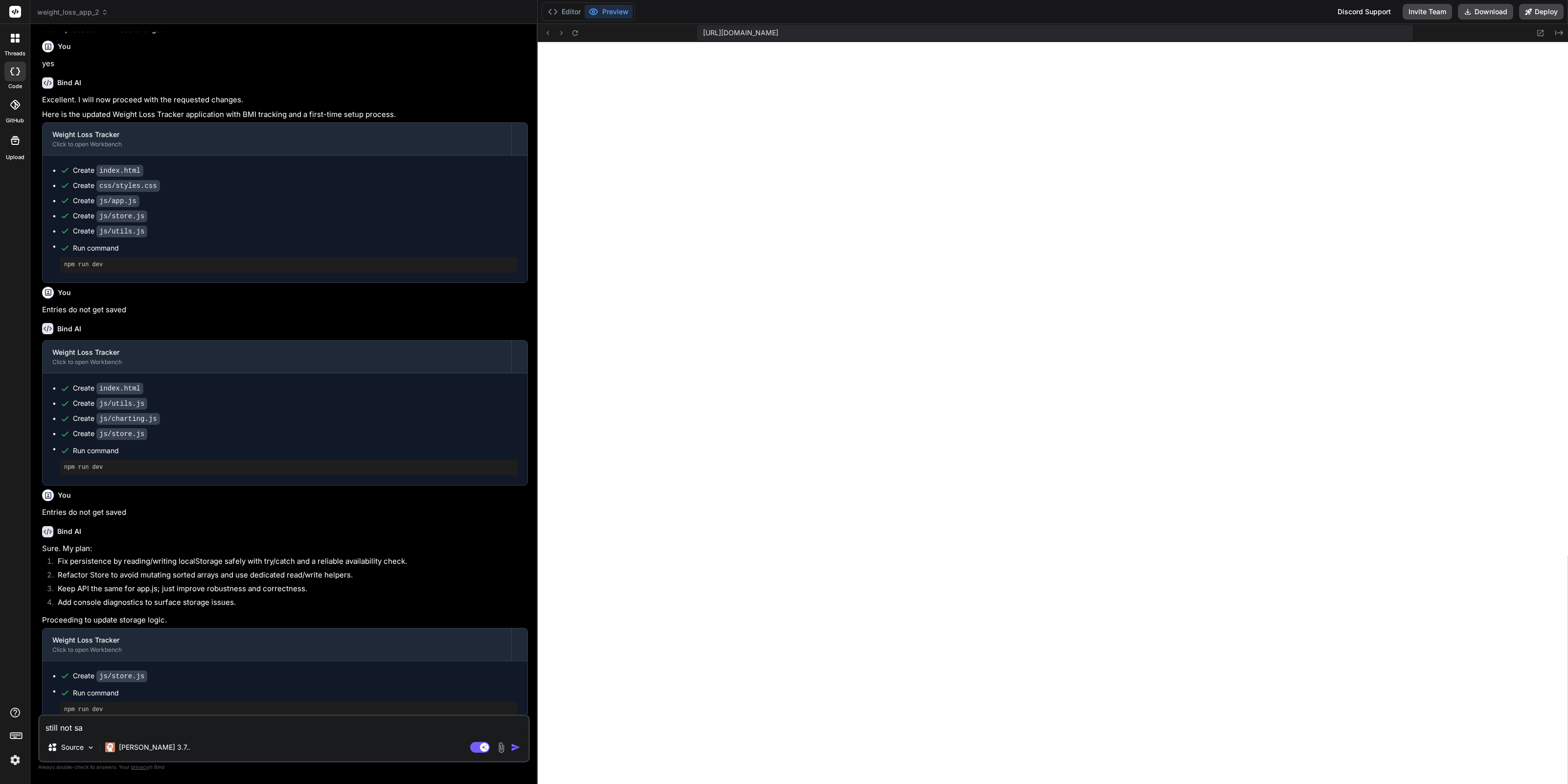
type textarea "still not sac"
type textarea "x"
type textarea "still not sa"
type textarea "x"
type textarea "still not sav"
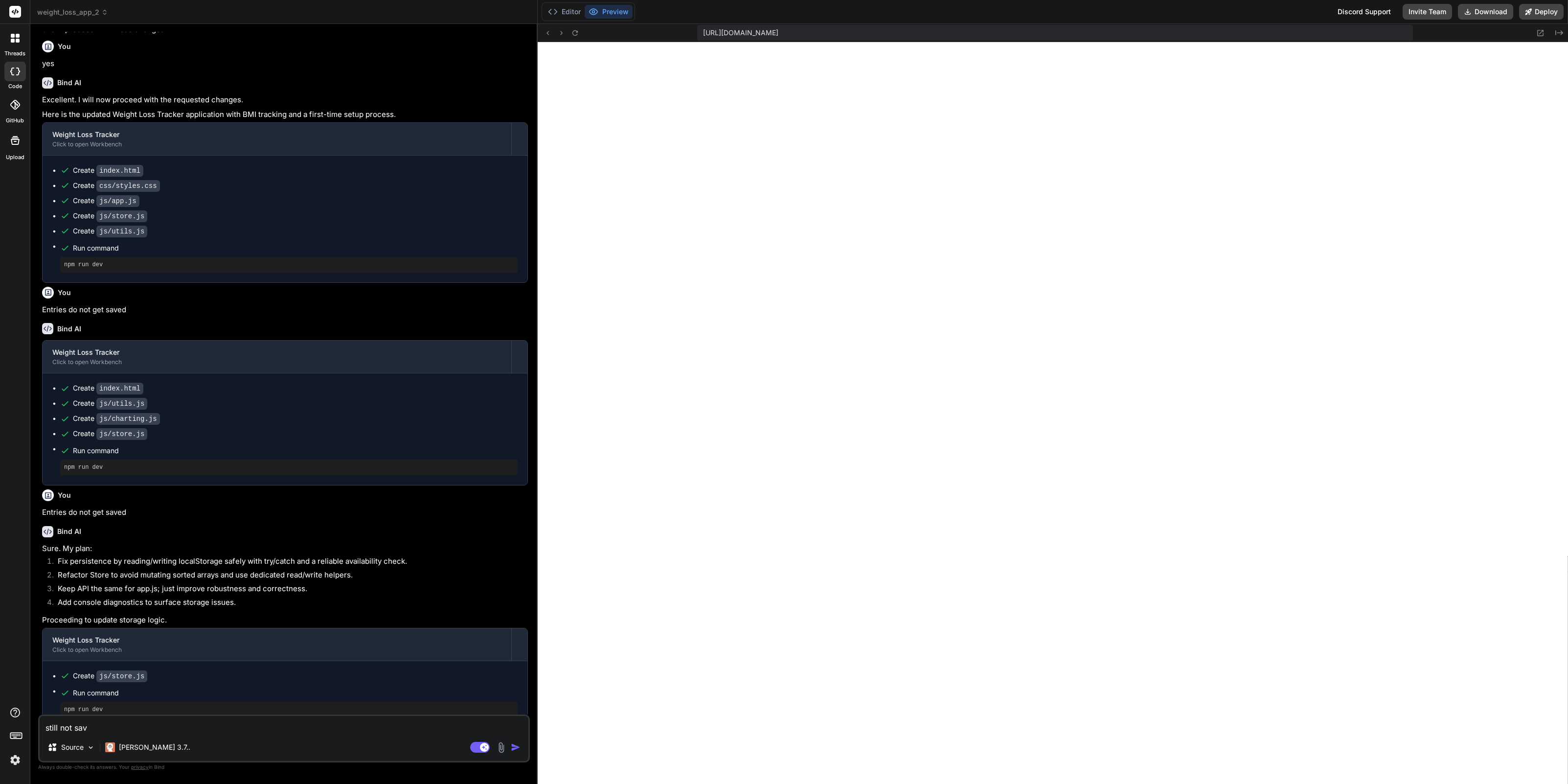
type textarea "x"
type textarea "still not save"
type textarea "x"
type textarea "still not saved"
type textarea "x"
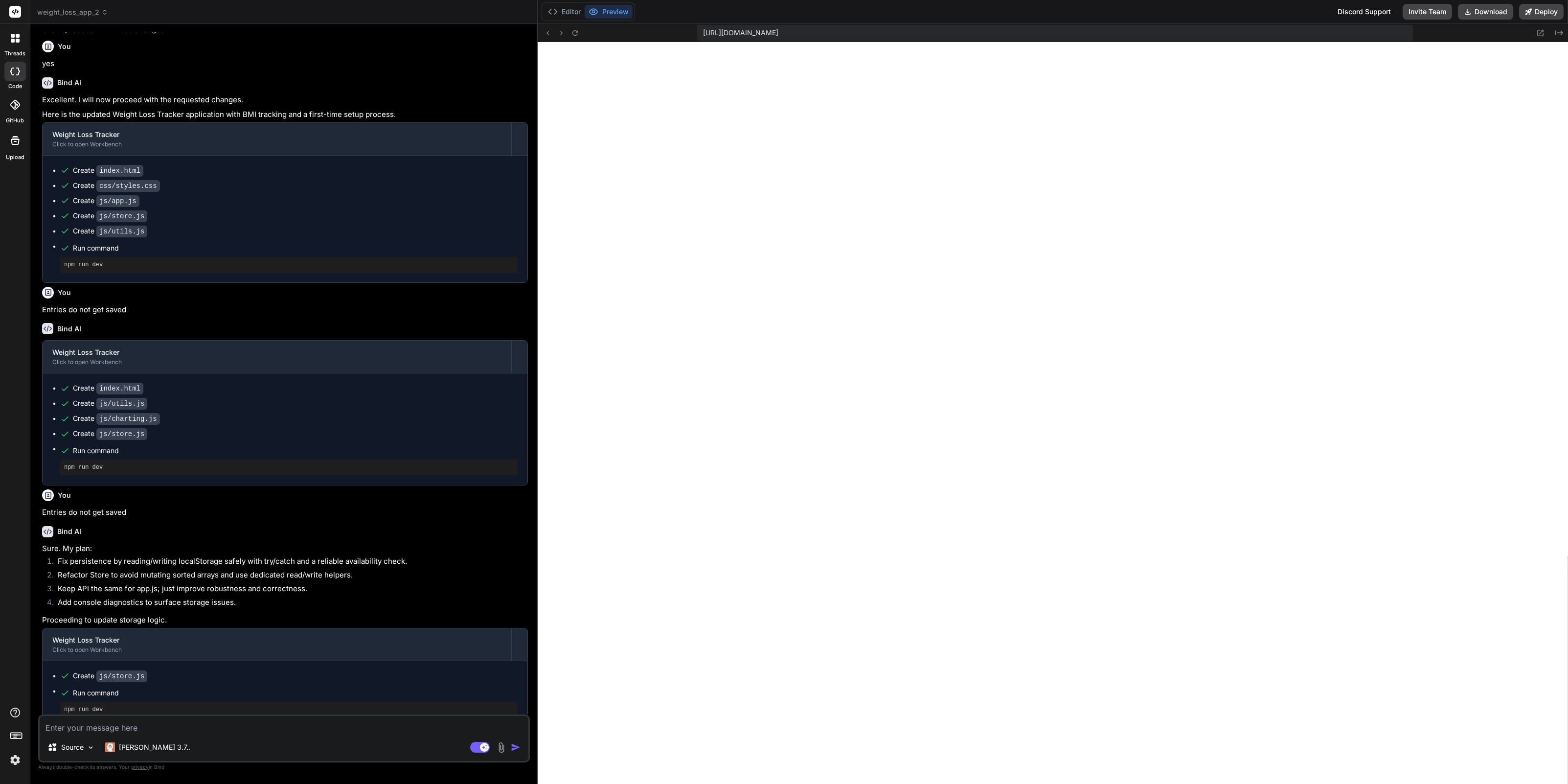
scroll to position [674, 0]
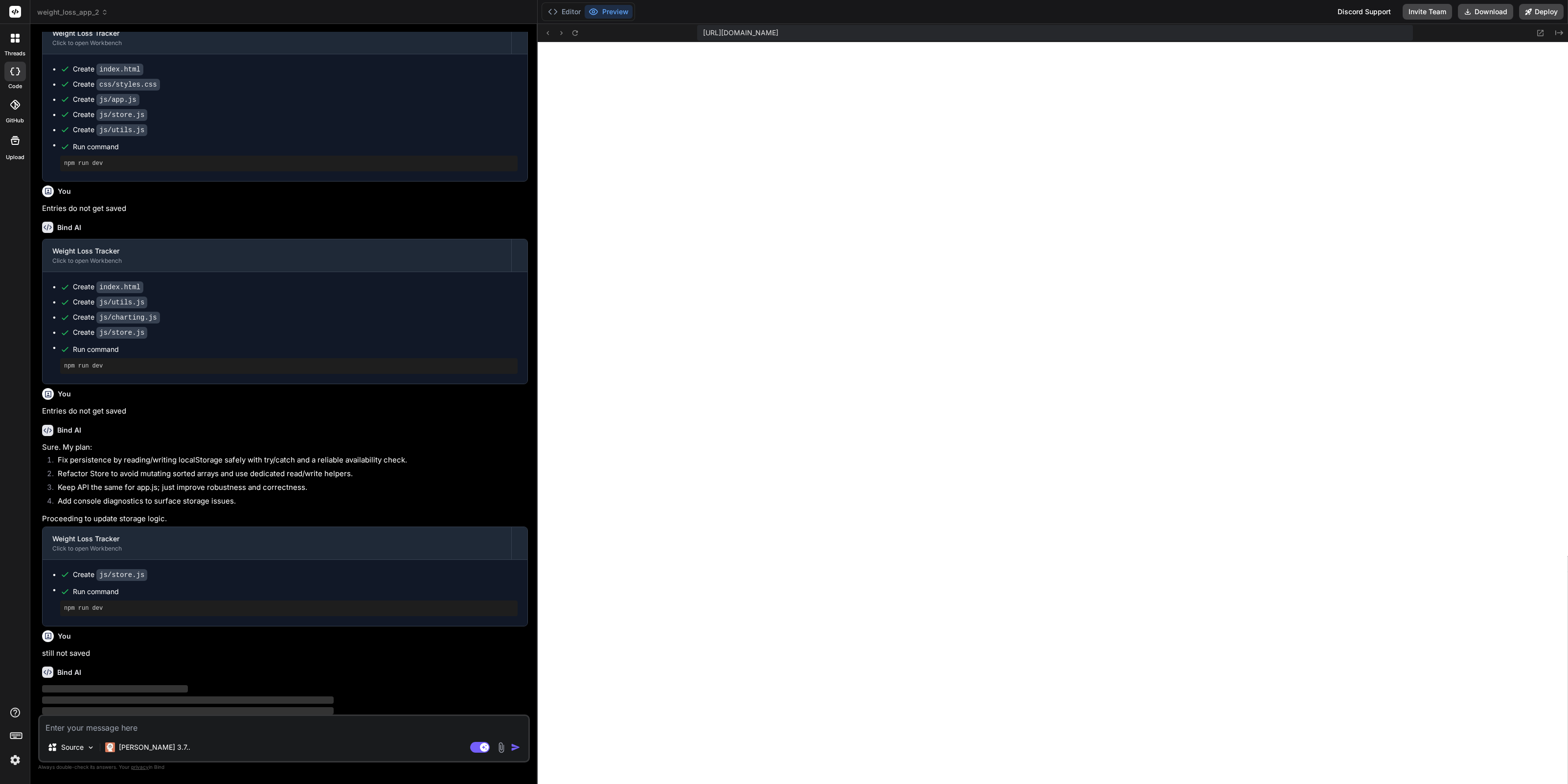
type textarea "x"
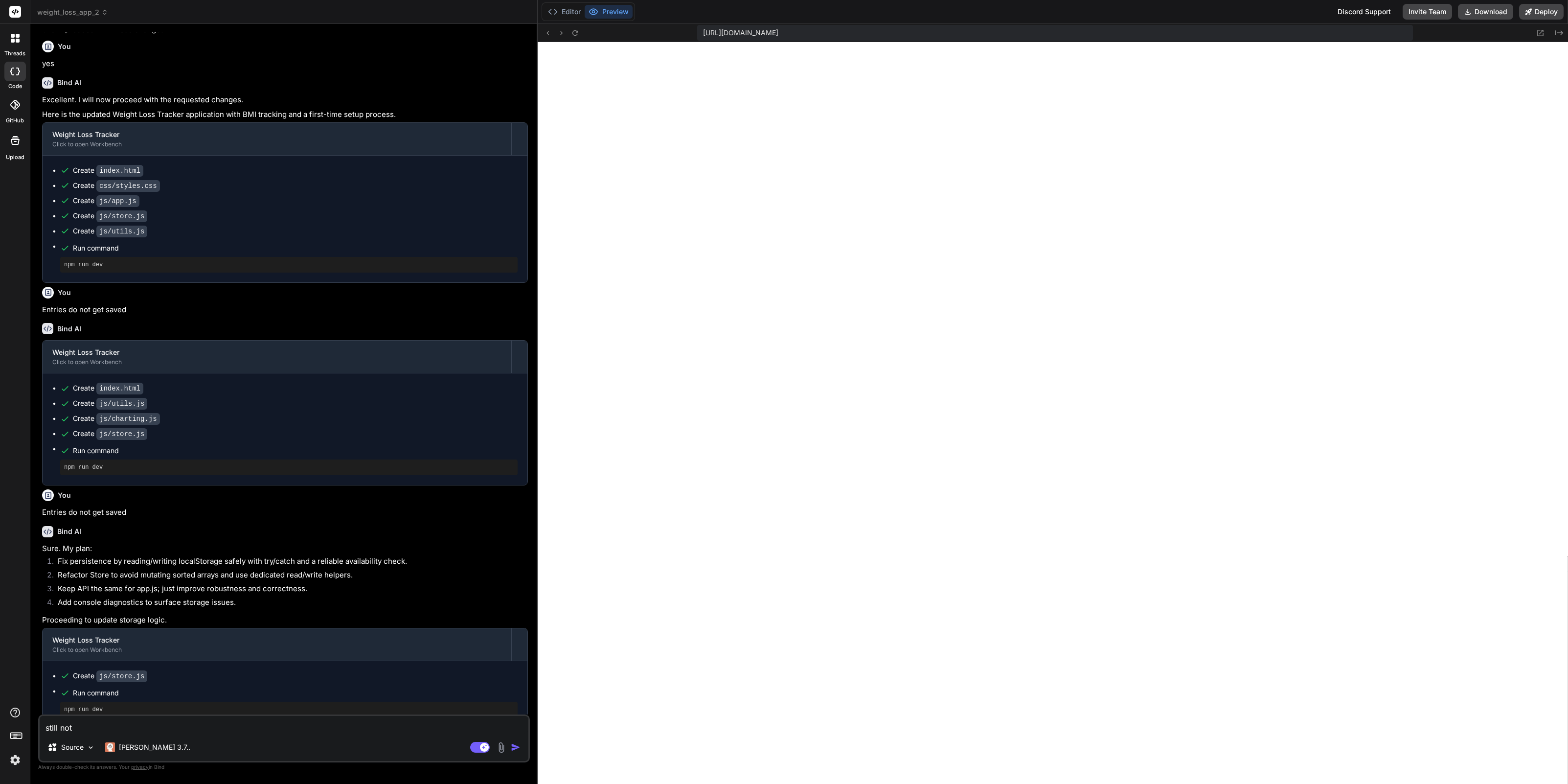
scroll to position [242, 0]
type textarea "x"
click at [116, 730] on textarea "still not" at bounding box center [284, 724] width 489 height 18
type textarea "still not s"
type textarea "x"
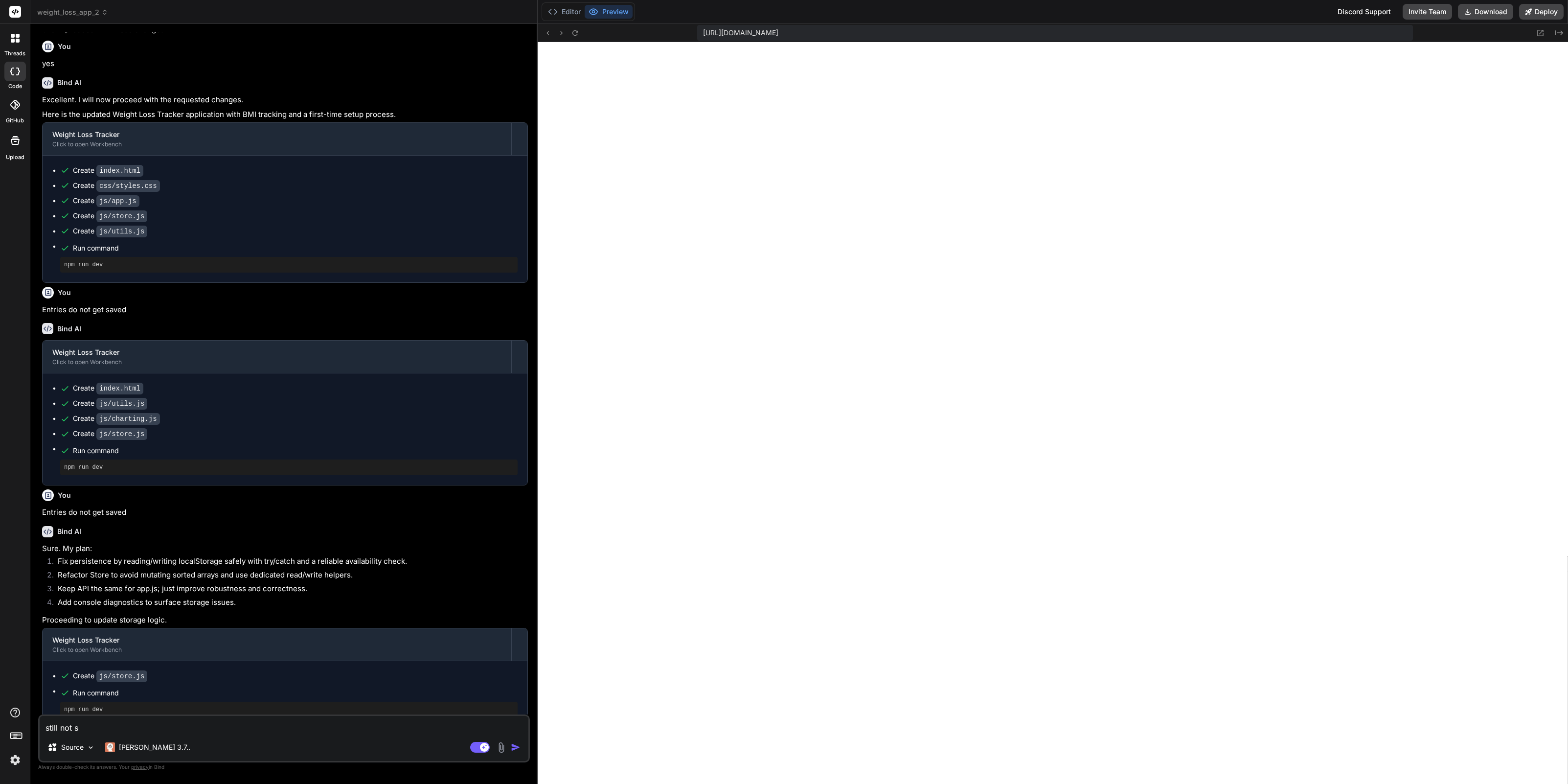
type textarea "still not sa"
type textarea "x"
type textarea "still not sav"
type textarea "x"
type textarea "still not save"
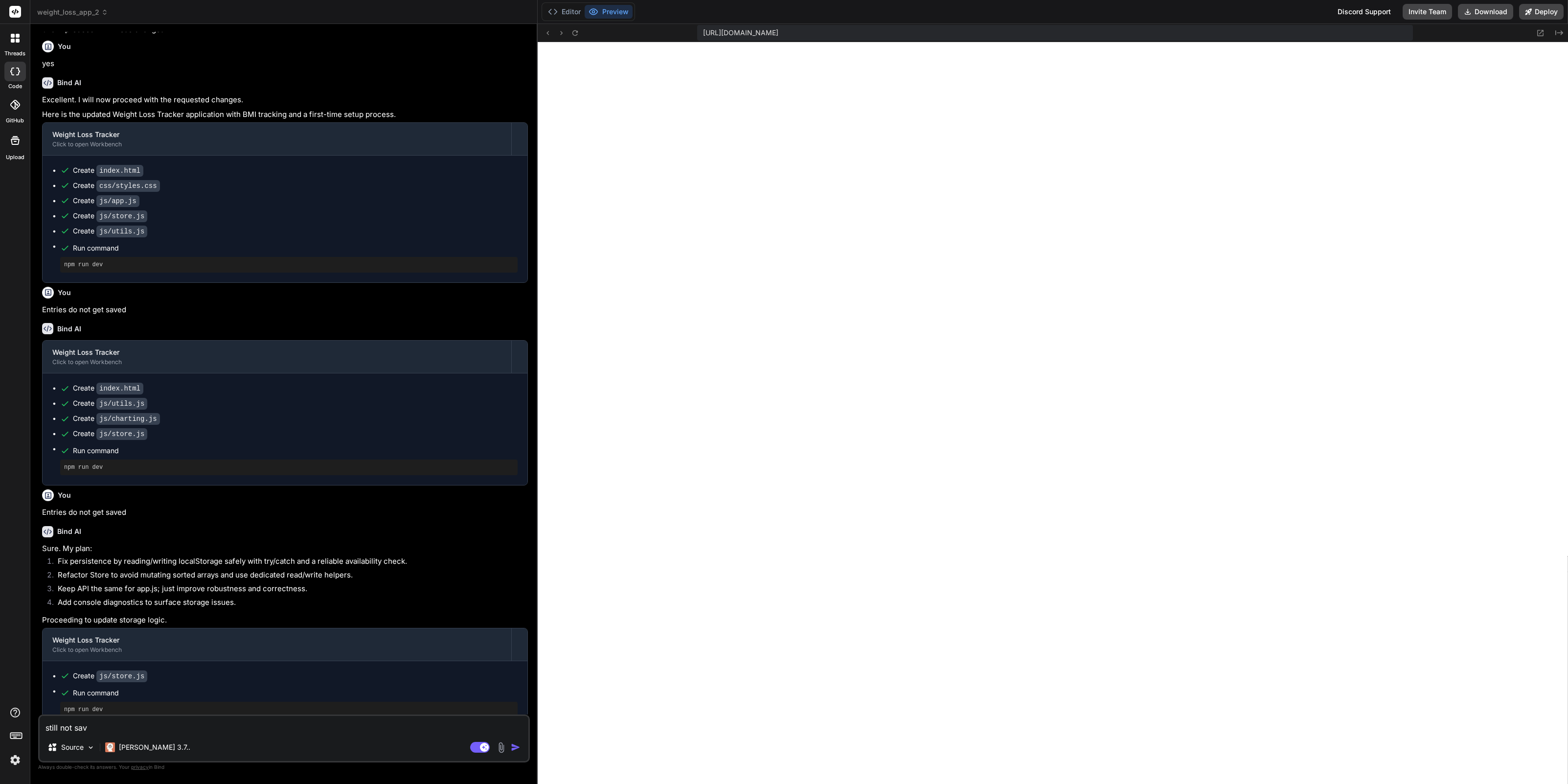
type textarea "x"
type textarea "still not saved"
type textarea "x"
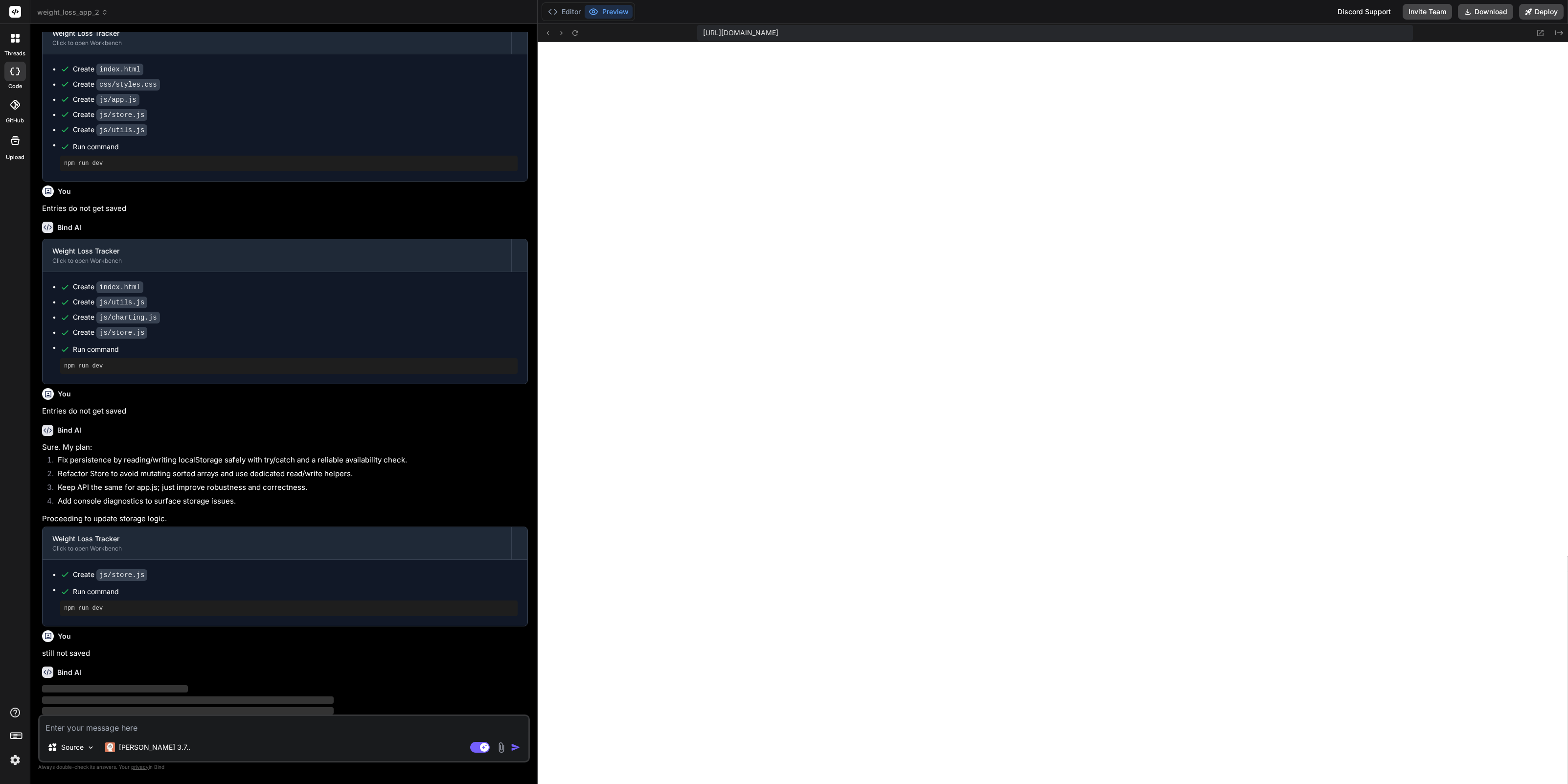
type textarea "x"
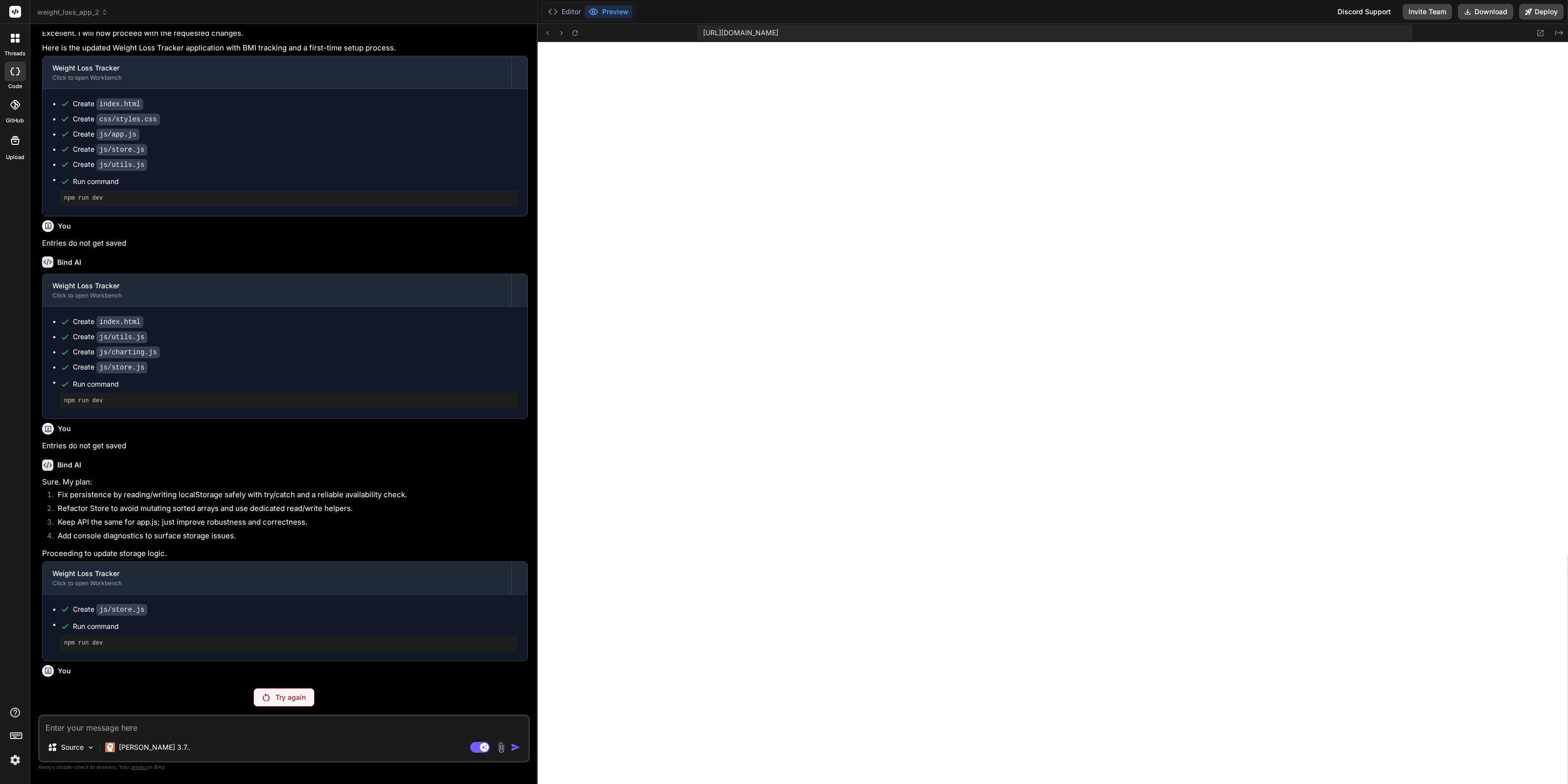
click at [284, 696] on p "Try again" at bounding box center [291, 697] width 30 height 10
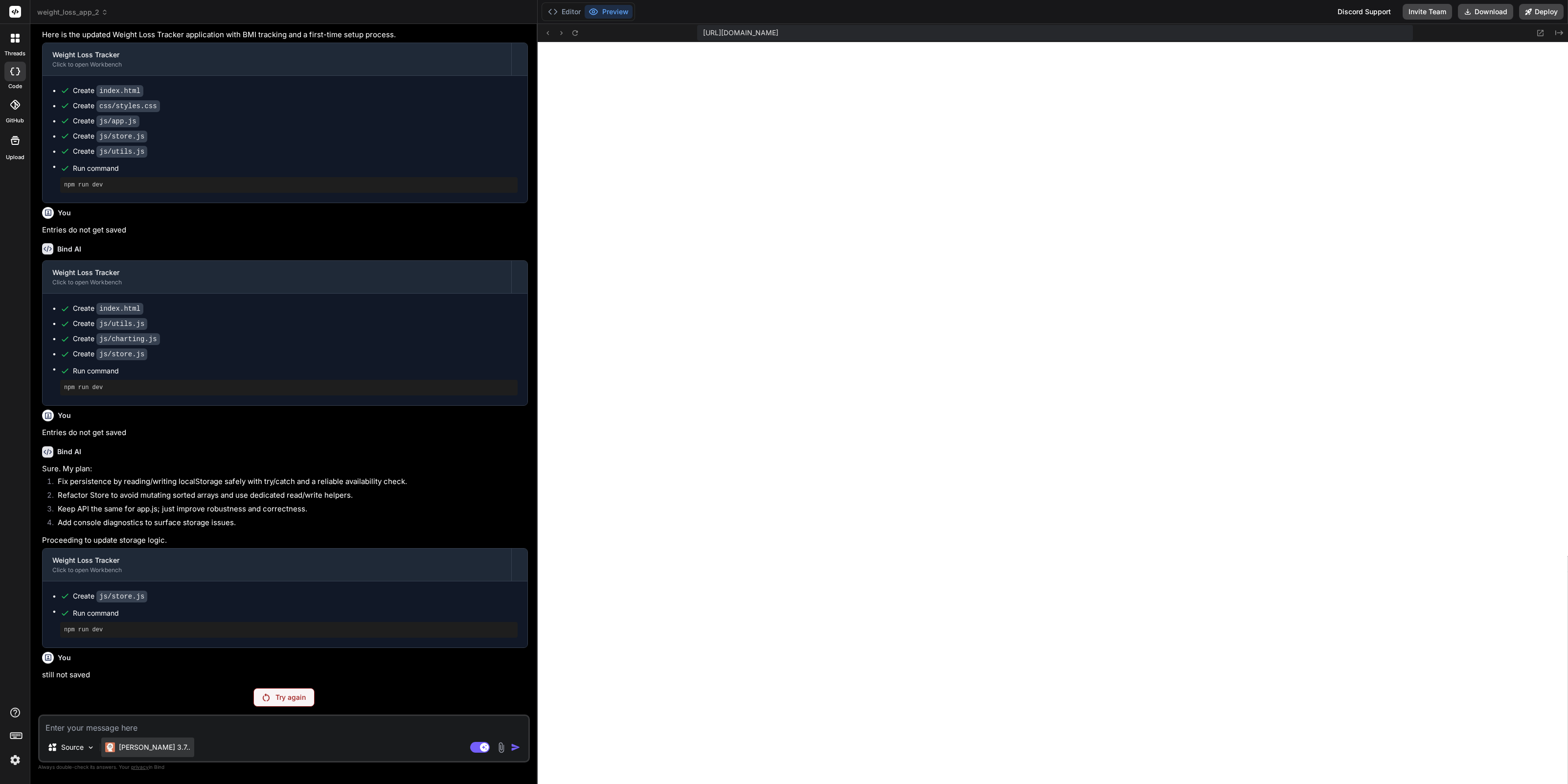
scroll to position [640, 0]
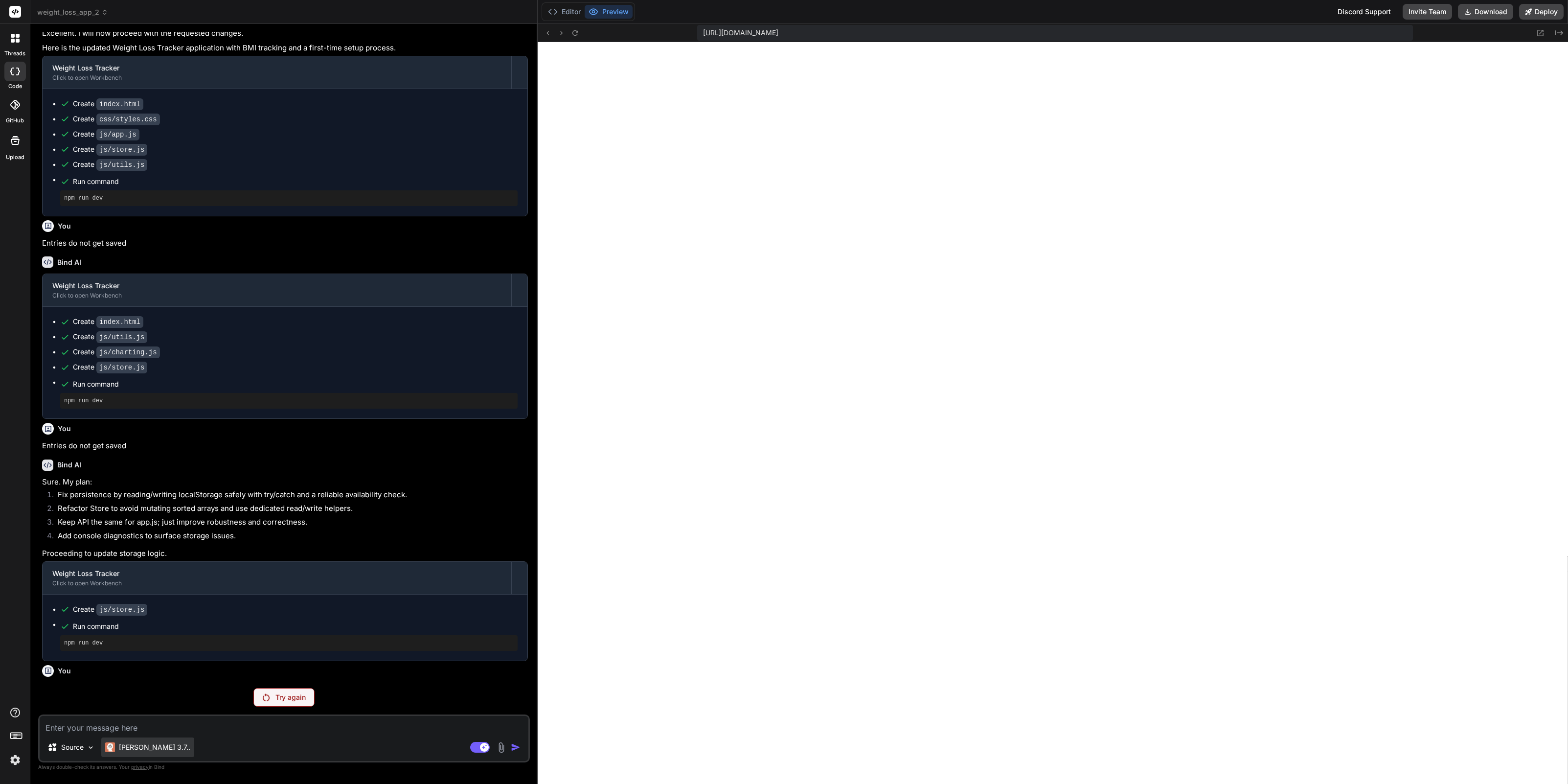
click at [116, 746] on div "Claude 3.7.." at bounding box center [148, 747] width 85 height 10
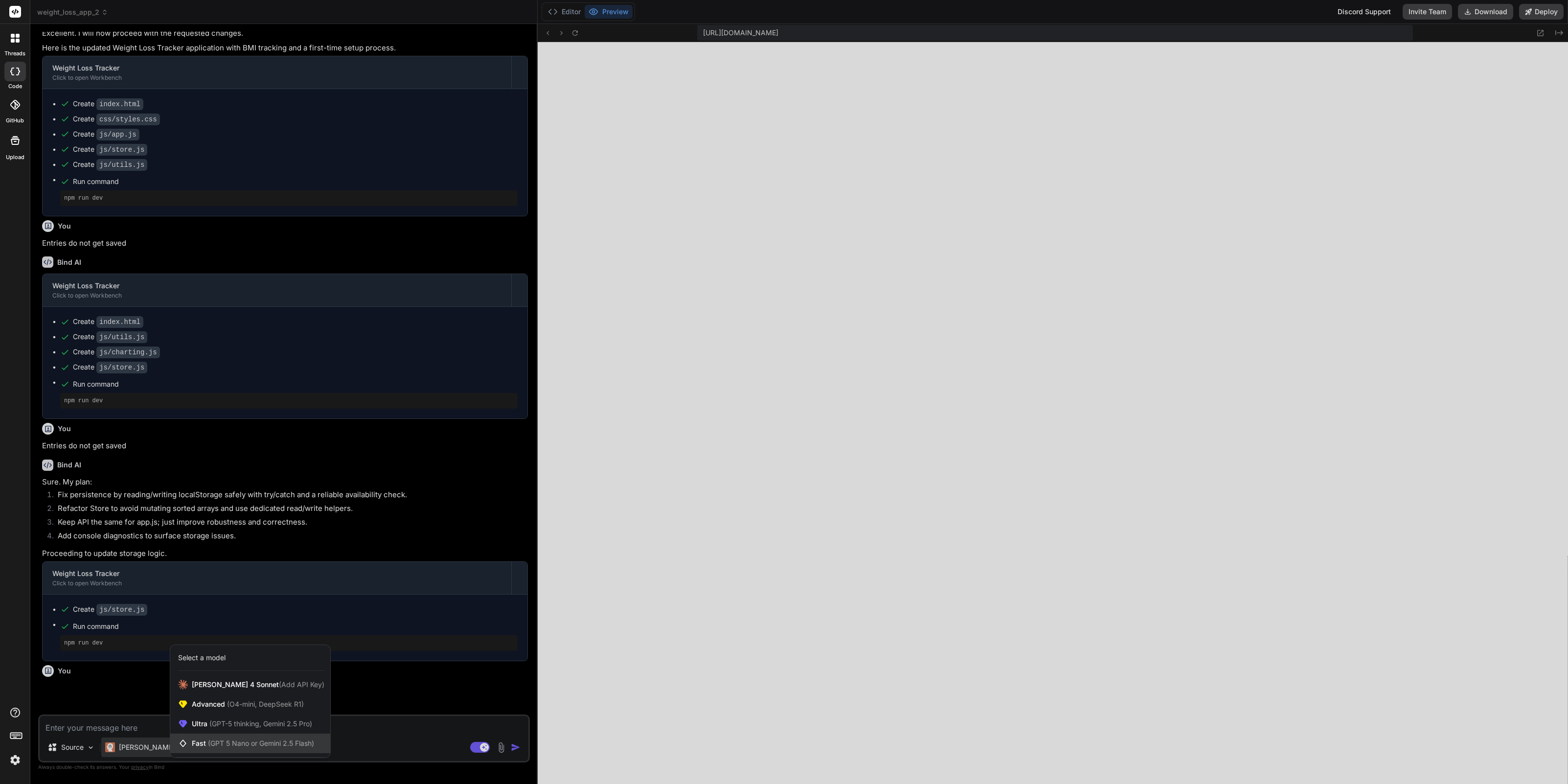
click at [228, 736] on div "Fast (GPT 5 Nano or Gemini 2.5 Flash)" at bounding box center [250, 743] width 160 height 19
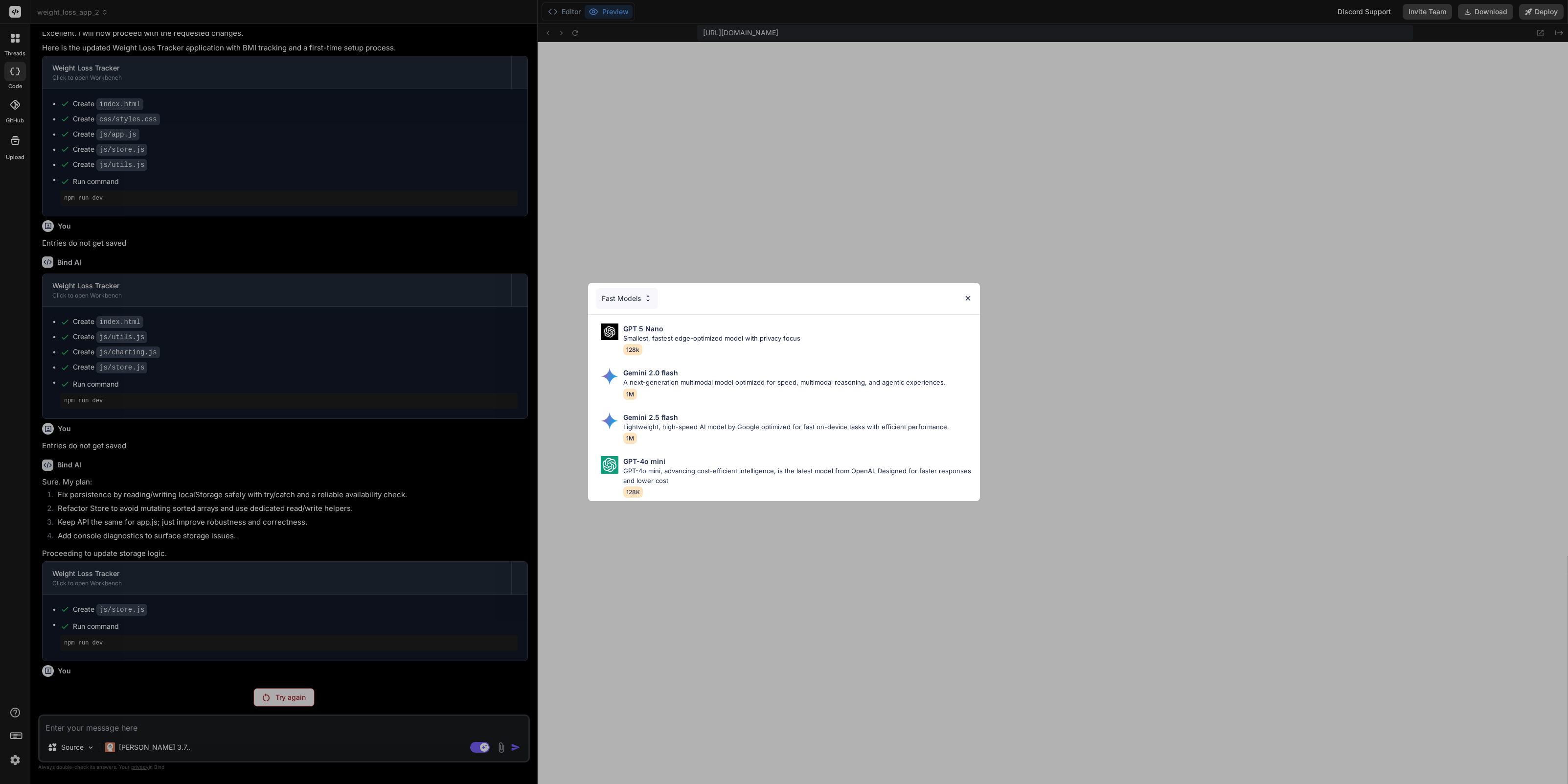
click at [295, 692] on div "Fast Models GPT 5 Nano Smallest, fastest edge-optimized model with privacy focu…" at bounding box center [784, 392] width 1568 height 784
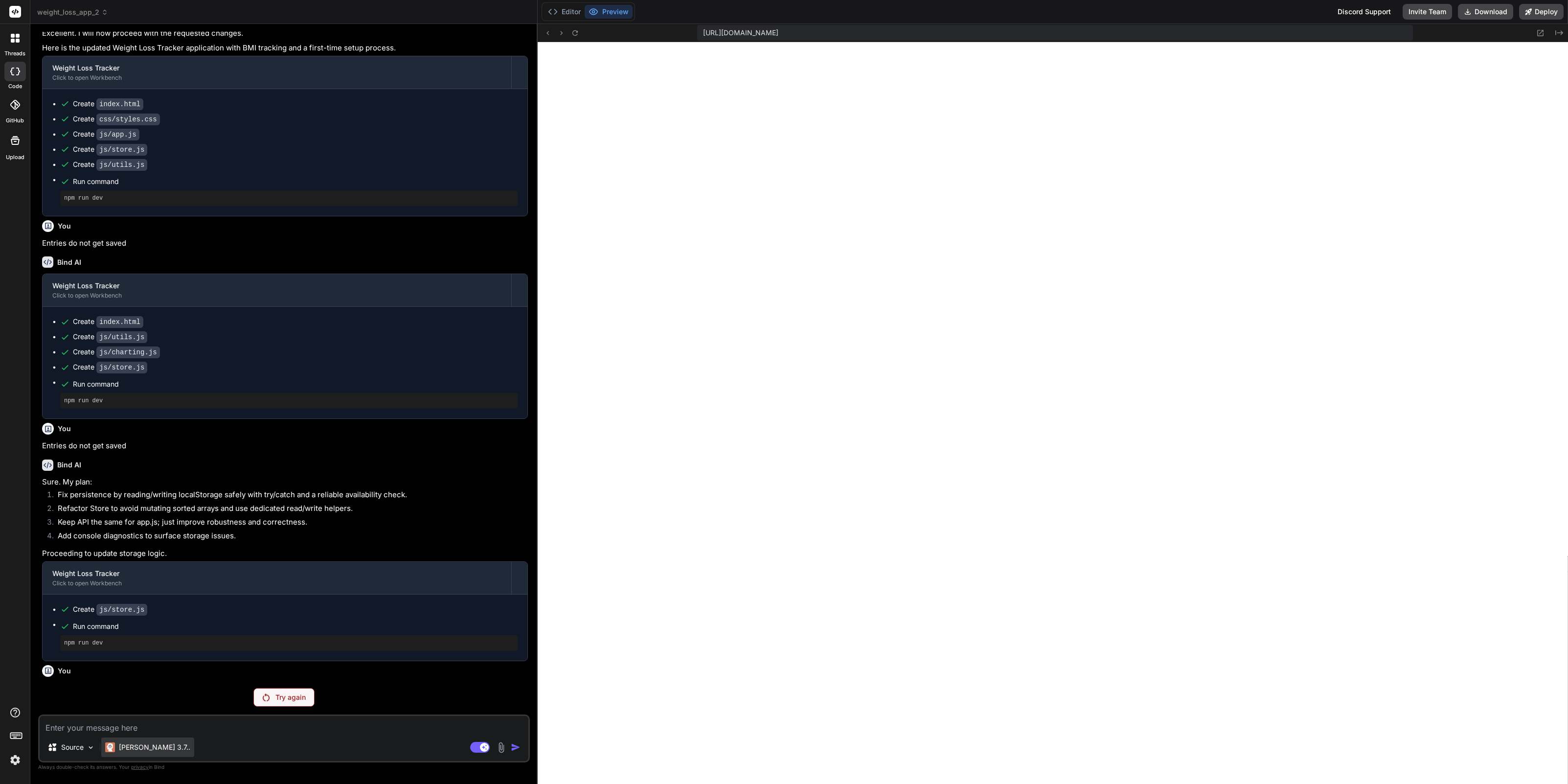
click at [133, 751] on p "Claude 3.7.." at bounding box center [154, 747] width 71 height 10
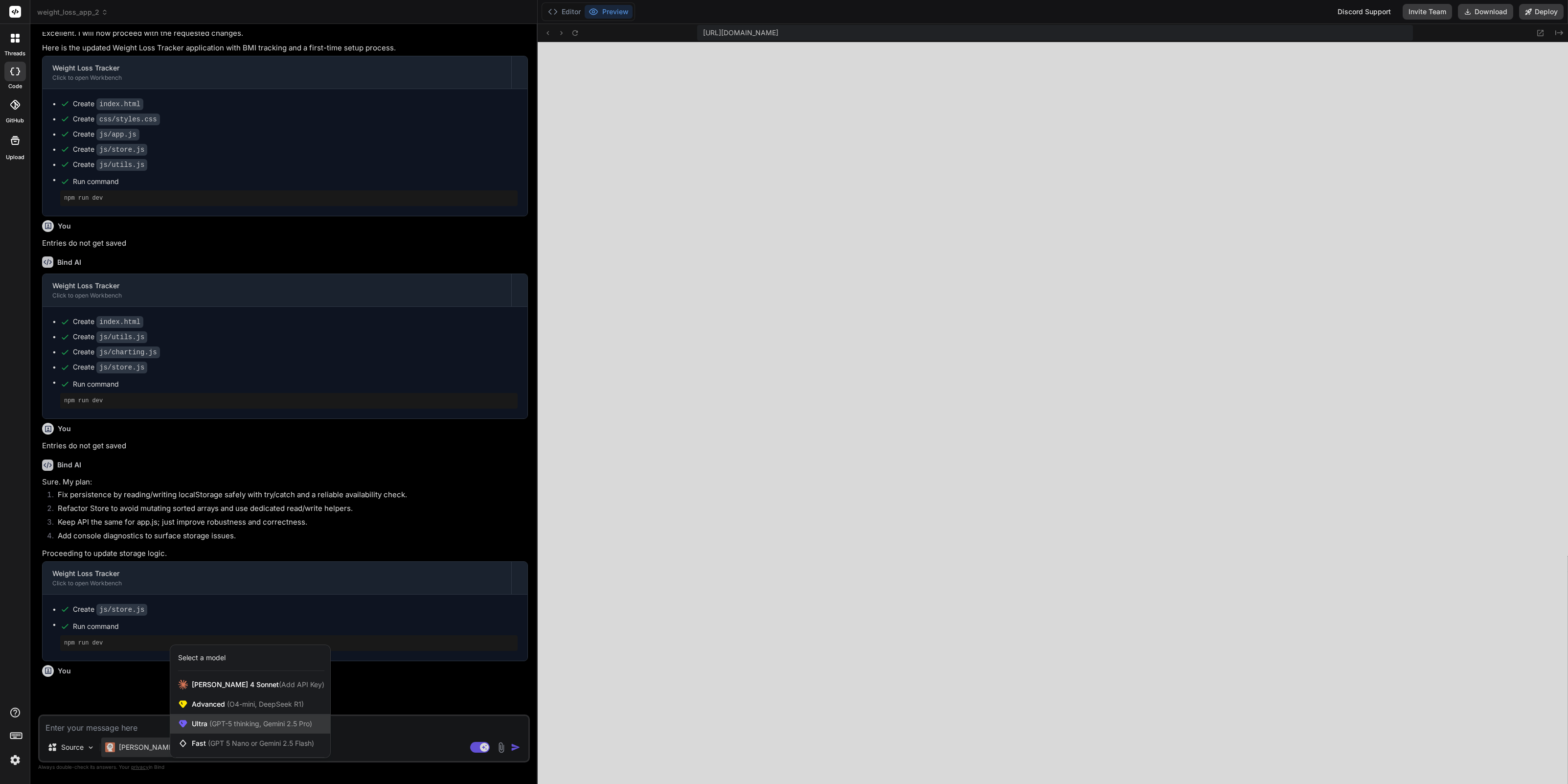
click at [203, 723] on span "Ultra (GPT-5 thinking, Gemini 2.5 Pro)" at bounding box center [252, 724] width 121 height 10
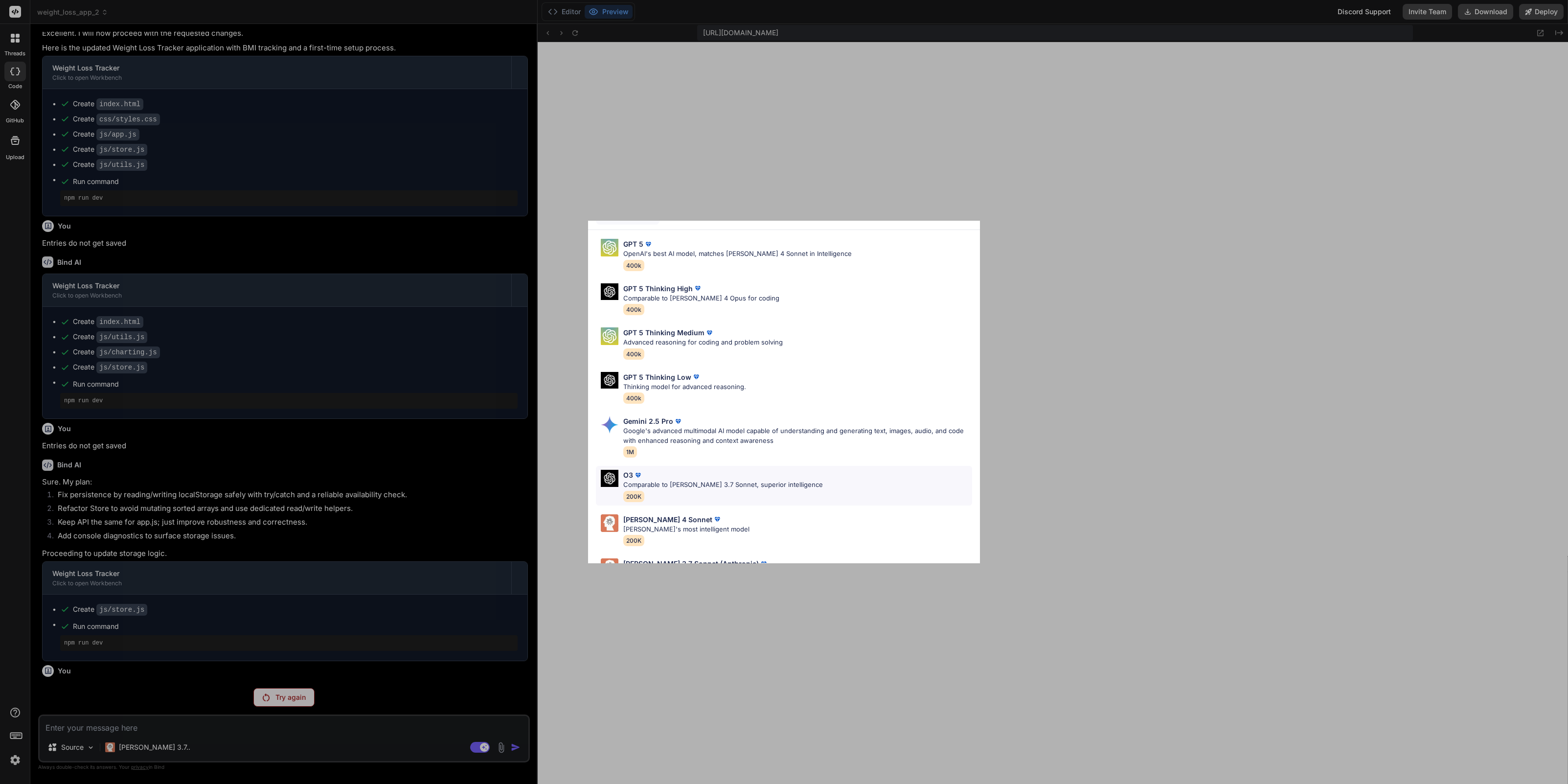
scroll to position [61, 0]
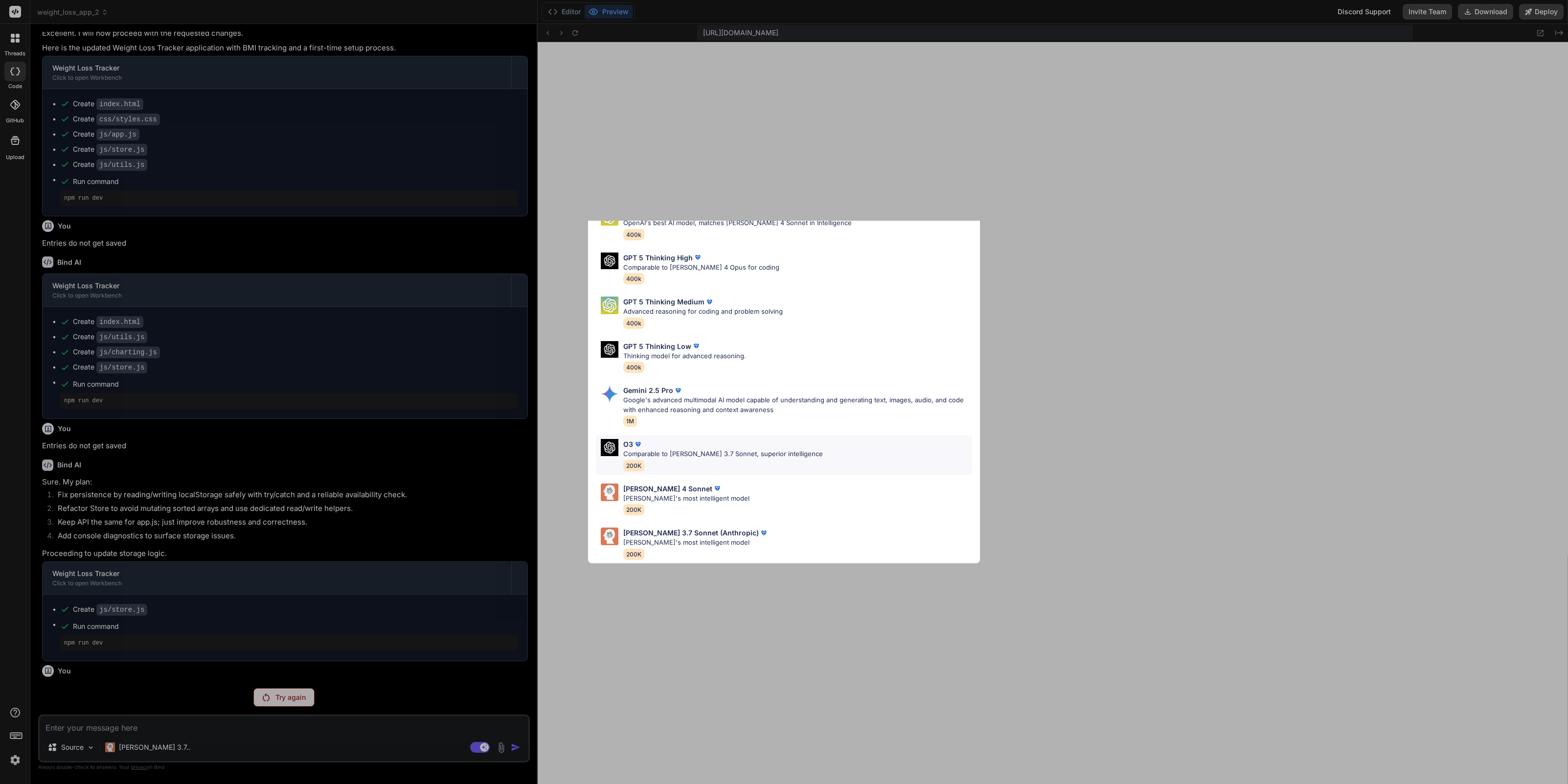
click at [698, 439] on div "O3" at bounding box center [723, 444] width 200 height 10
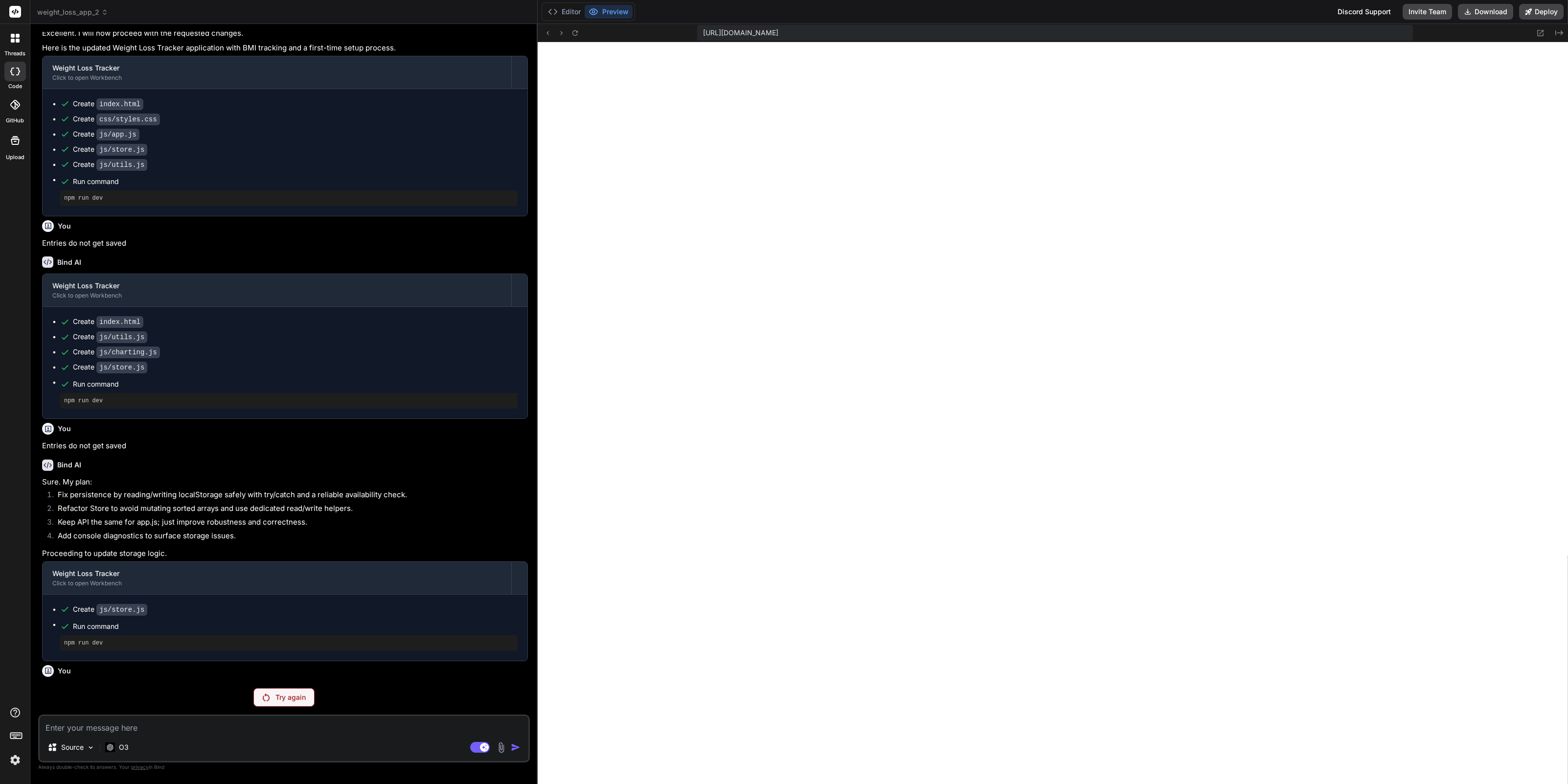
click at [286, 691] on div "Try again" at bounding box center [284, 697] width 61 height 19
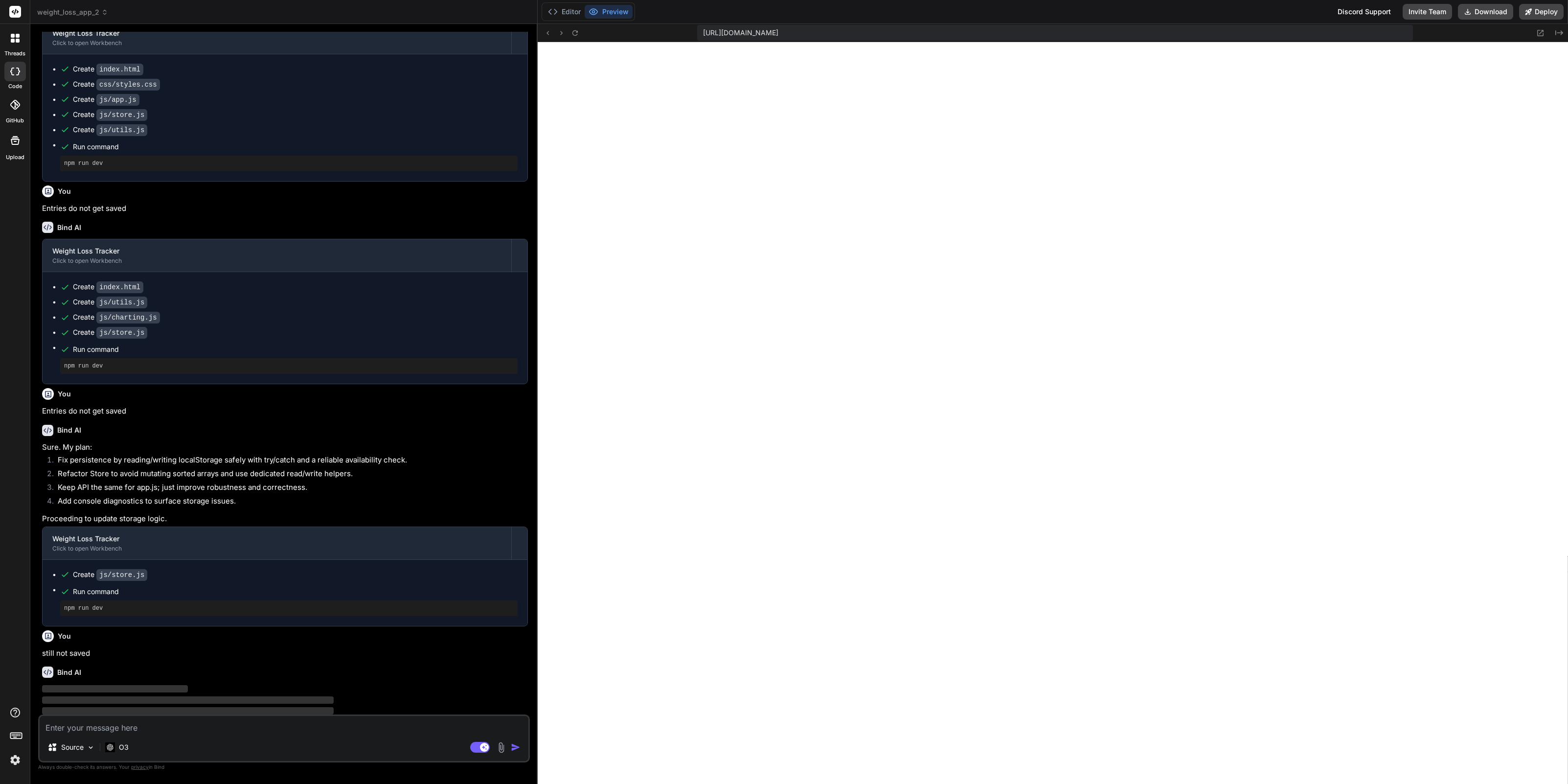
type textarea "x"
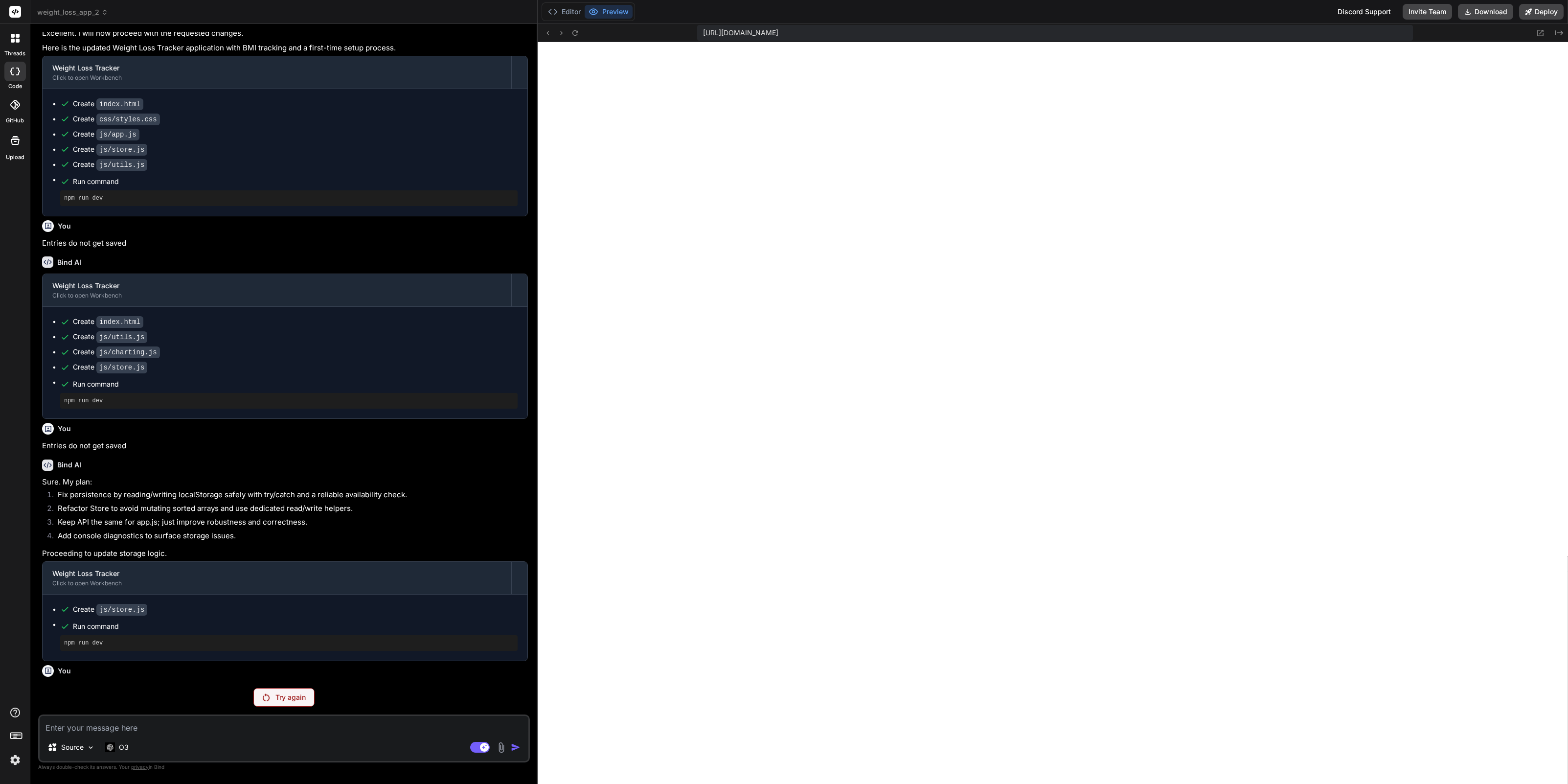
click at [99, 13] on span "weight_loss_app_2" at bounding box center [72, 12] width 71 height 10
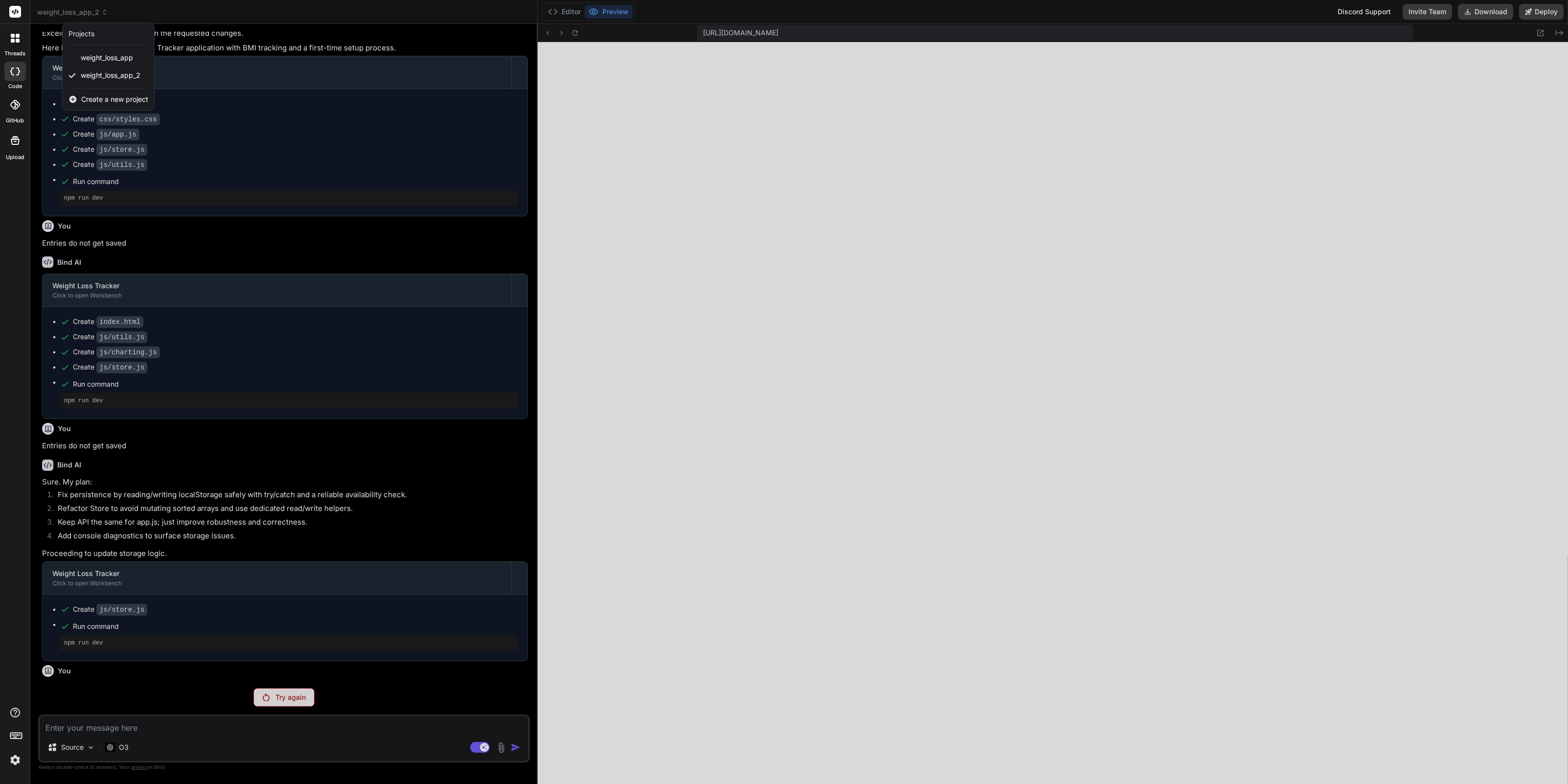
click at [105, 100] on span "Create a new project" at bounding box center [114, 99] width 67 height 10
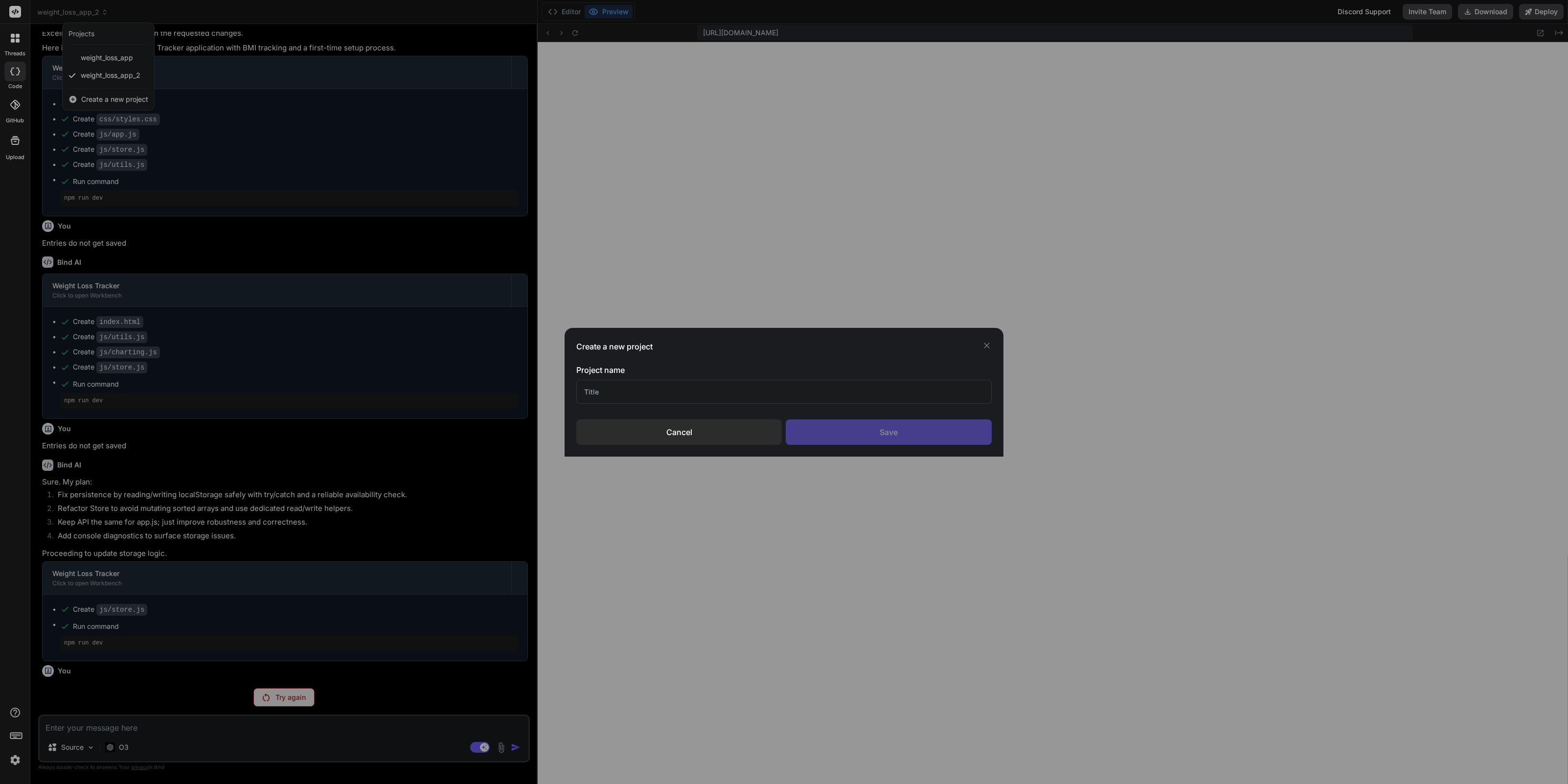
click at [773, 395] on input "text" at bounding box center [784, 391] width 415 height 24
type input "TMA"
click at [908, 435] on div "Save" at bounding box center [889, 432] width 206 height 26
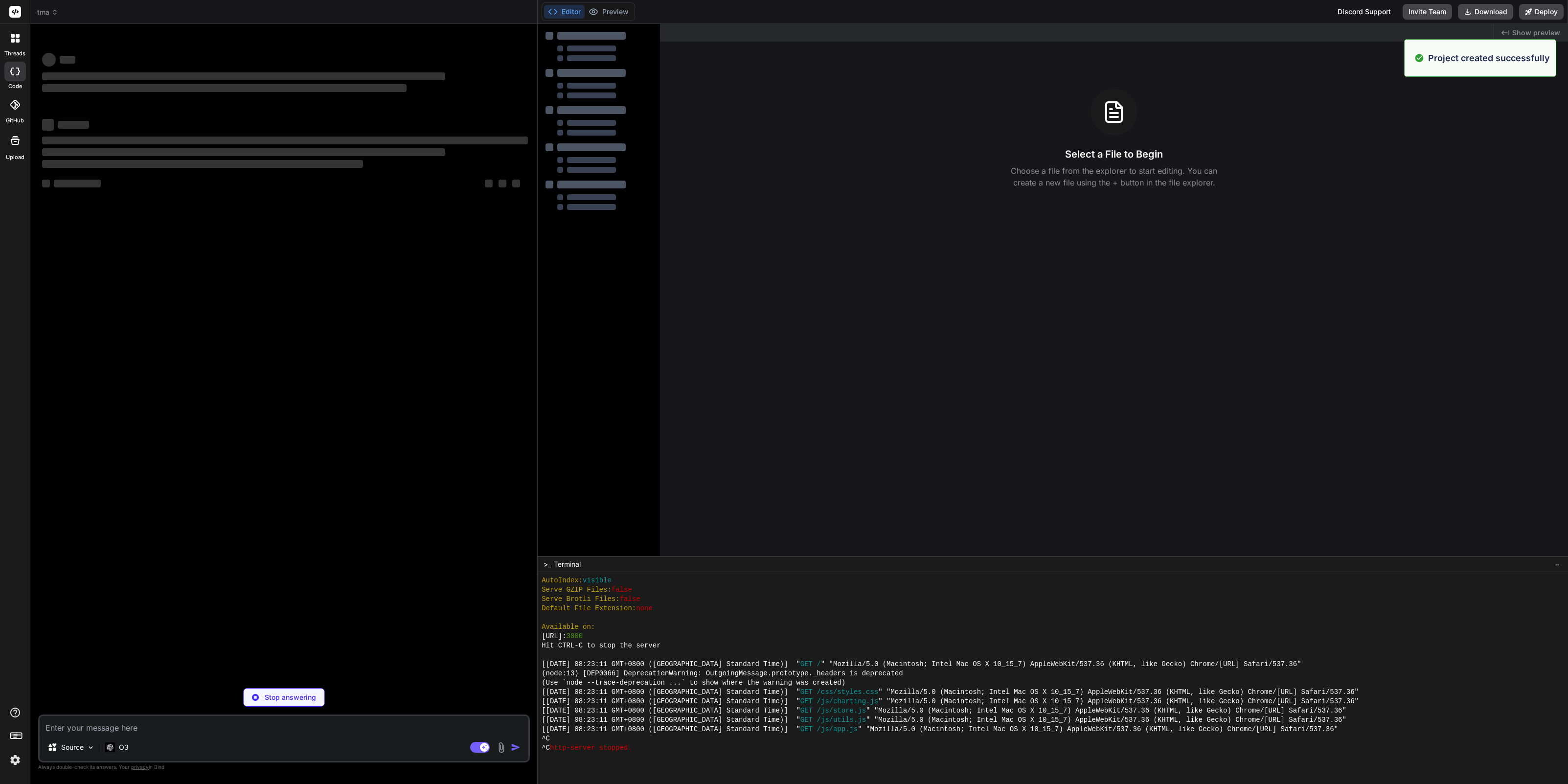
scroll to position [288, 0]
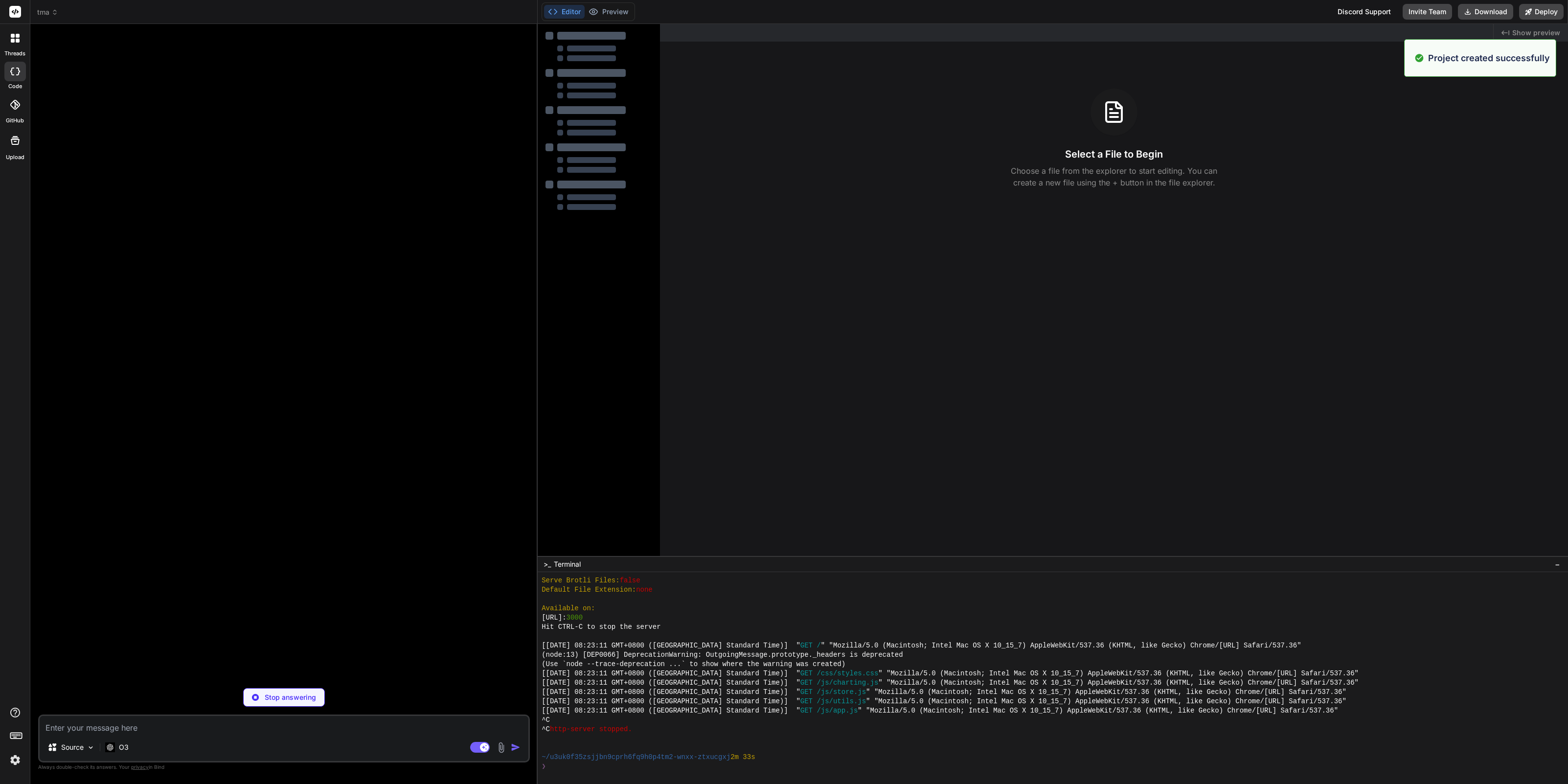
type textarea "x"
click at [116, 726] on textarea at bounding box center [284, 724] width 489 height 18
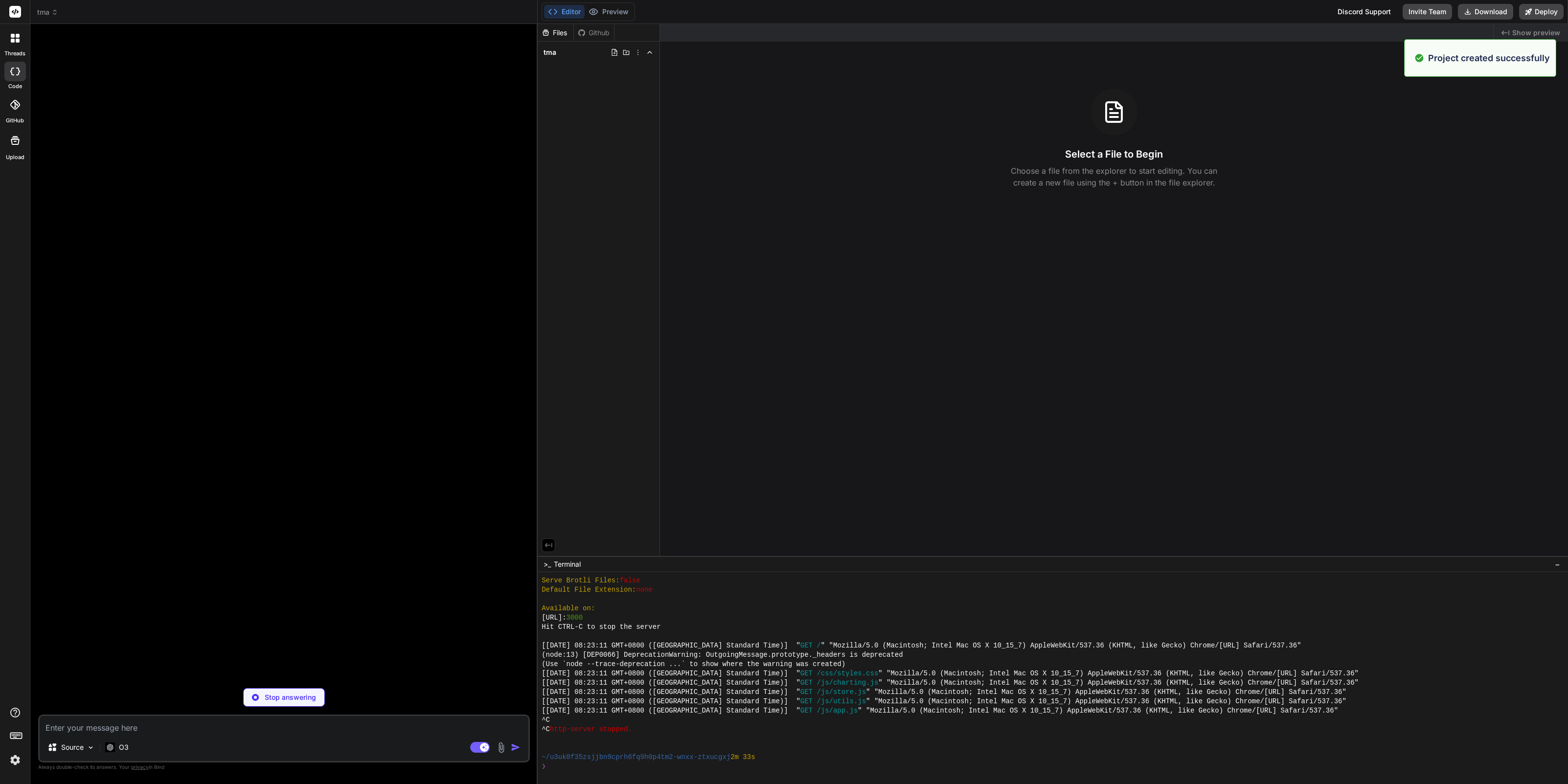
paste textarea "build a task management app"
type textarea "build a task management app"
type textarea "x"
type textarea "build a task management app"
click at [122, 746] on p "O3" at bounding box center [124, 747] width 10 height 10
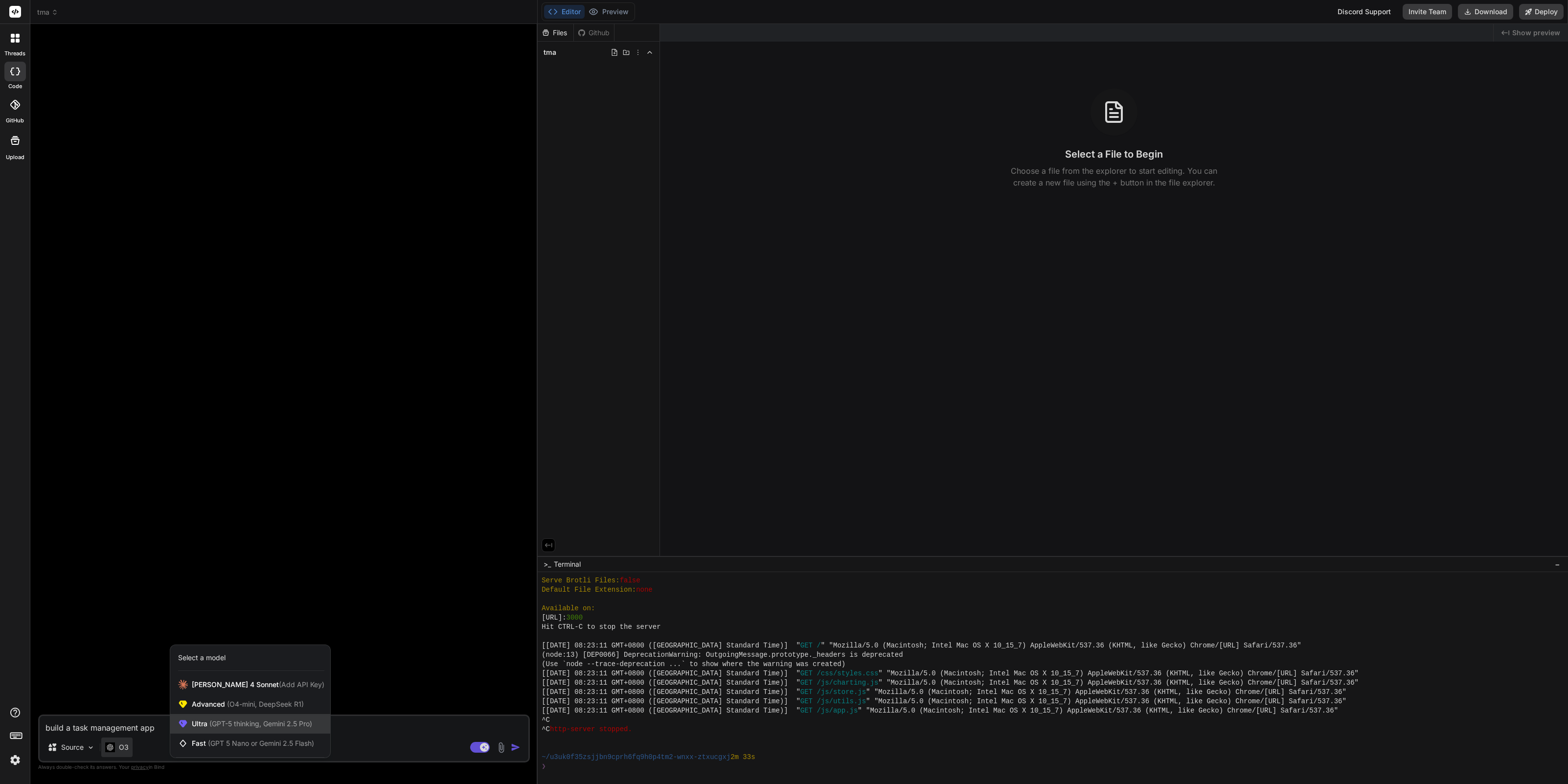
click at [220, 718] on div "Ultra (GPT-5 thinking, Gemini 2.5 Pro)" at bounding box center [250, 724] width 160 height 19
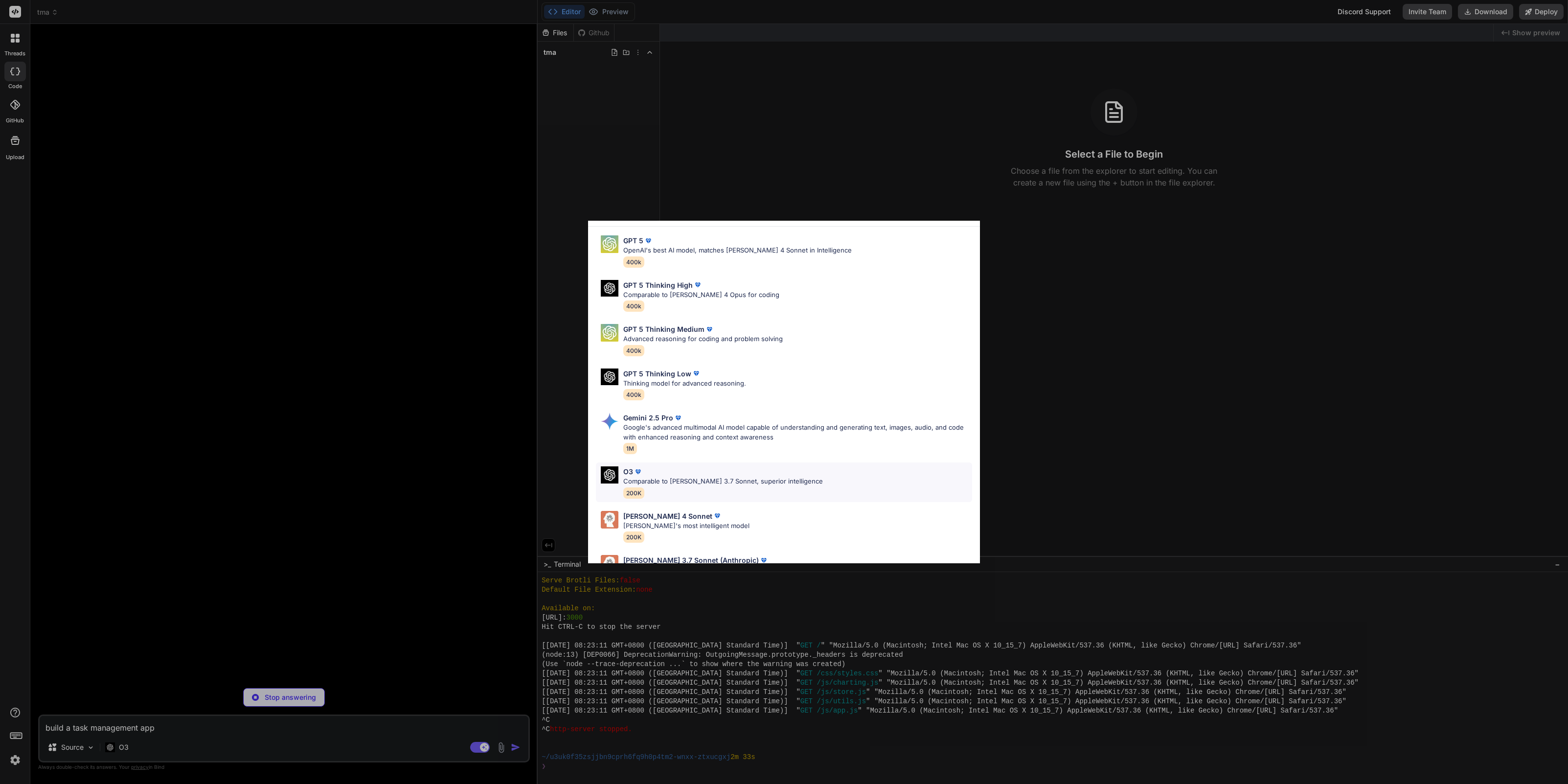
scroll to position [61, 0]
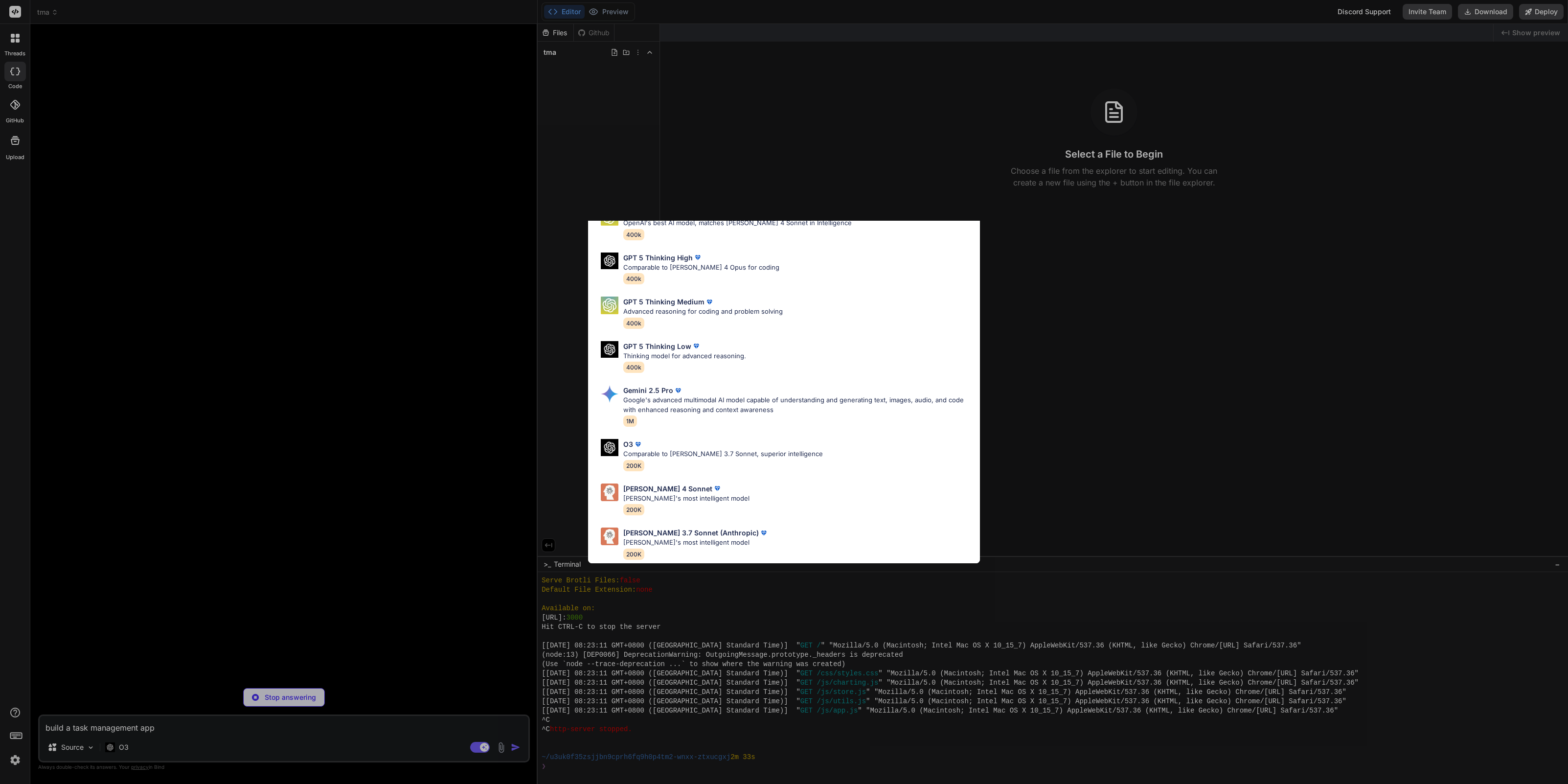
click at [706, 483] on div "[PERSON_NAME] 4 Sonnet" at bounding box center [686, 488] width 126 height 10
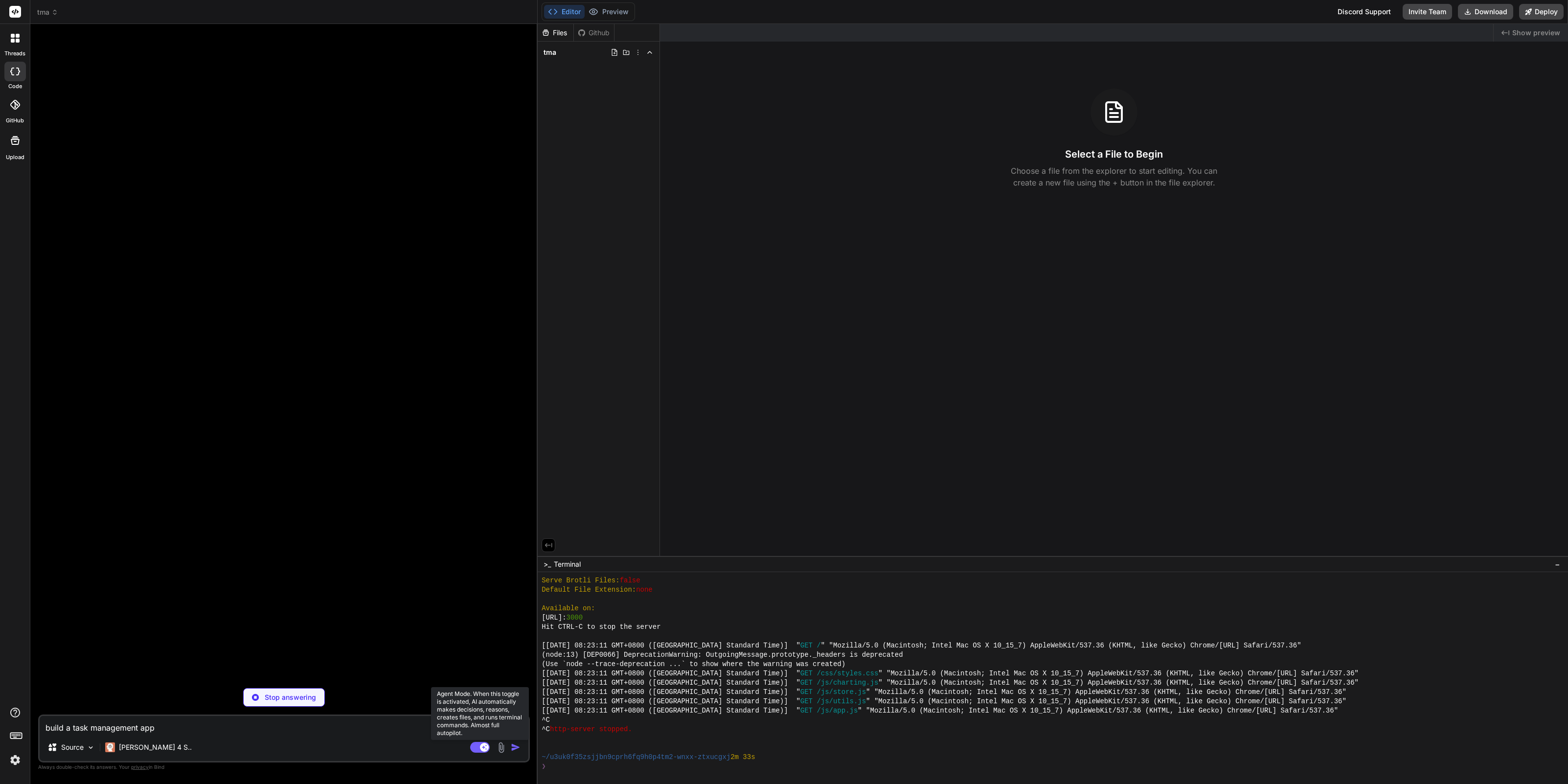
click at [481, 749] on rect at bounding box center [484, 747] width 9 height 9
click at [360, 729] on textarea "build a task management app" at bounding box center [284, 724] width 489 height 18
click at [87, 748] on img at bounding box center [91, 747] width 9 height 9
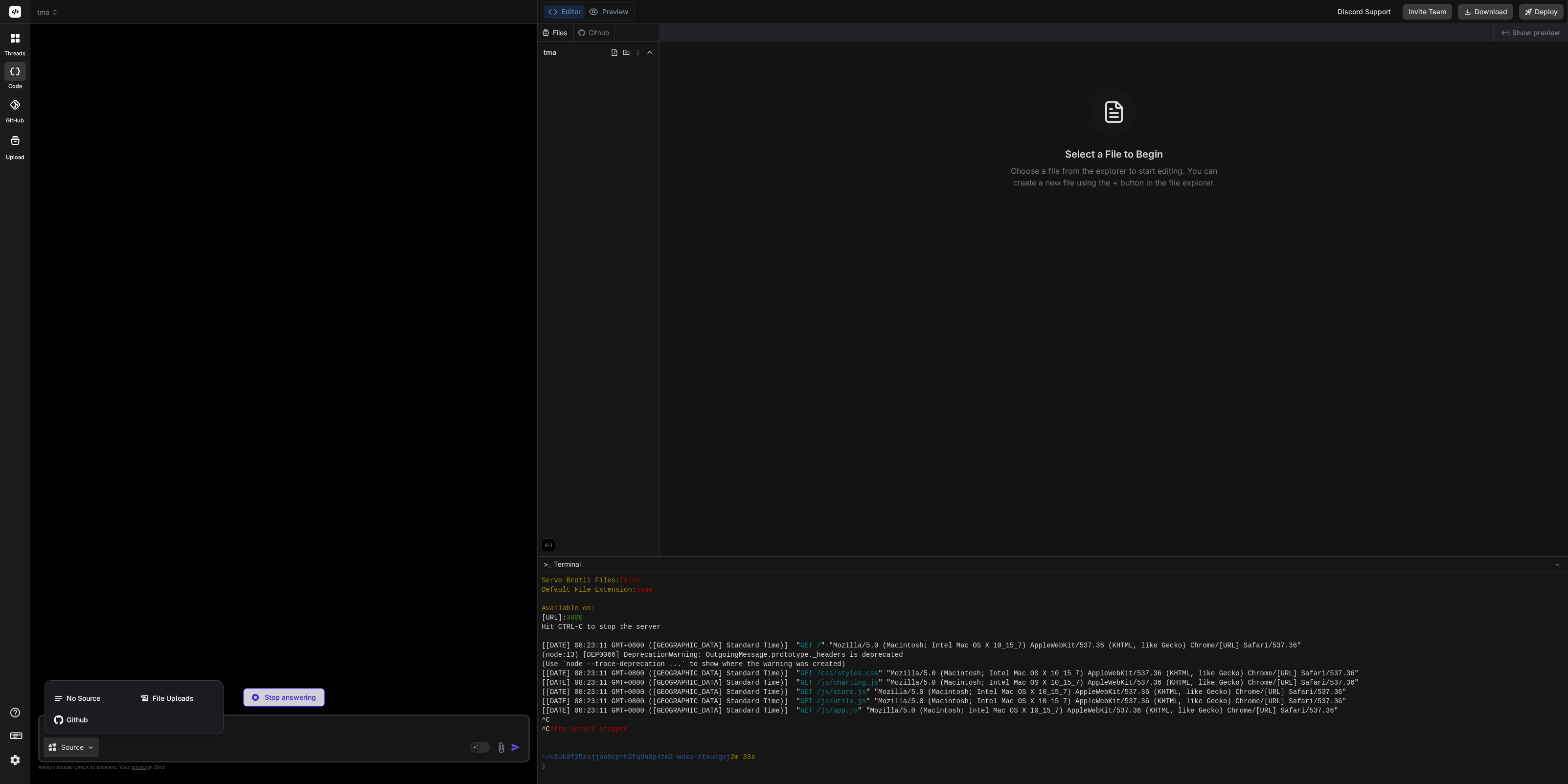
click at [251, 741] on div at bounding box center [784, 392] width 1568 height 784
type textarea "x"
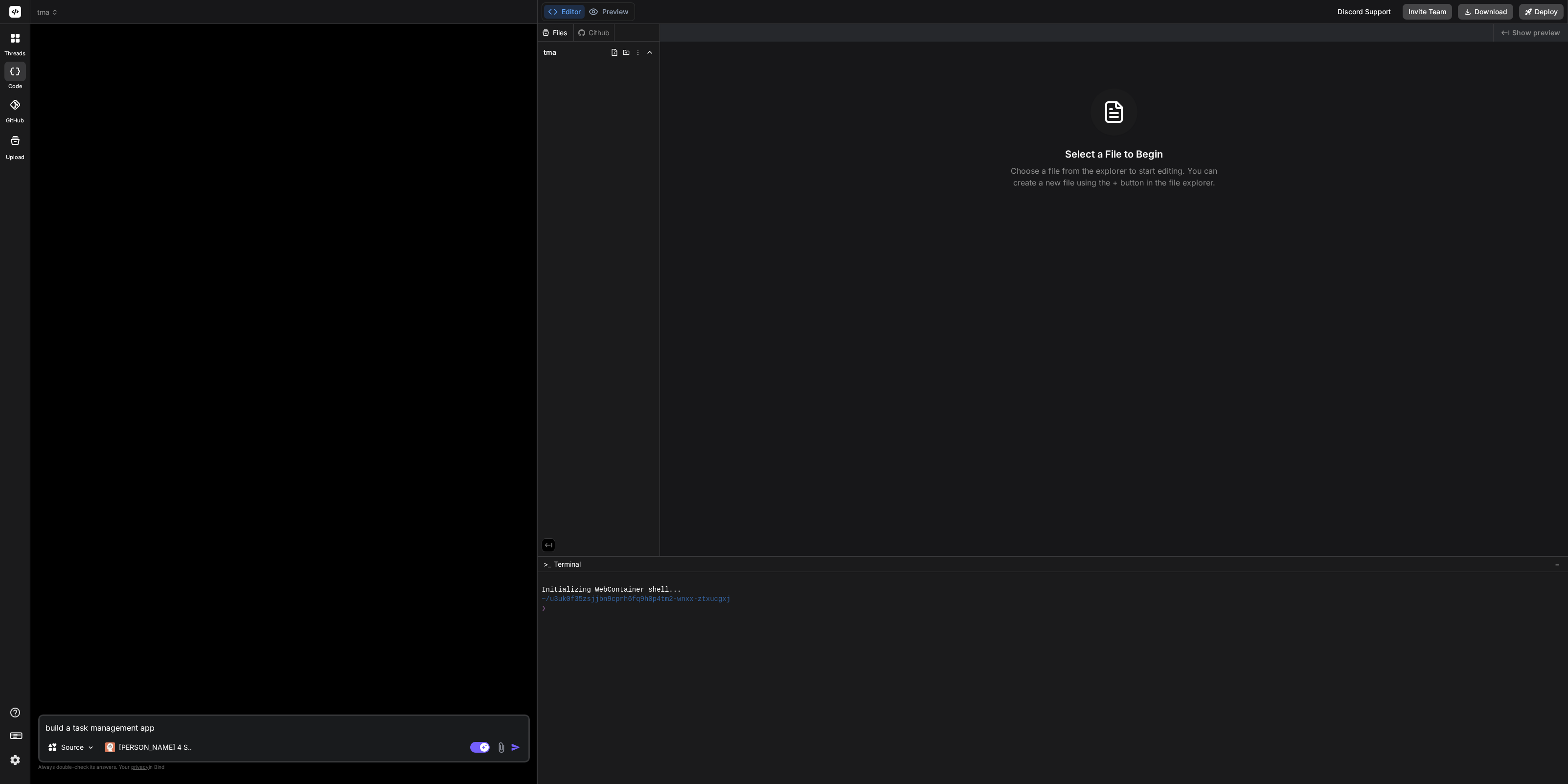
click at [518, 747] on img "button" at bounding box center [516, 747] width 10 height 10
click at [278, 695] on p "Try again" at bounding box center [291, 697] width 30 height 10
click at [145, 751] on p "[PERSON_NAME] 4 S.." at bounding box center [155, 747] width 73 height 10
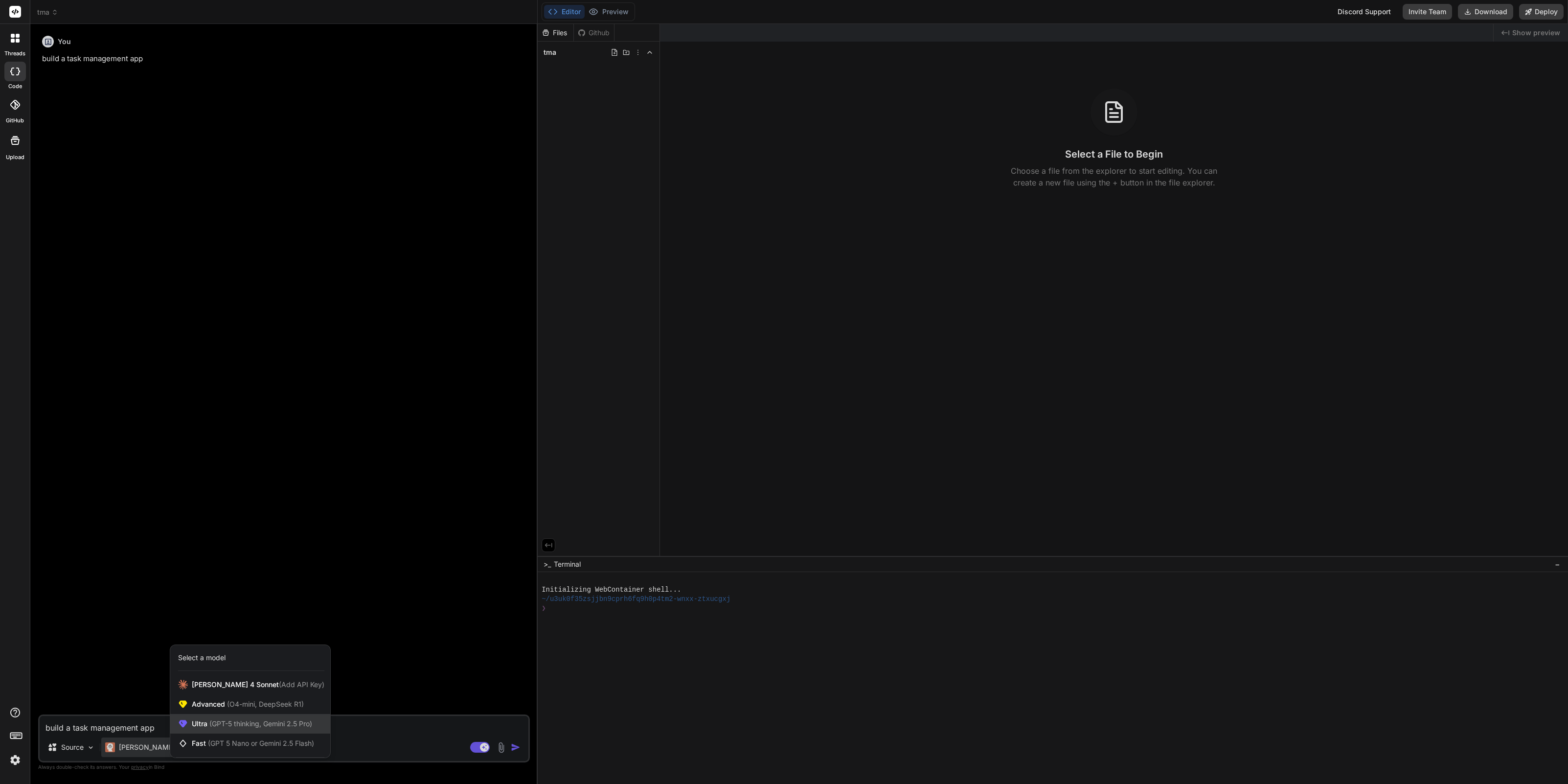
click at [234, 723] on span "(GPT-5 thinking, Gemini 2.5 Pro)" at bounding box center [260, 724] width 105 height 9
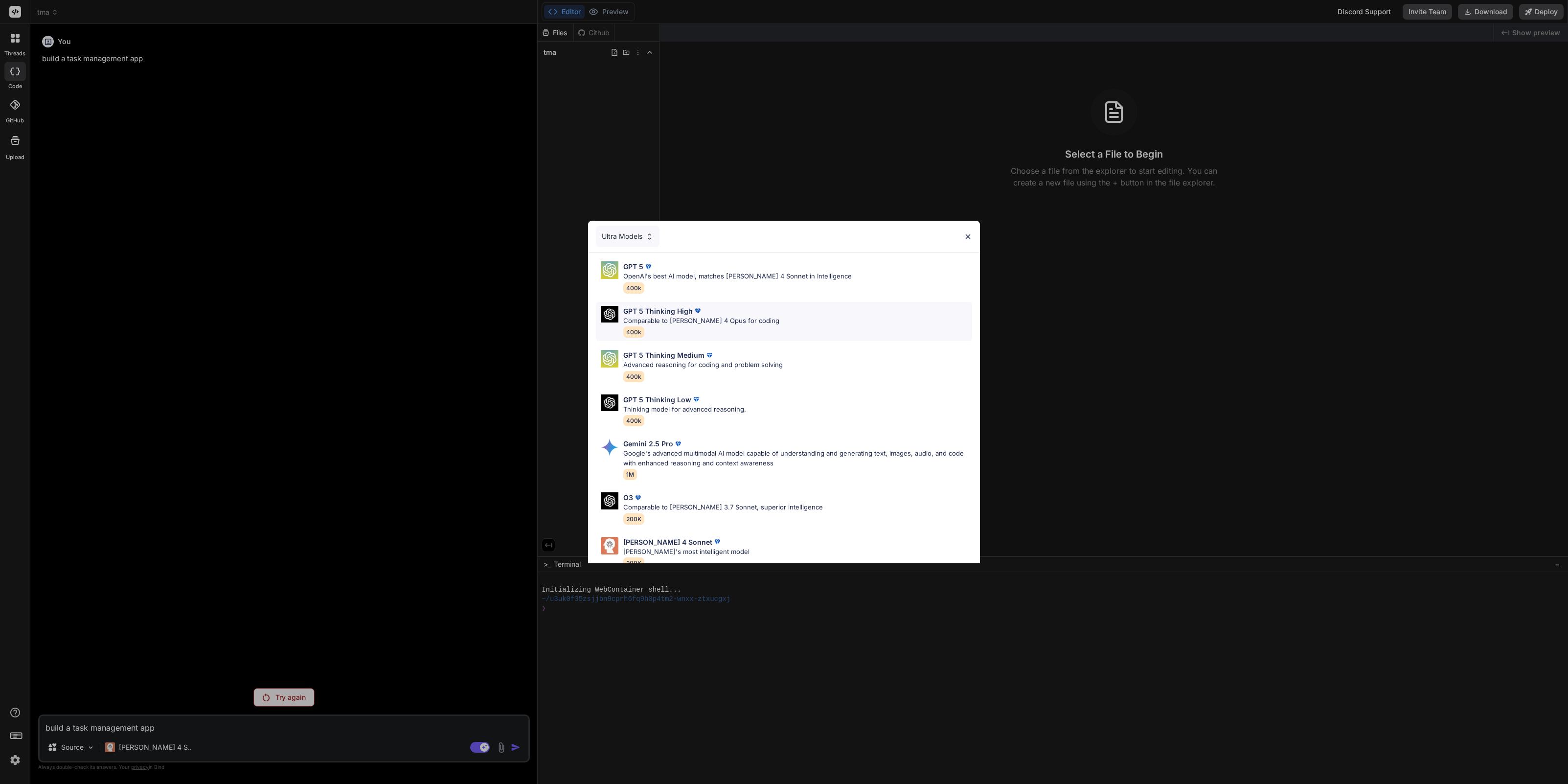
click at [709, 303] on div "GPT 5 Thinking High Comparable to [PERSON_NAME] 4 Opus for coding 400k" at bounding box center [784, 321] width 376 height 40
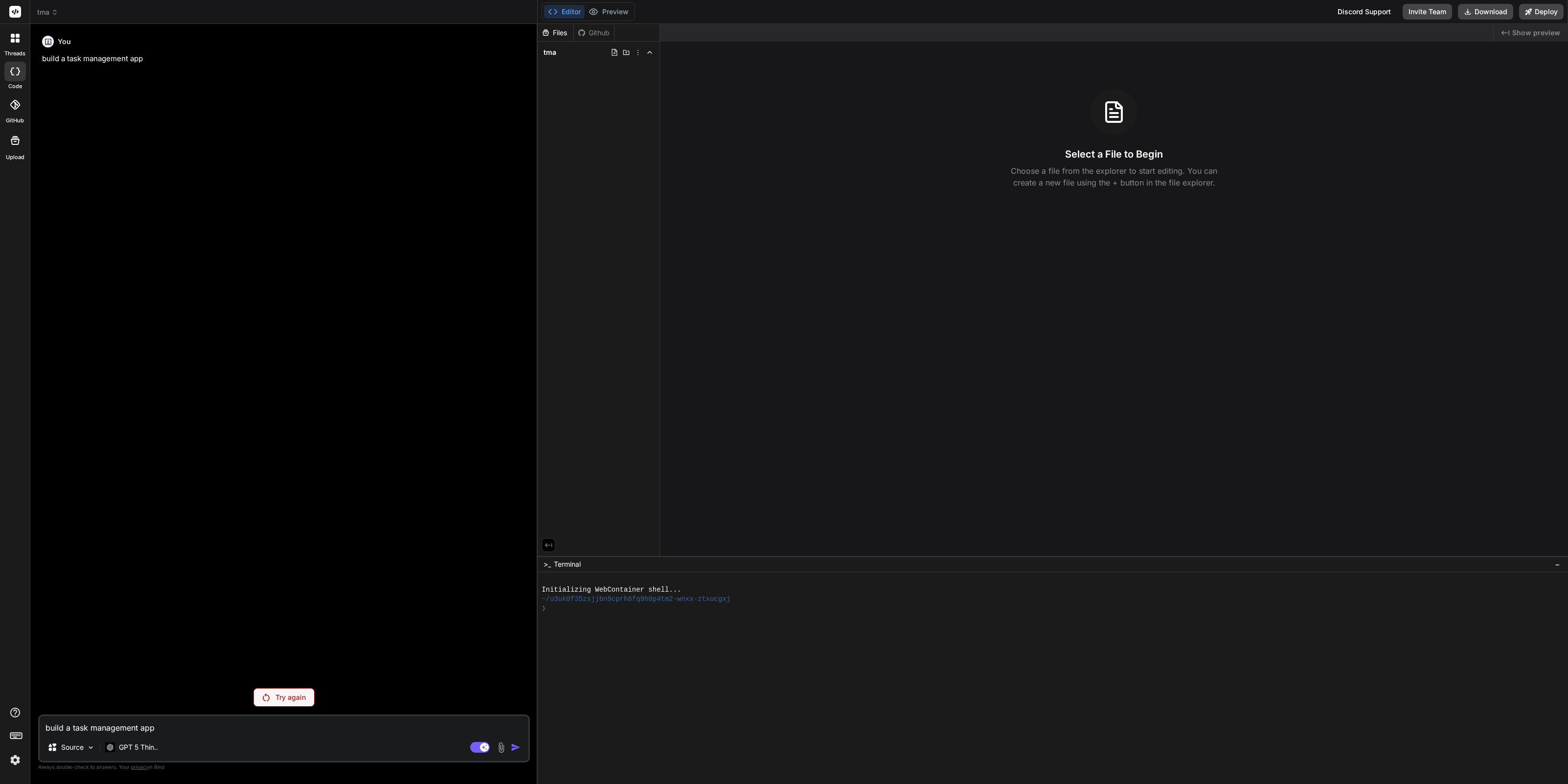
click at [282, 699] on p "Try again" at bounding box center [291, 697] width 30 height 10
click at [19, 48] on div at bounding box center [15, 38] width 21 height 21
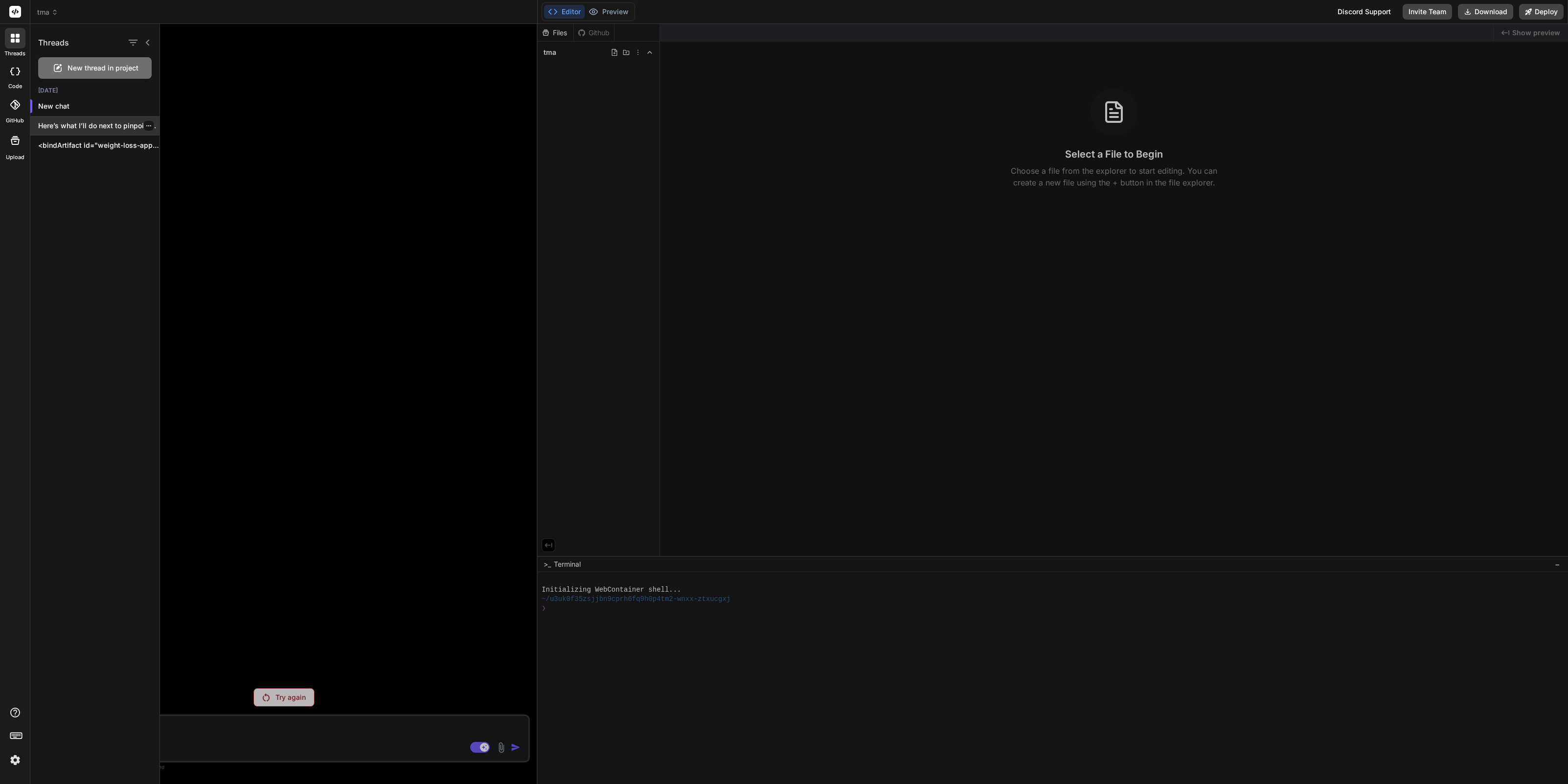
click at [86, 127] on p "Here’s what I’ll do next to pinpoint..." at bounding box center [99, 126] width 121 height 10
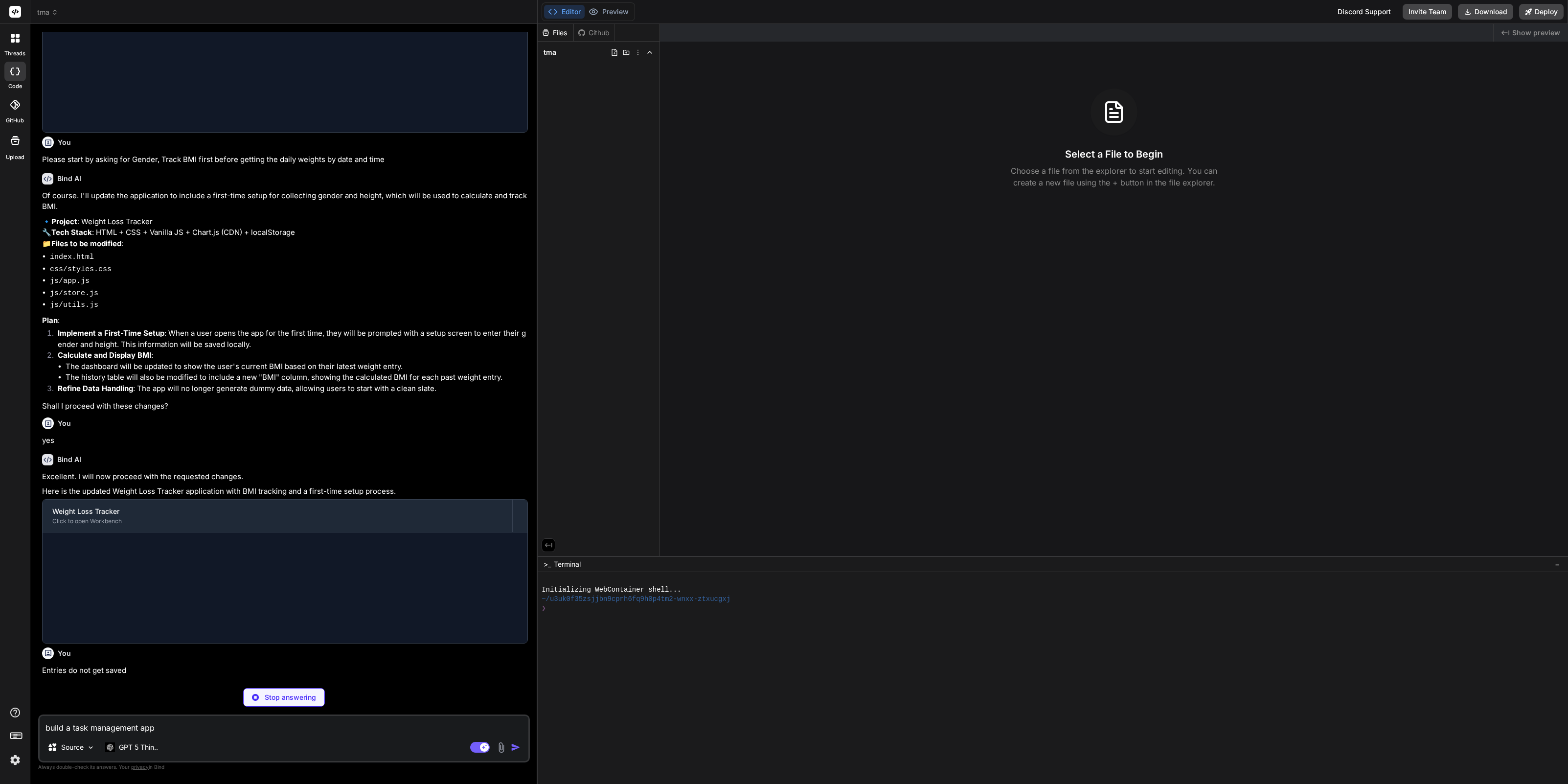
scroll to position [363, 0]
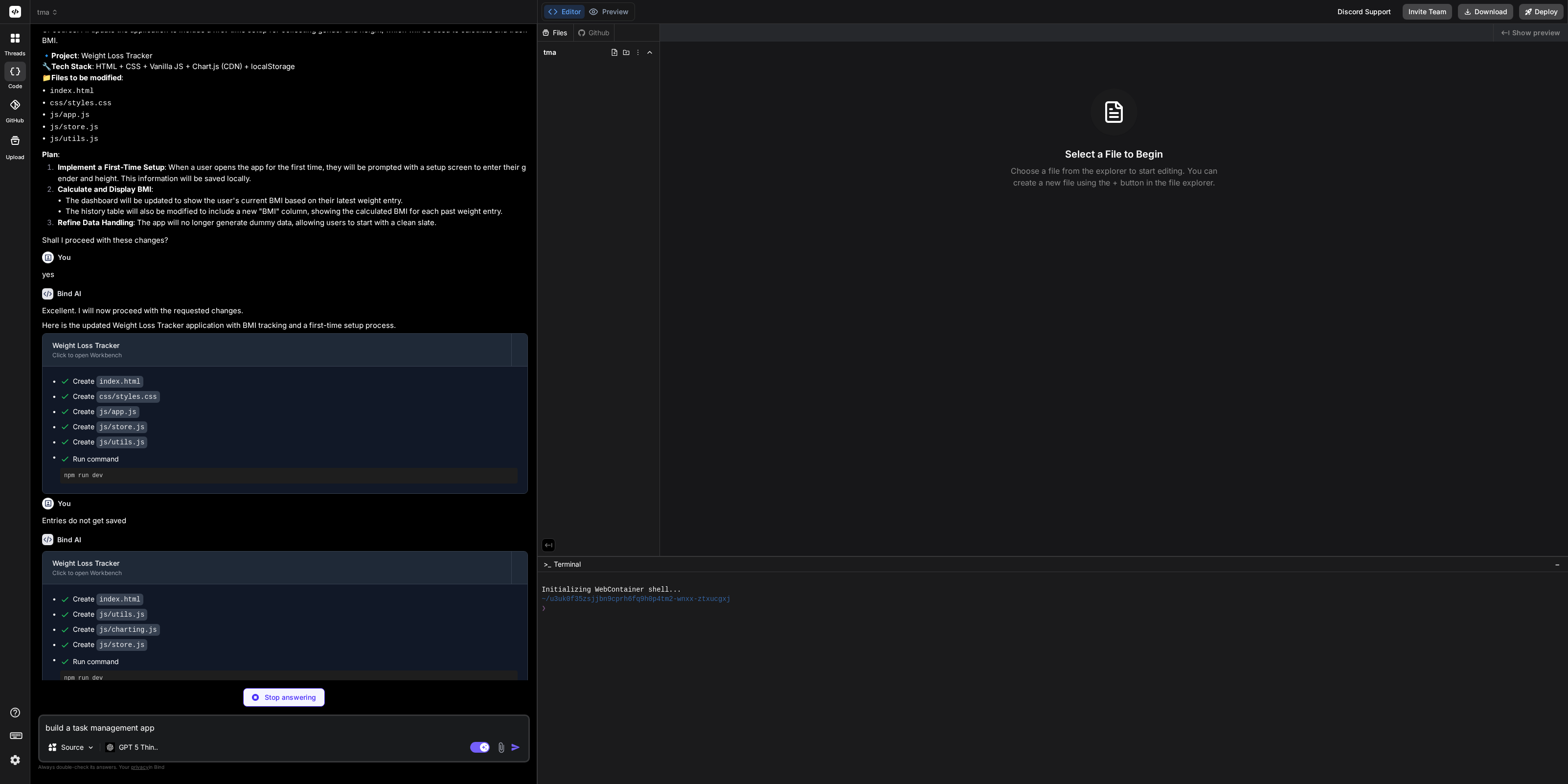
type textarea "x"
